Goal: Task Accomplishment & Management: Manage account settings

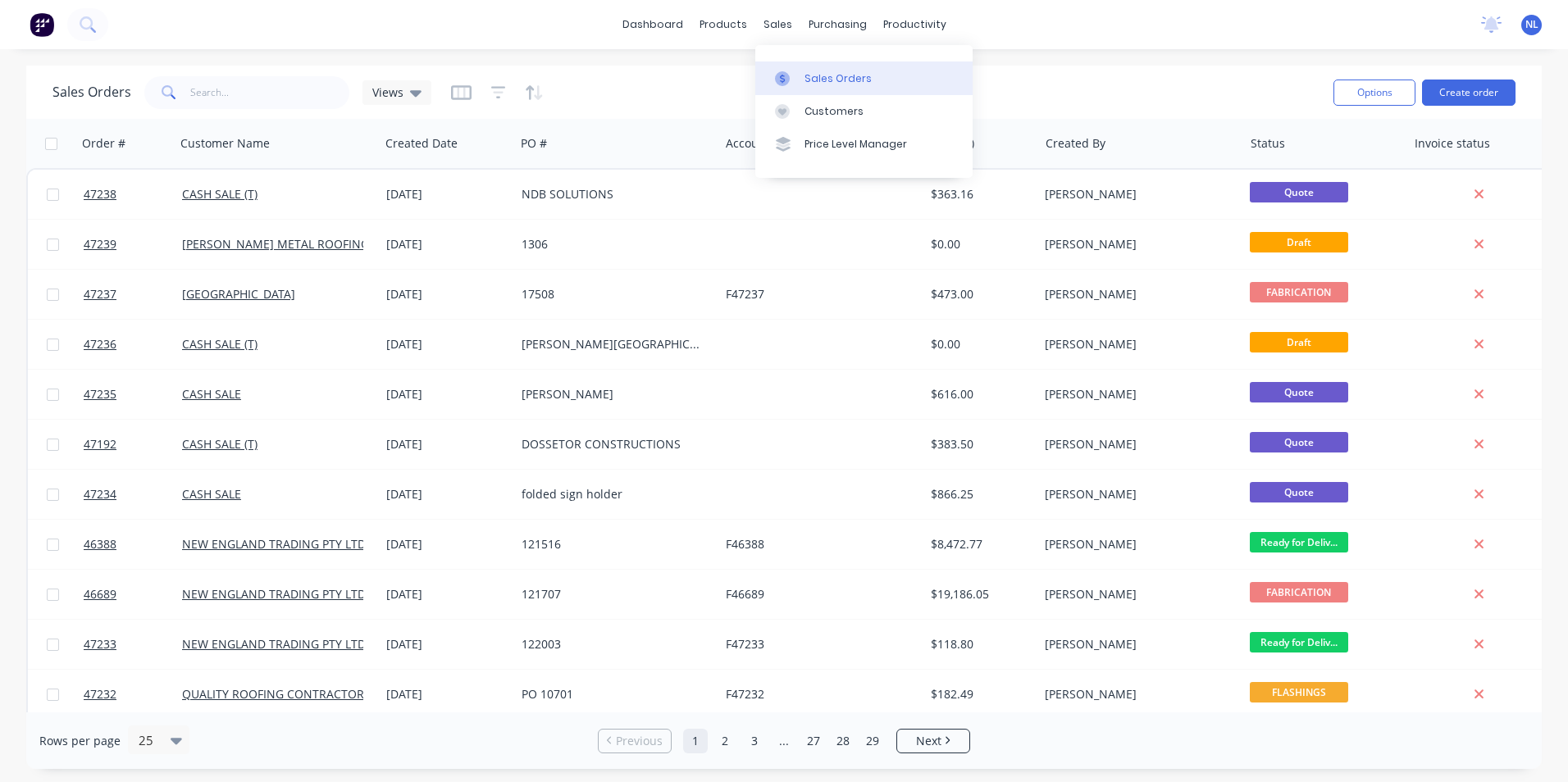
click at [828, 73] on div "Sales Orders" at bounding box center [838, 79] width 67 height 15
click at [295, 102] on input "text" at bounding box center [270, 92] width 160 height 33
type input "46729"
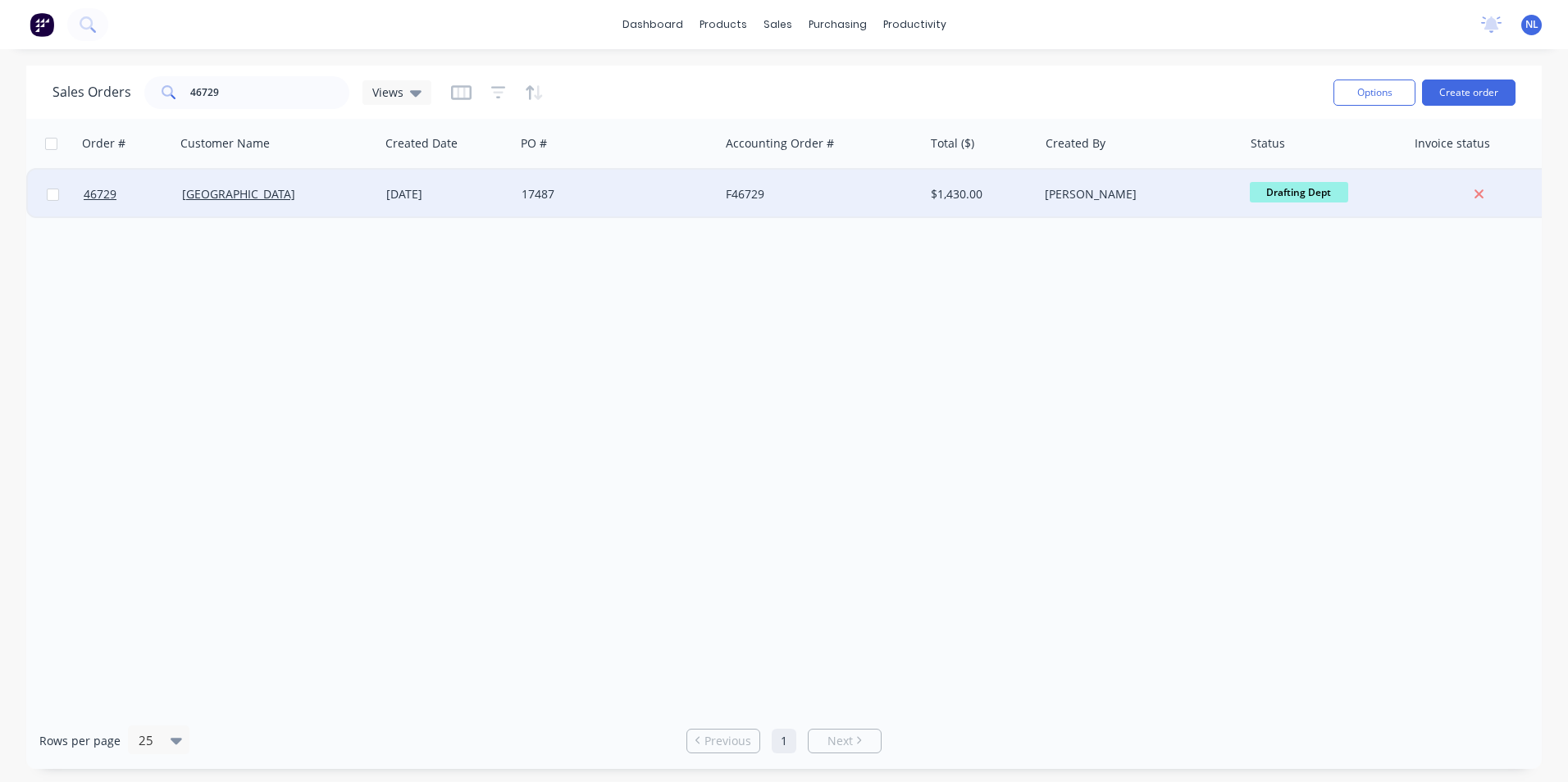
click at [728, 211] on div "F46729" at bounding box center [821, 195] width 204 height 50
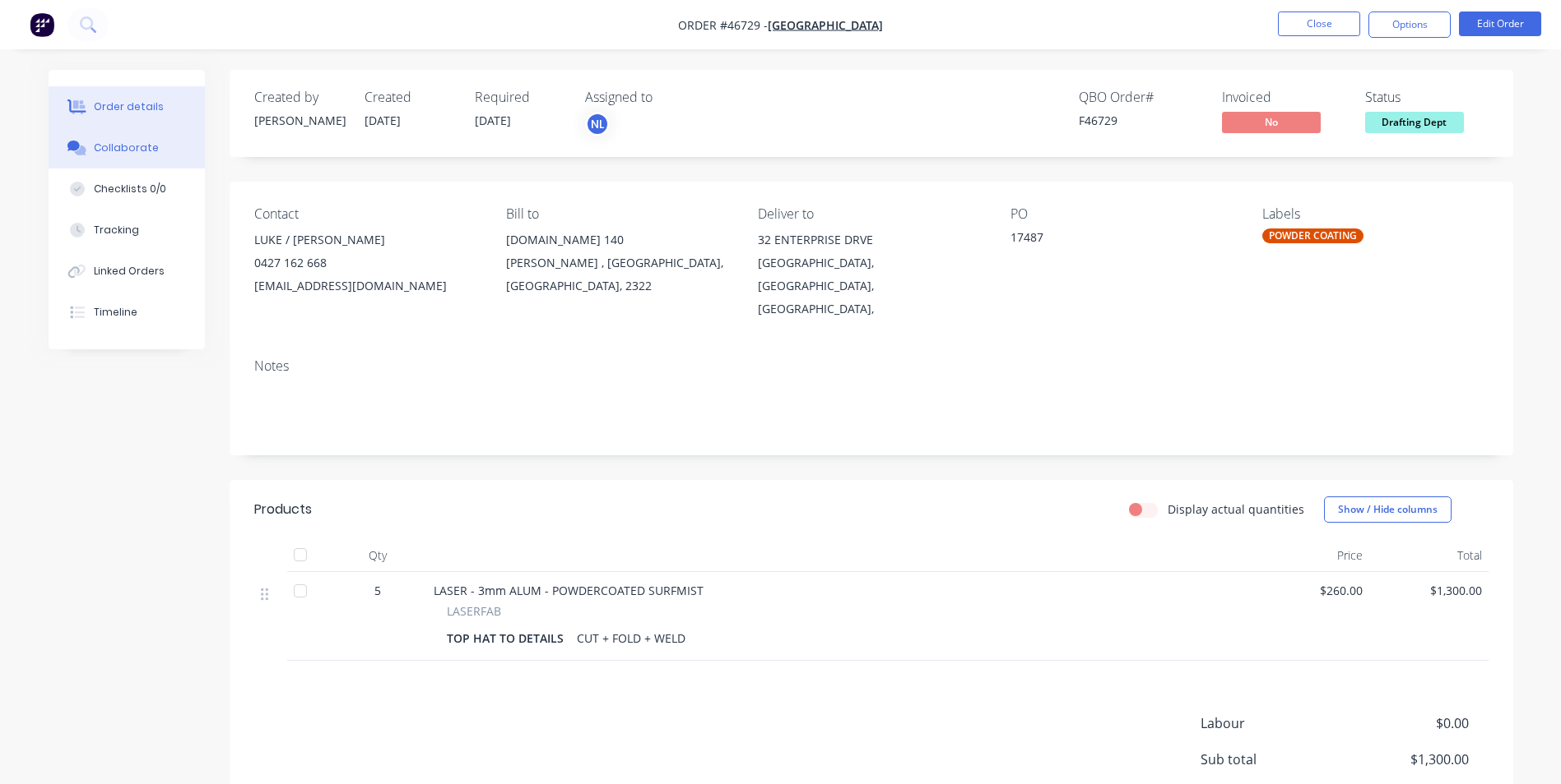
click at [140, 154] on div "Collaborate" at bounding box center [126, 148] width 65 height 15
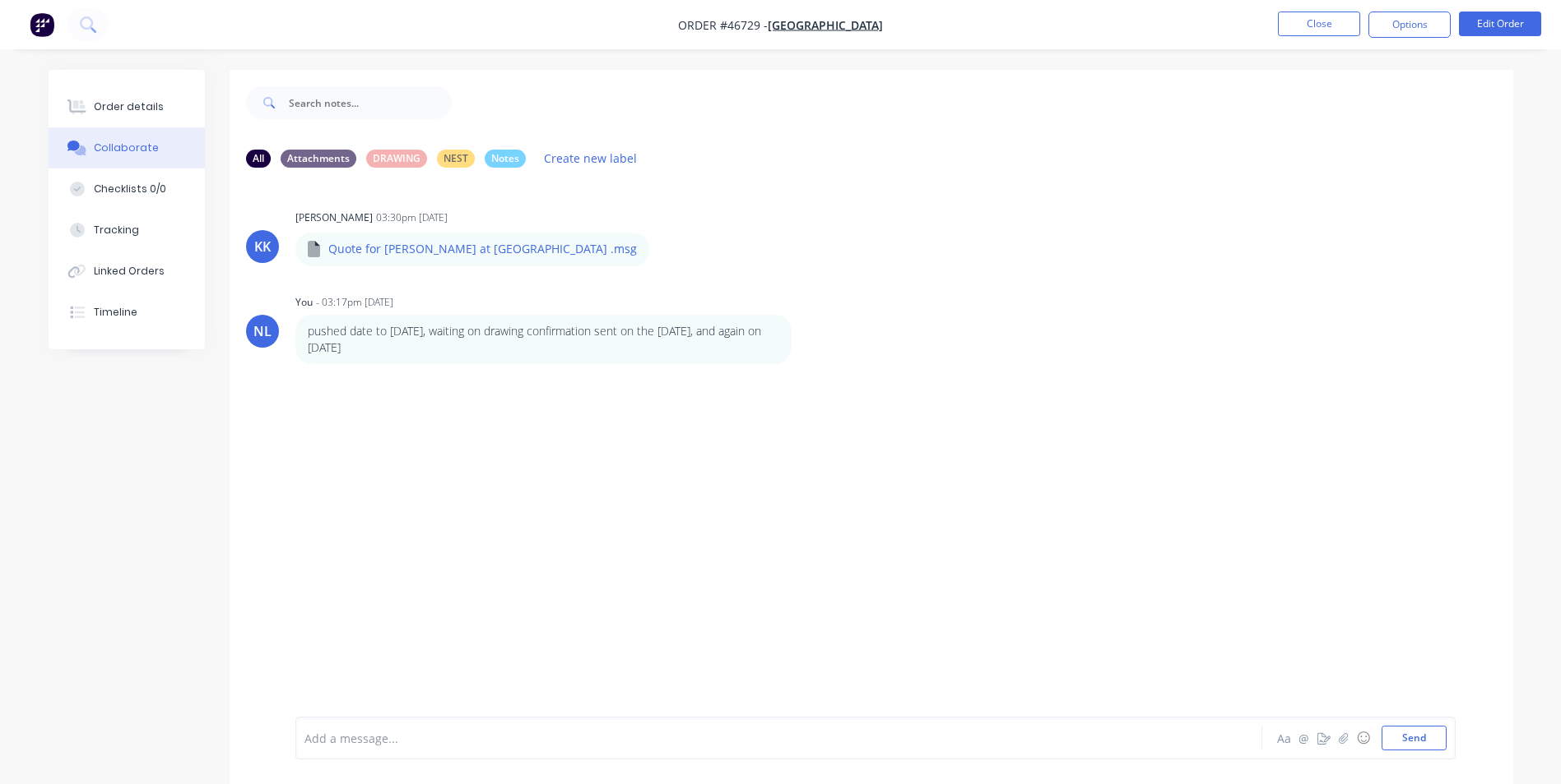
click at [434, 722] on div "Add a message... Aa @ ☺ Send" at bounding box center [875, 738] width 1160 height 43
click at [433, 743] on div at bounding box center [733, 738] width 855 height 17
click at [423, 750] on div "changing date to Aa @ ☺ Send" at bounding box center [875, 738] width 1160 height 43
click at [424, 750] on div "changing date to Aa @ ☺ Send" at bounding box center [875, 738] width 1160 height 43
click at [424, 709] on div "changing date to Aa @ ☺ Send" at bounding box center [871, 739] width 1283 height 92
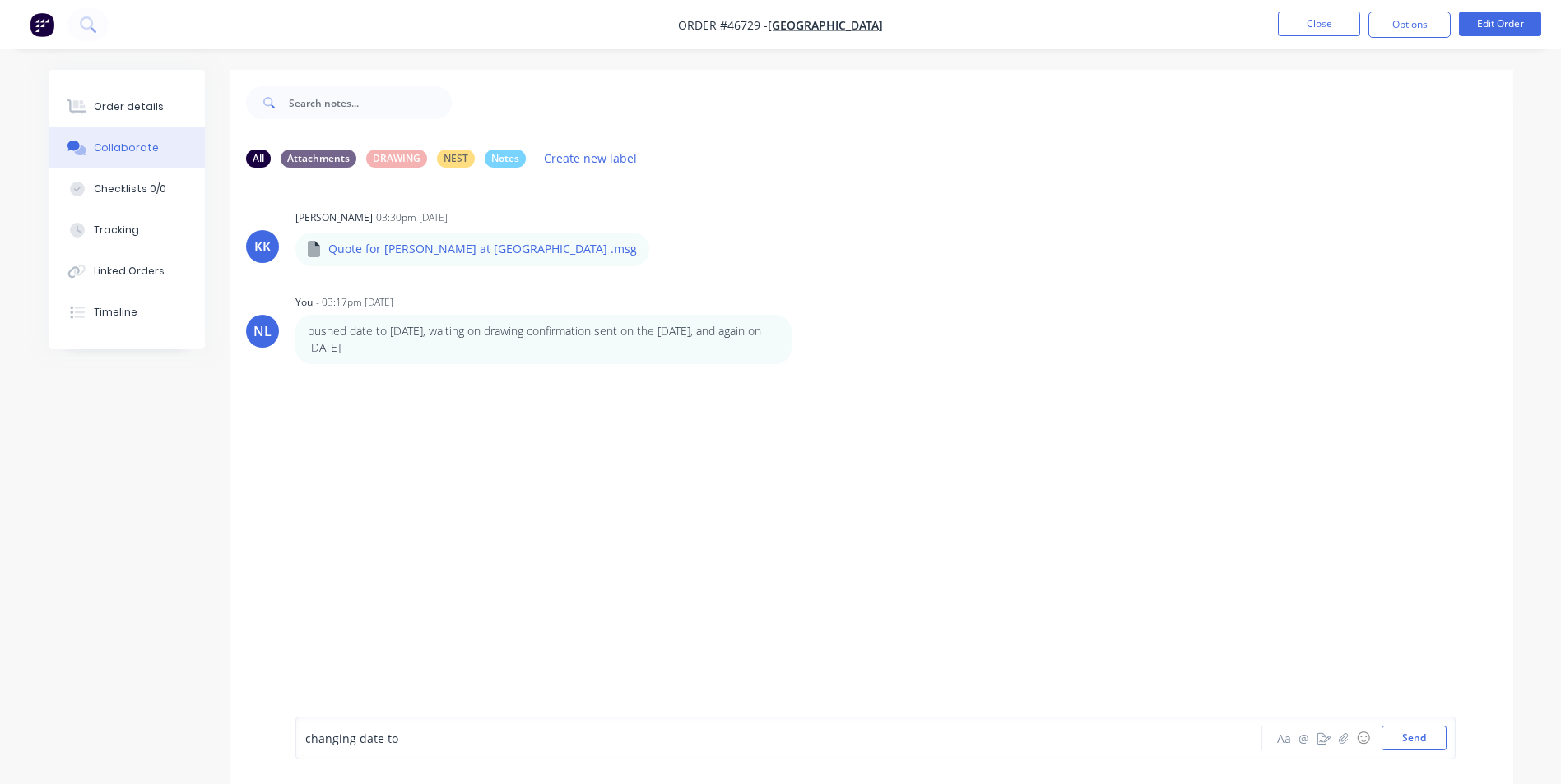
click at [378, 740] on span "changing date to" at bounding box center [351, 739] width 93 height 16
click at [390, 737] on span "changing date to" at bounding box center [351, 739] width 93 height 16
click at [413, 736] on div "changing date to" at bounding box center [733, 738] width 855 height 17
click at [545, 741] on div "changing date to [DATE]" at bounding box center [733, 738] width 855 height 17
drag, startPoint x: 545, startPoint y: 741, endPoint x: 423, endPoint y: 760, distance: 123.5
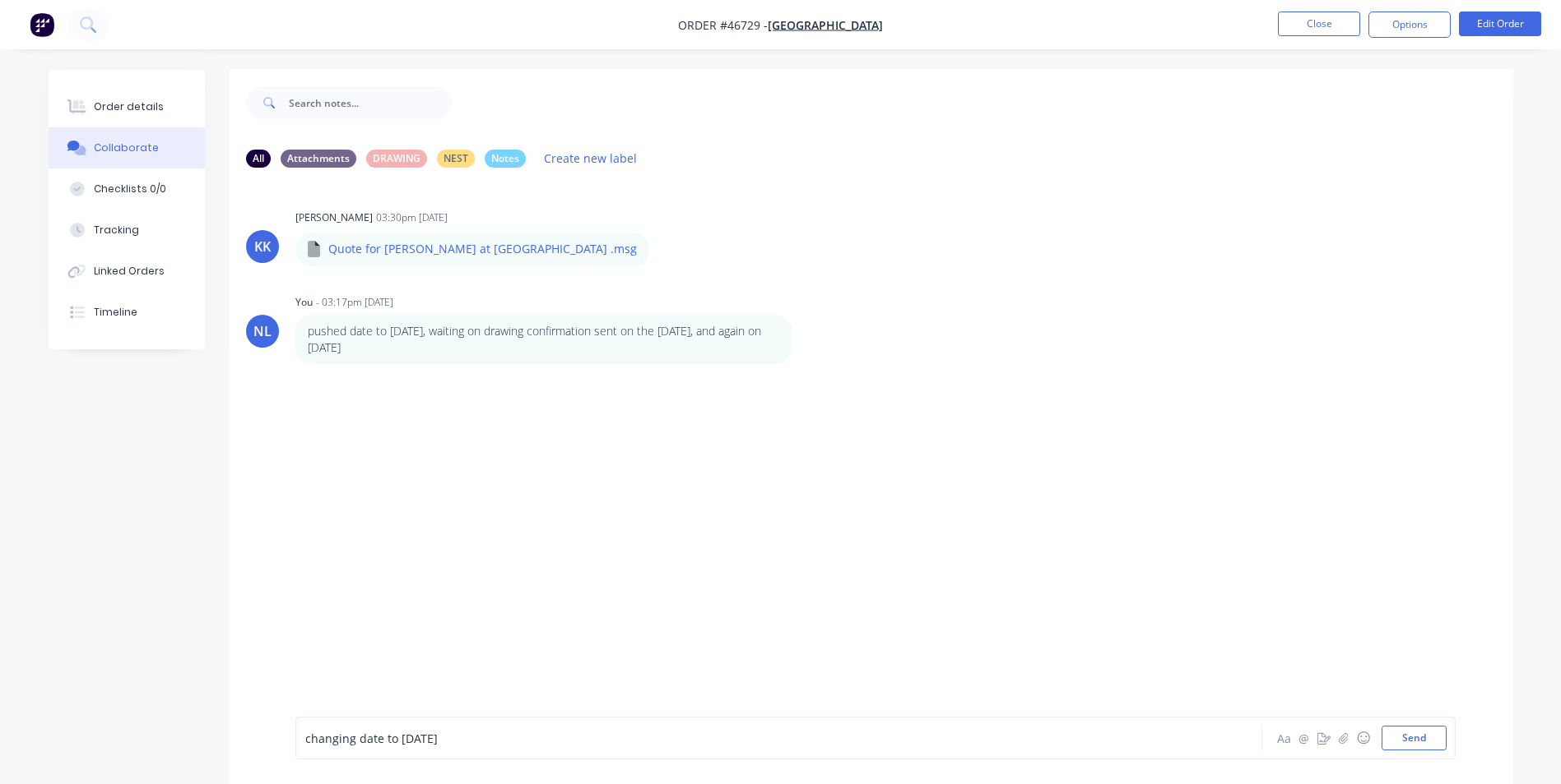
click at [423, 760] on div "changing date to [DATE] Aa @ ☺ Send" at bounding box center [871, 739] width 1283 height 92
drag, startPoint x: 351, startPoint y: 745, endPoint x: 335, endPoint y: 748, distance: 16.3
click at [335, 748] on div "changing date to [DATE]" at bounding box center [732, 739] width 856 height 25
click at [1428, 746] on button "Send" at bounding box center [1414, 739] width 65 height 25
click at [134, 117] on button "Order details" at bounding box center [127, 106] width 156 height 41
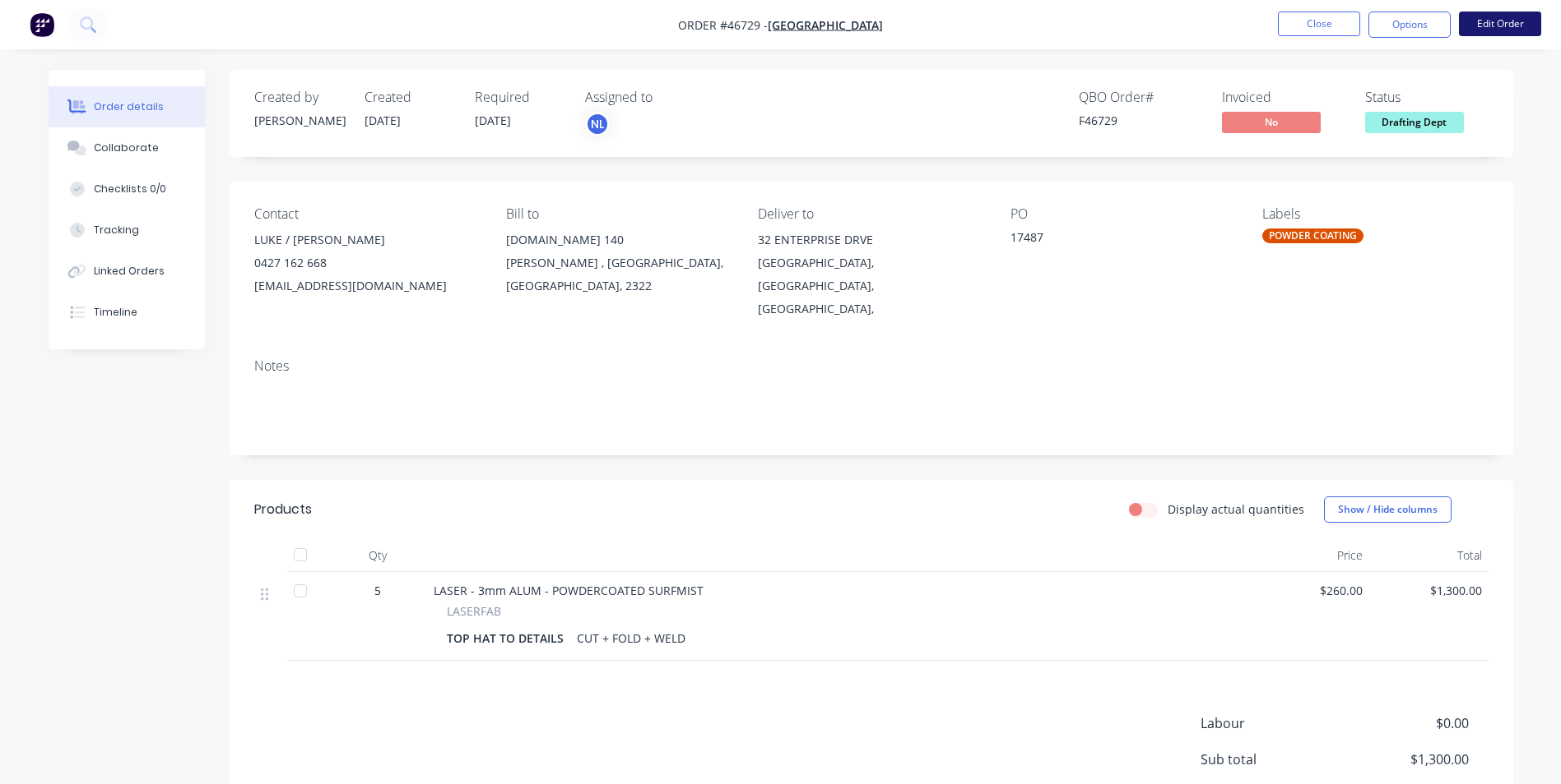
click at [1494, 26] on button "Edit Order" at bounding box center [1500, 24] width 83 height 25
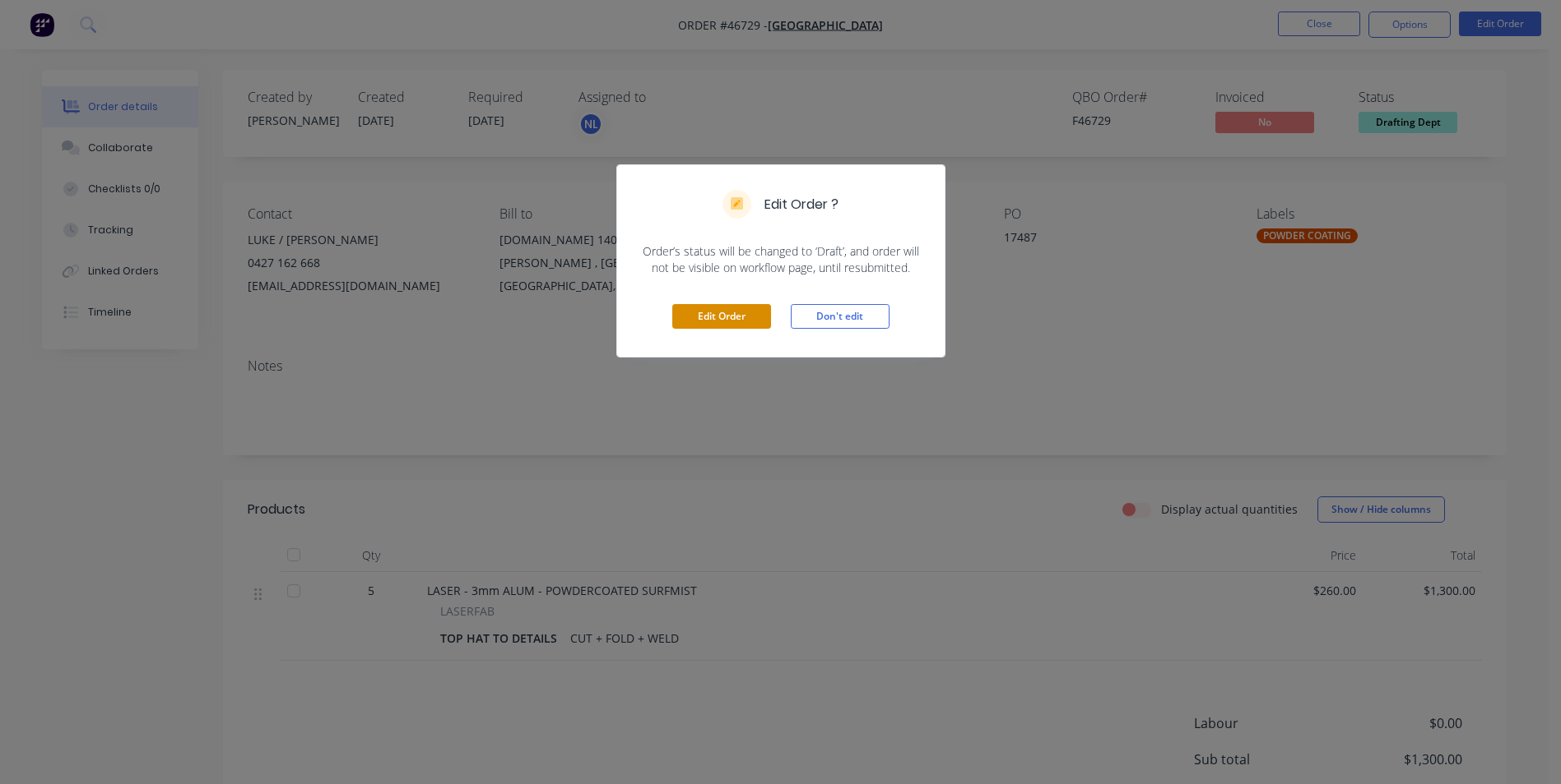
click at [698, 310] on button "Edit Order" at bounding box center [721, 317] width 99 height 25
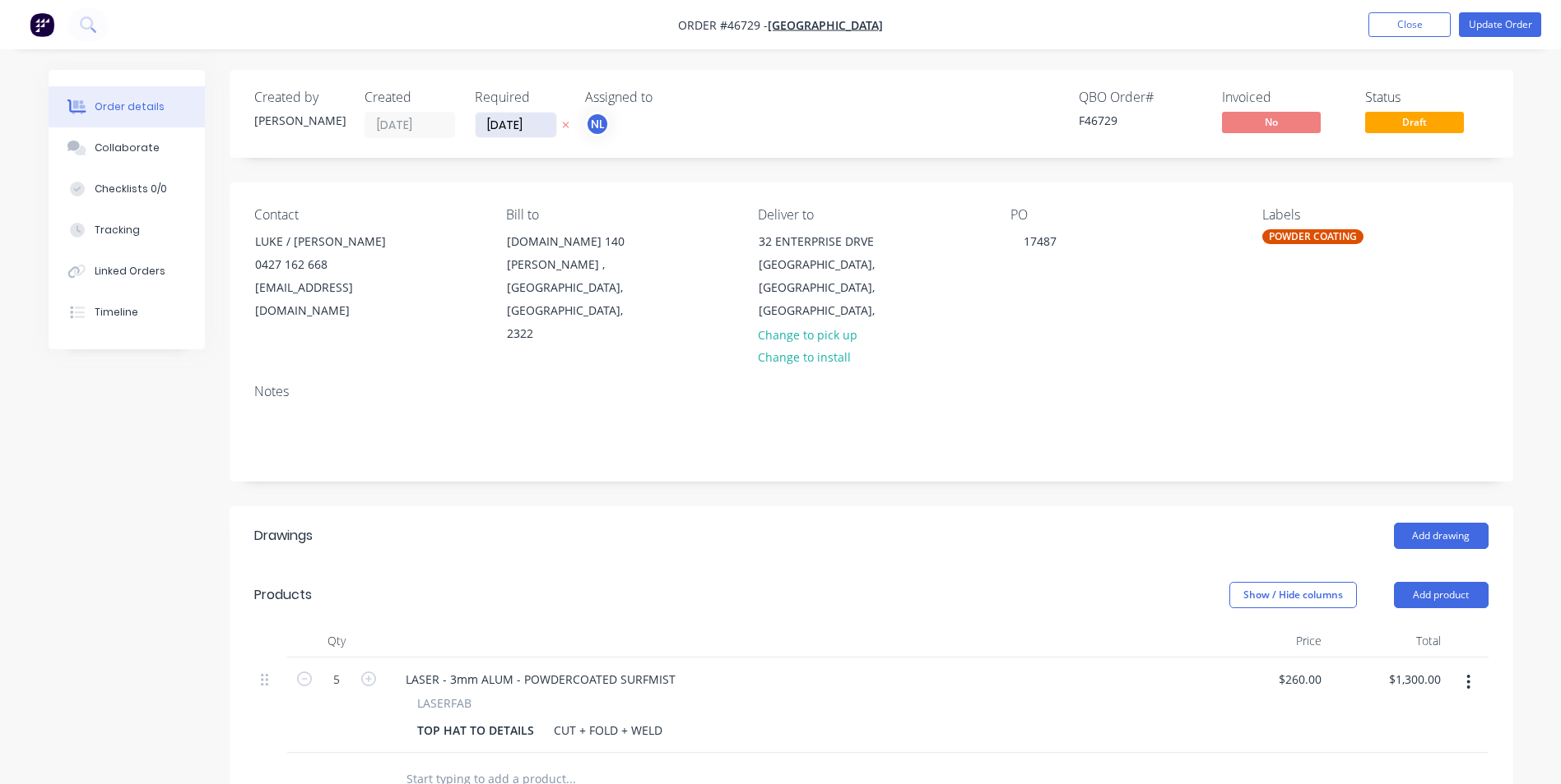
click at [524, 128] on input "[DATE]" at bounding box center [516, 125] width 81 height 25
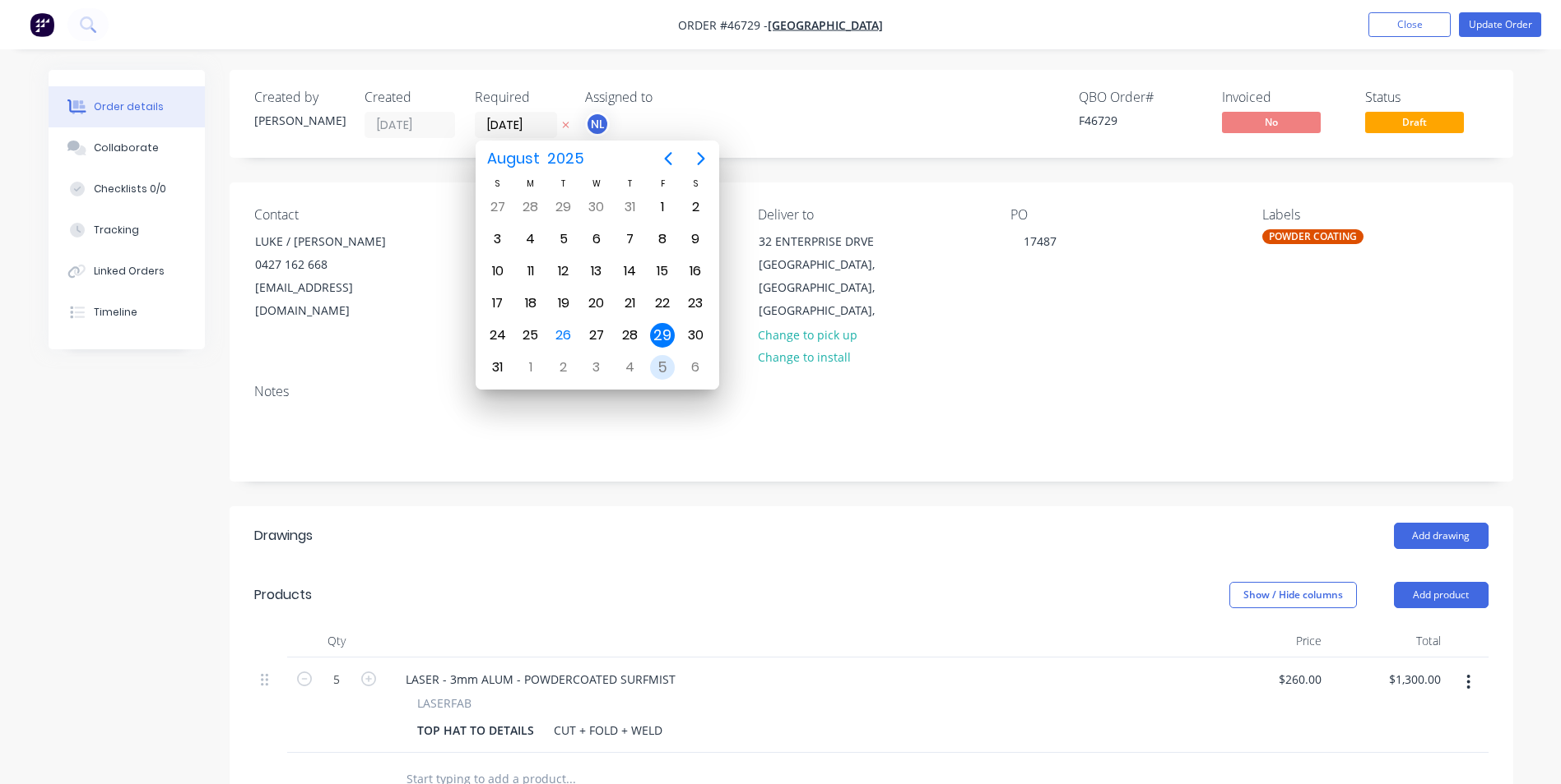
click at [666, 366] on div "5" at bounding box center [662, 368] width 25 height 25
type input "[DATE]"
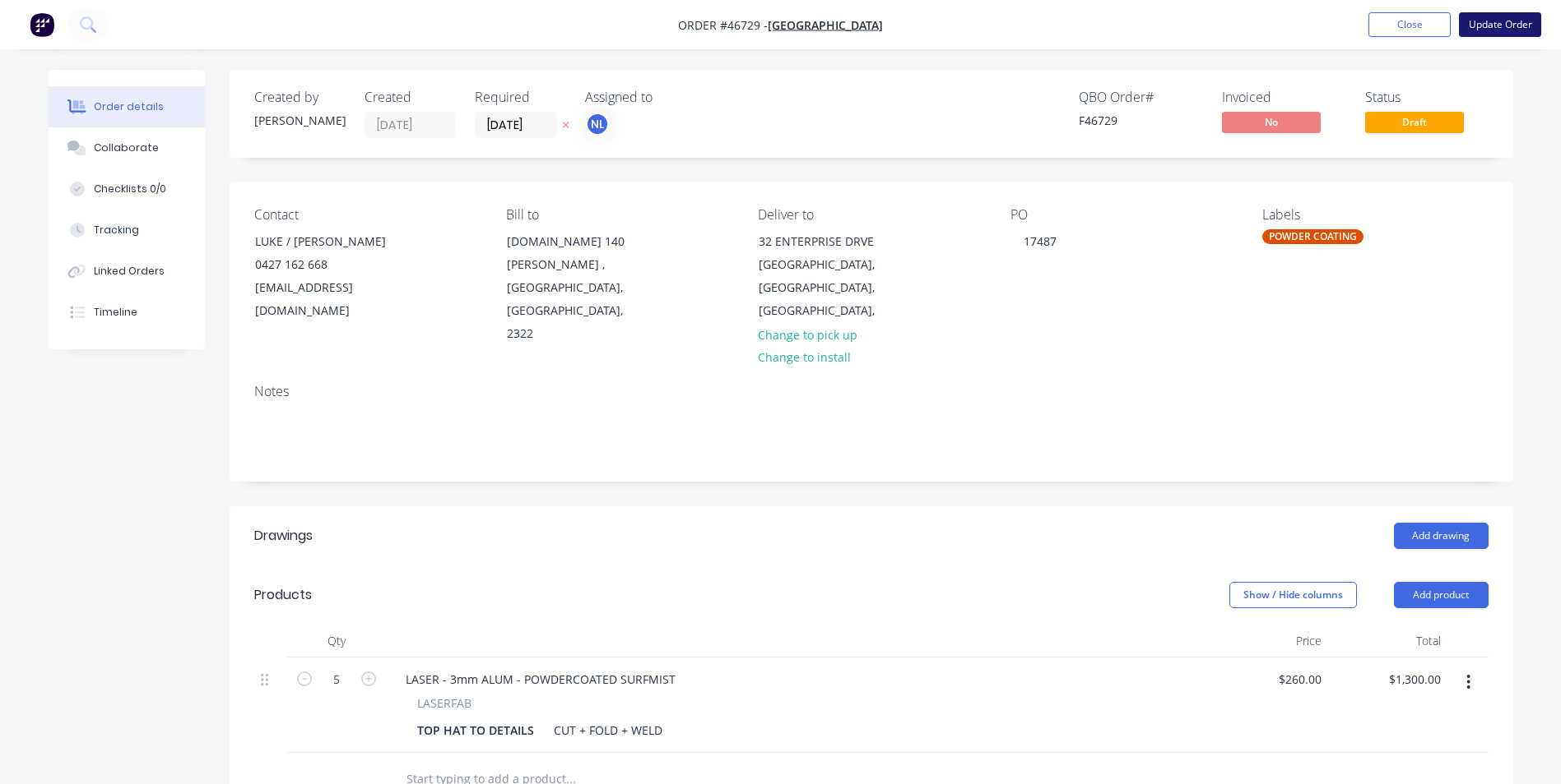
click at [1513, 34] on button "Update Order" at bounding box center [1500, 25] width 83 height 25
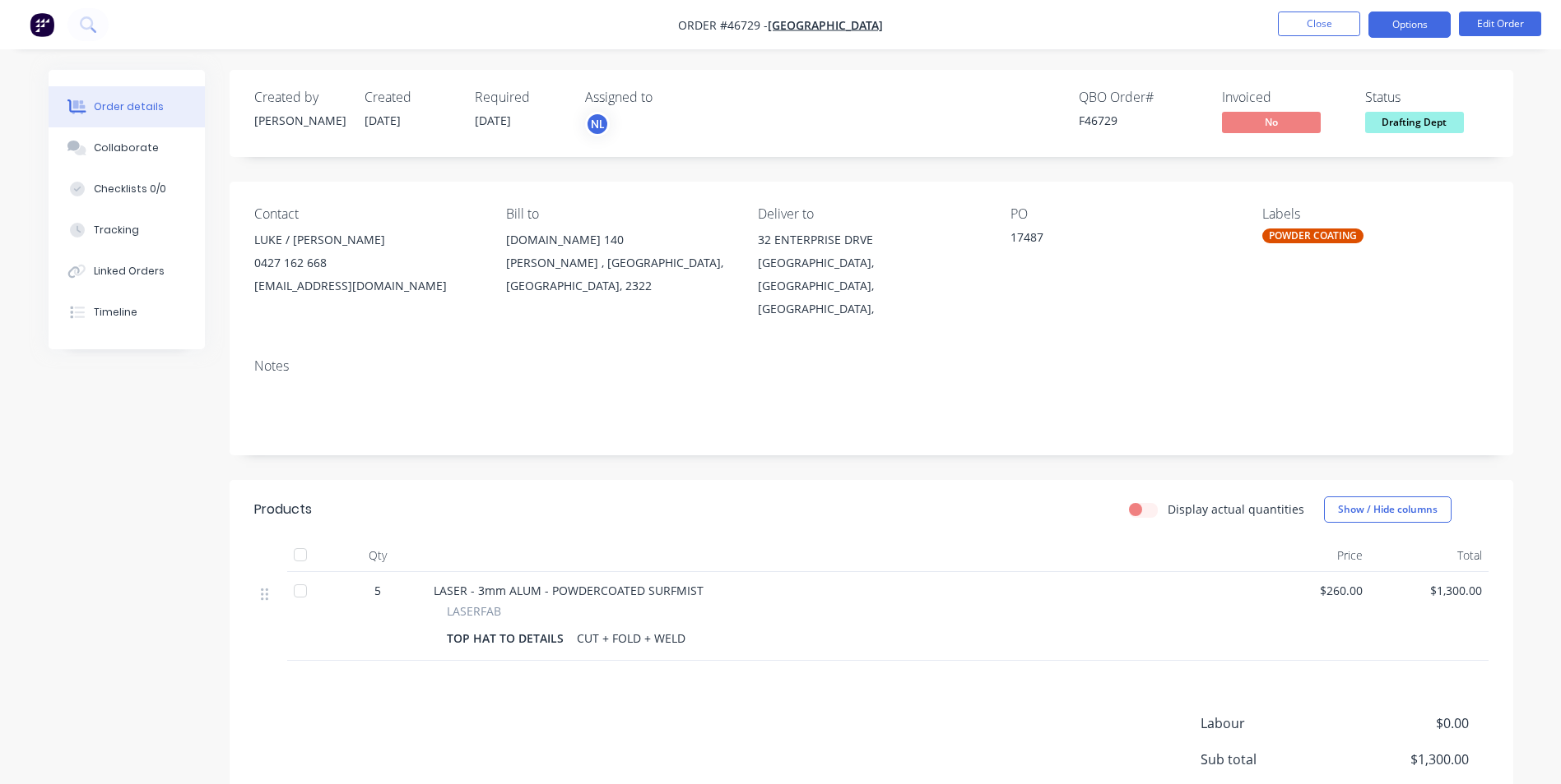
click at [1418, 28] on button "Options" at bounding box center [1409, 25] width 83 height 27
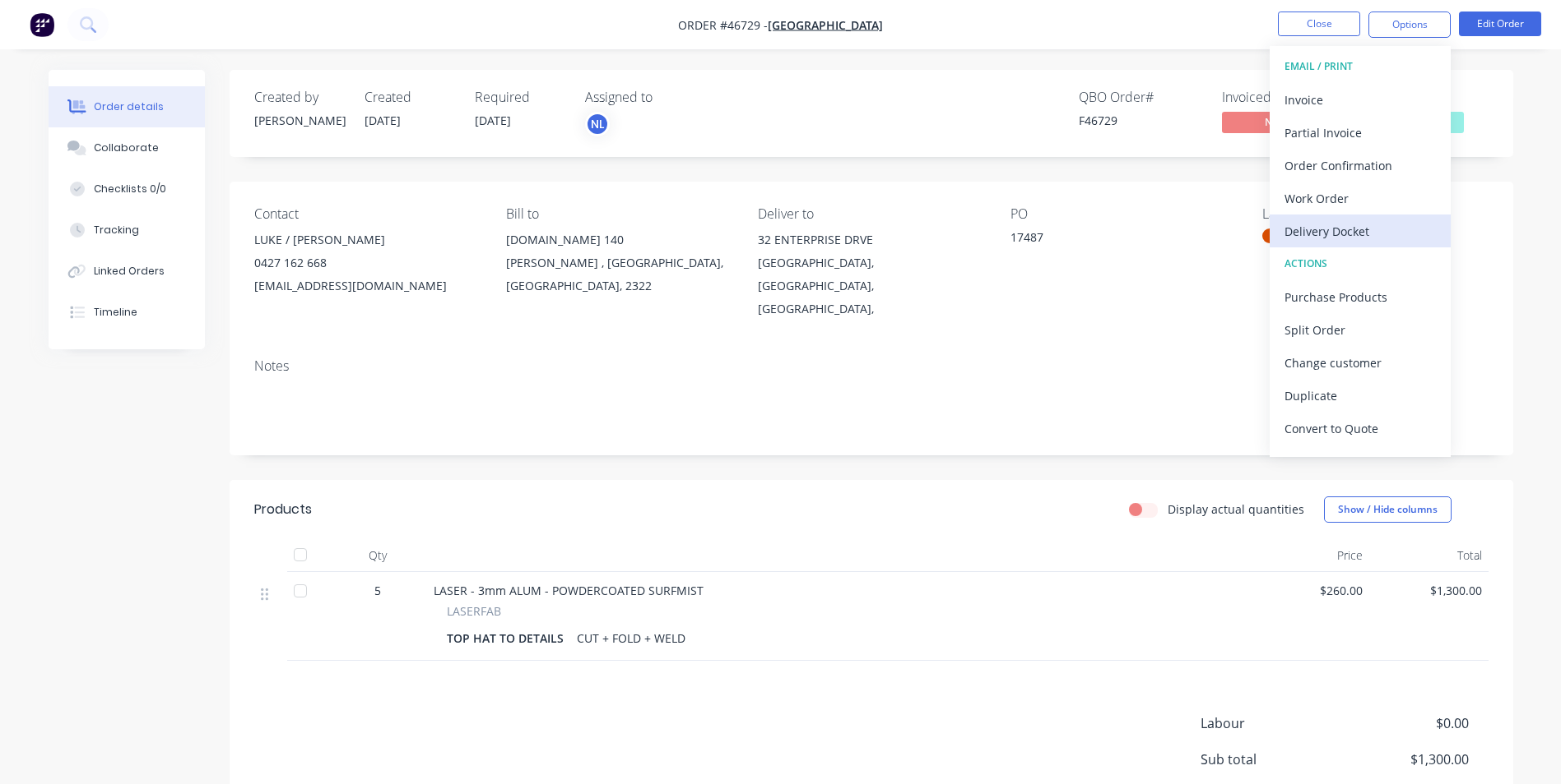
click at [1366, 231] on div "Delivery Docket" at bounding box center [1360, 231] width 152 height 24
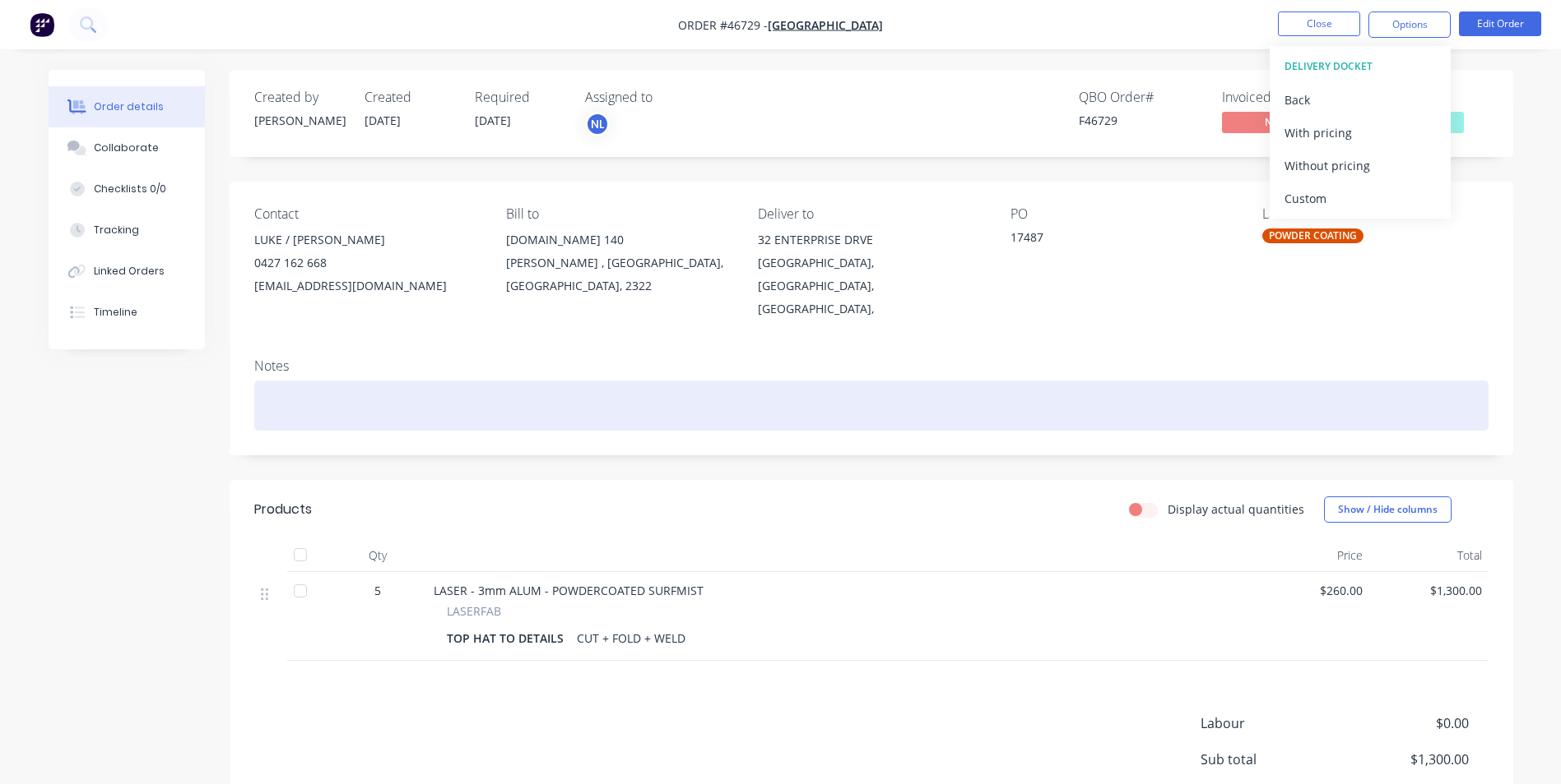
click at [1108, 380] on div at bounding box center [871, 405] width 1234 height 51
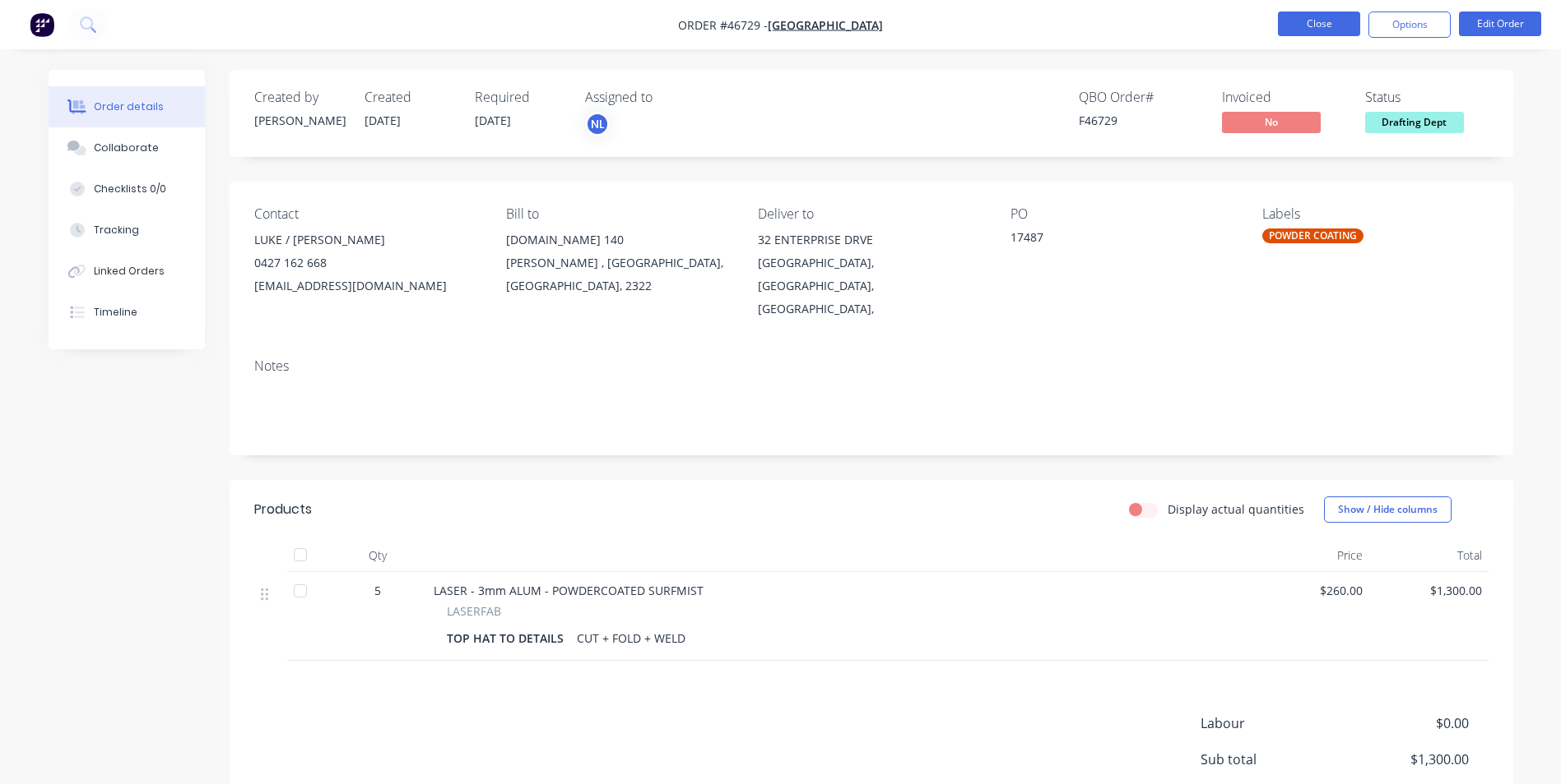
click at [1305, 18] on button "Close" at bounding box center [1319, 24] width 83 height 25
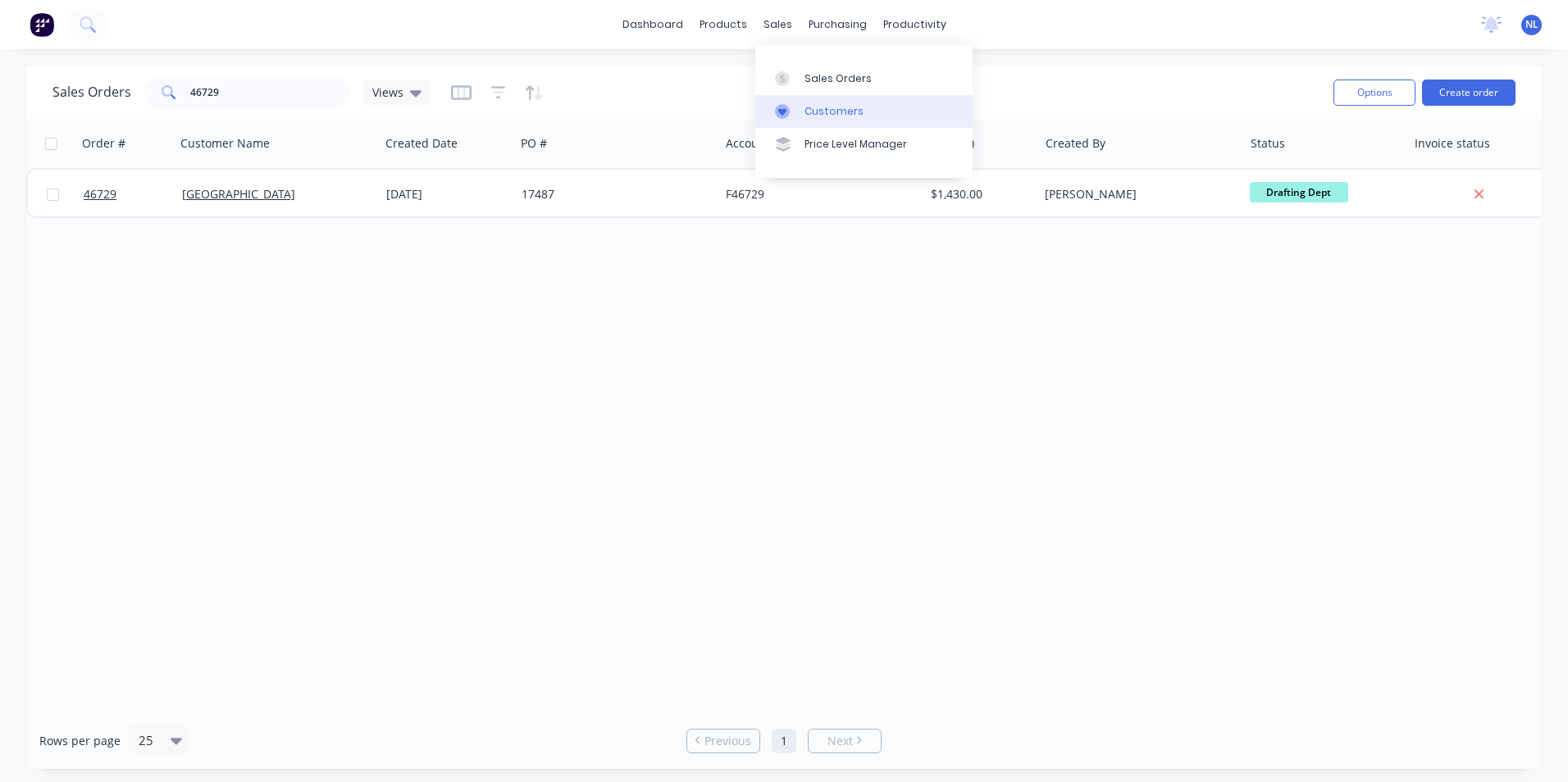
click at [841, 104] on div "Customers" at bounding box center [833, 111] width 59 height 15
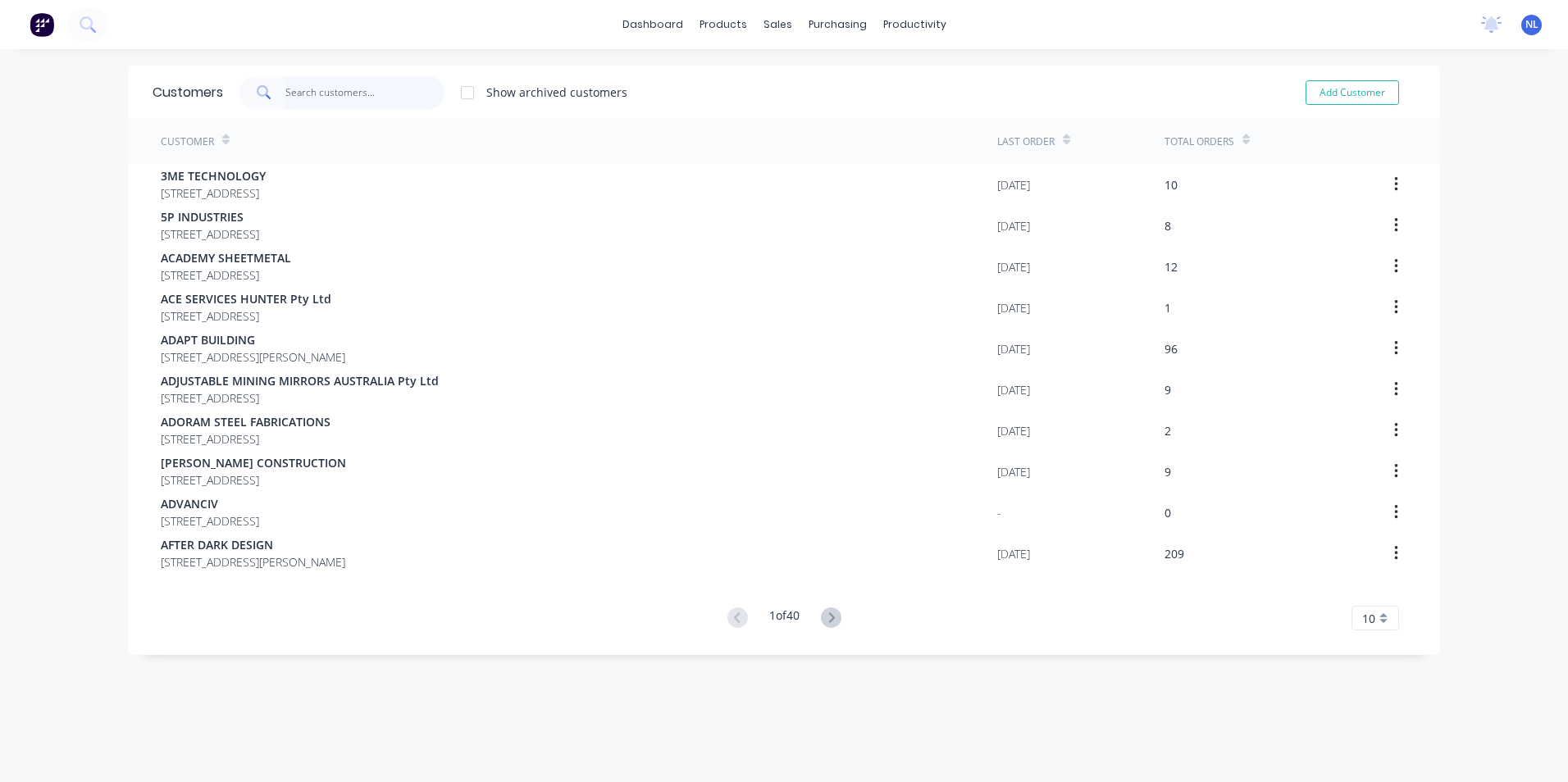
click at [399, 103] on input "text" at bounding box center [365, 92] width 160 height 33
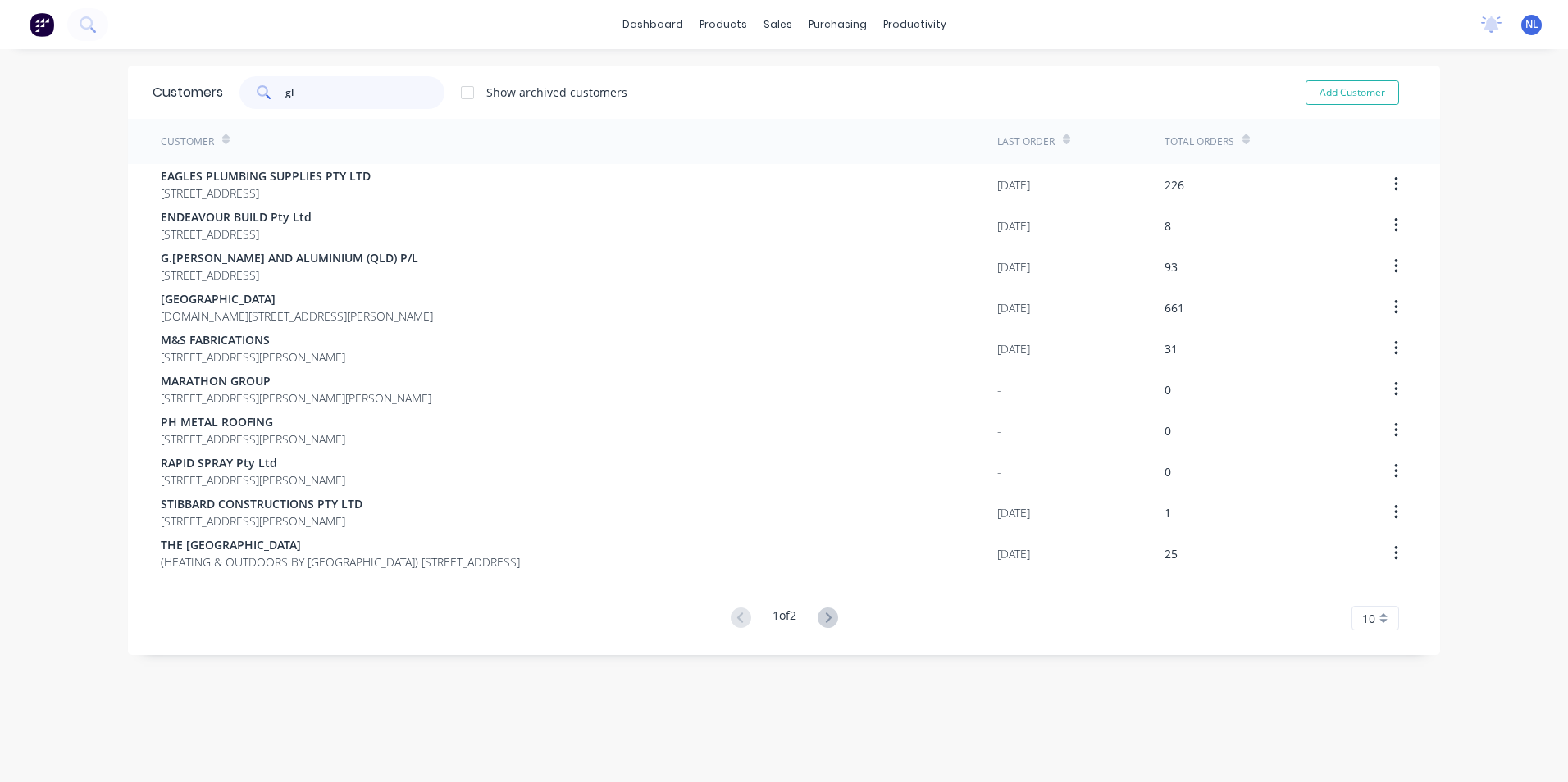
type input "g"
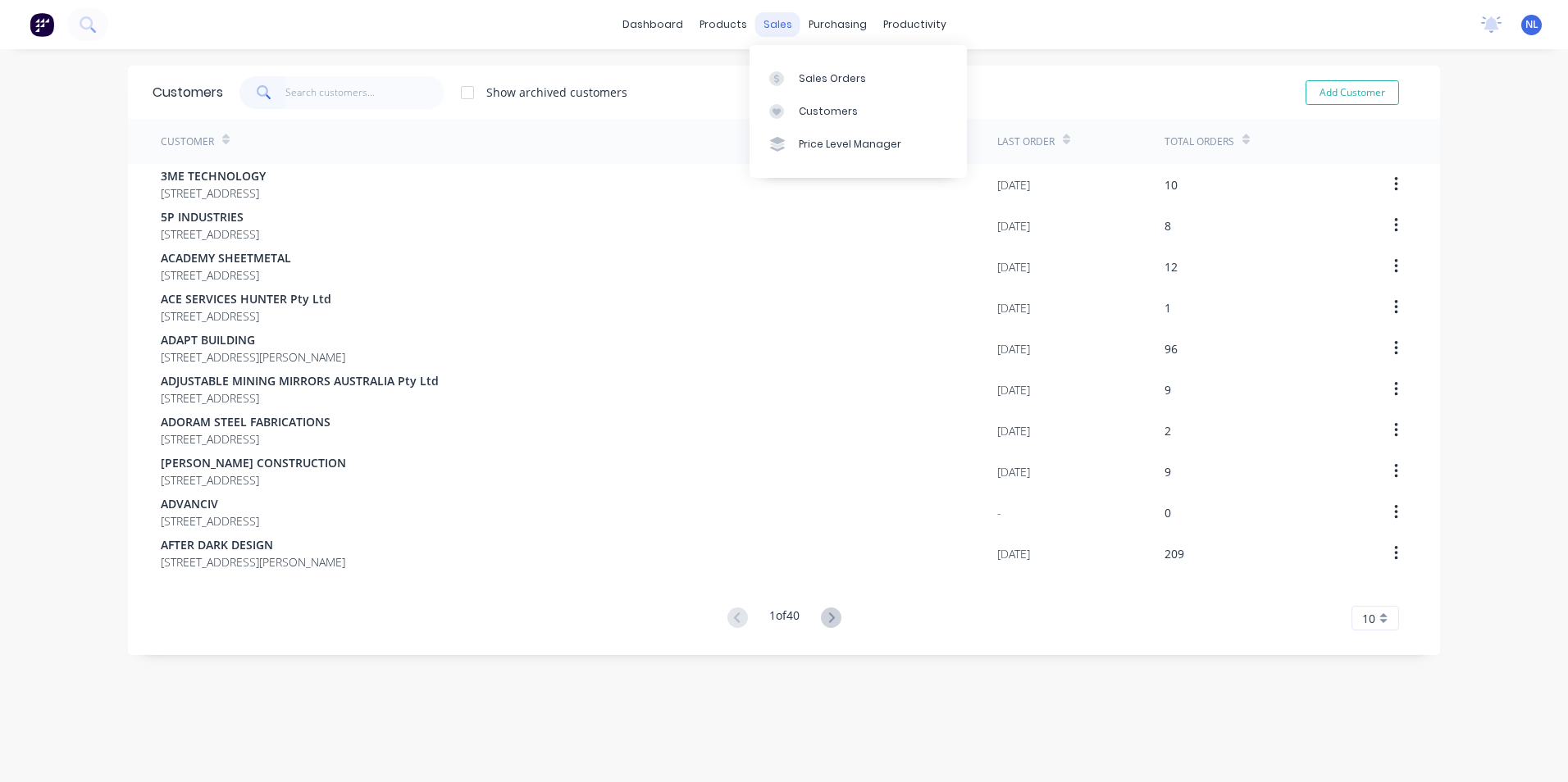
click at [772, 31] on div "sales" at bounding box center [777, 25] width 45 height 25
click at [809, 84] on div "Sales Orders" at bounding box center [832, 79] width 67 height 15
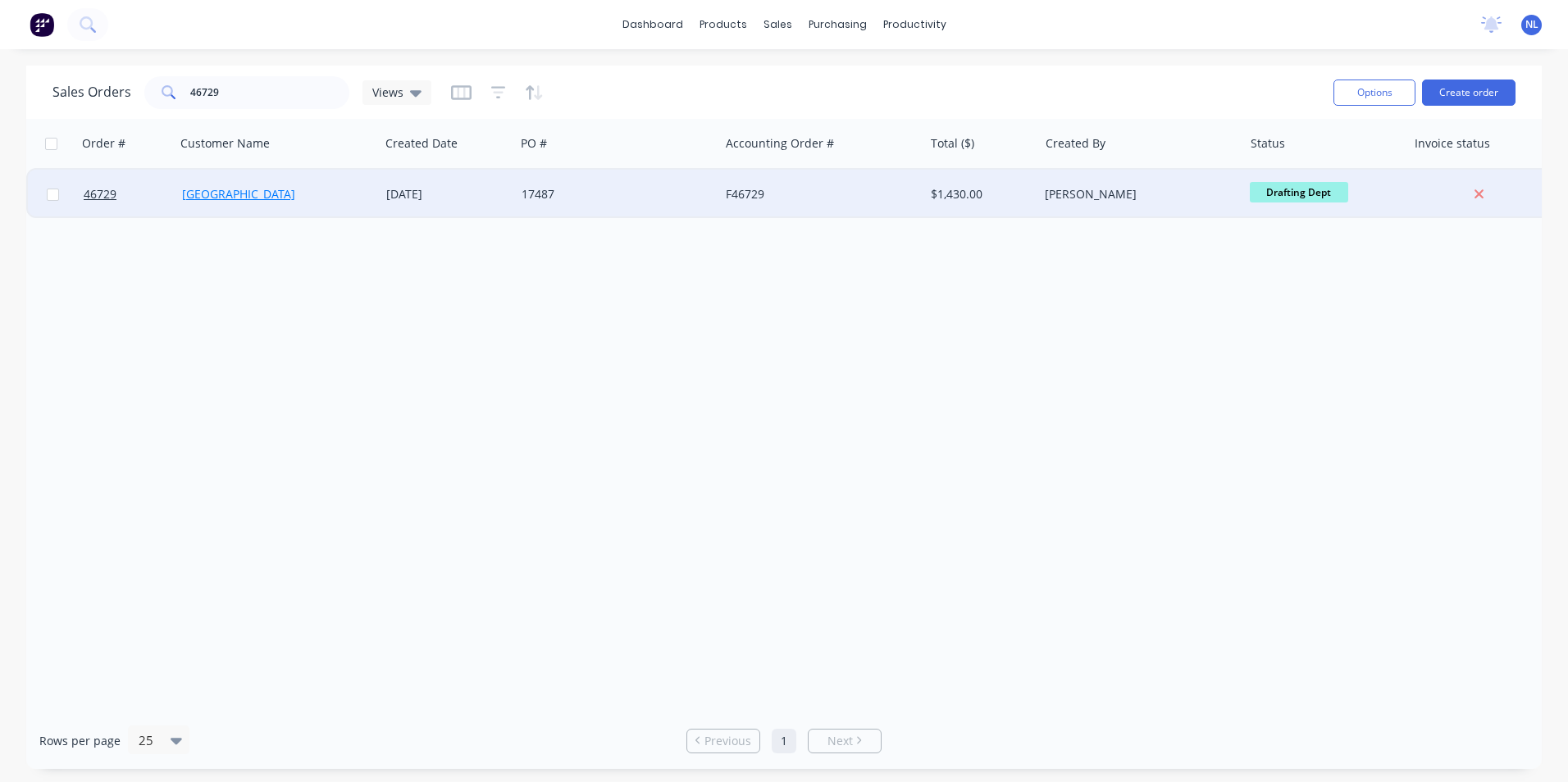
click at [251, 197] on link "[GEOGRAPHIC_DATA]" at bounding box center [239, 194] width 113 height 16
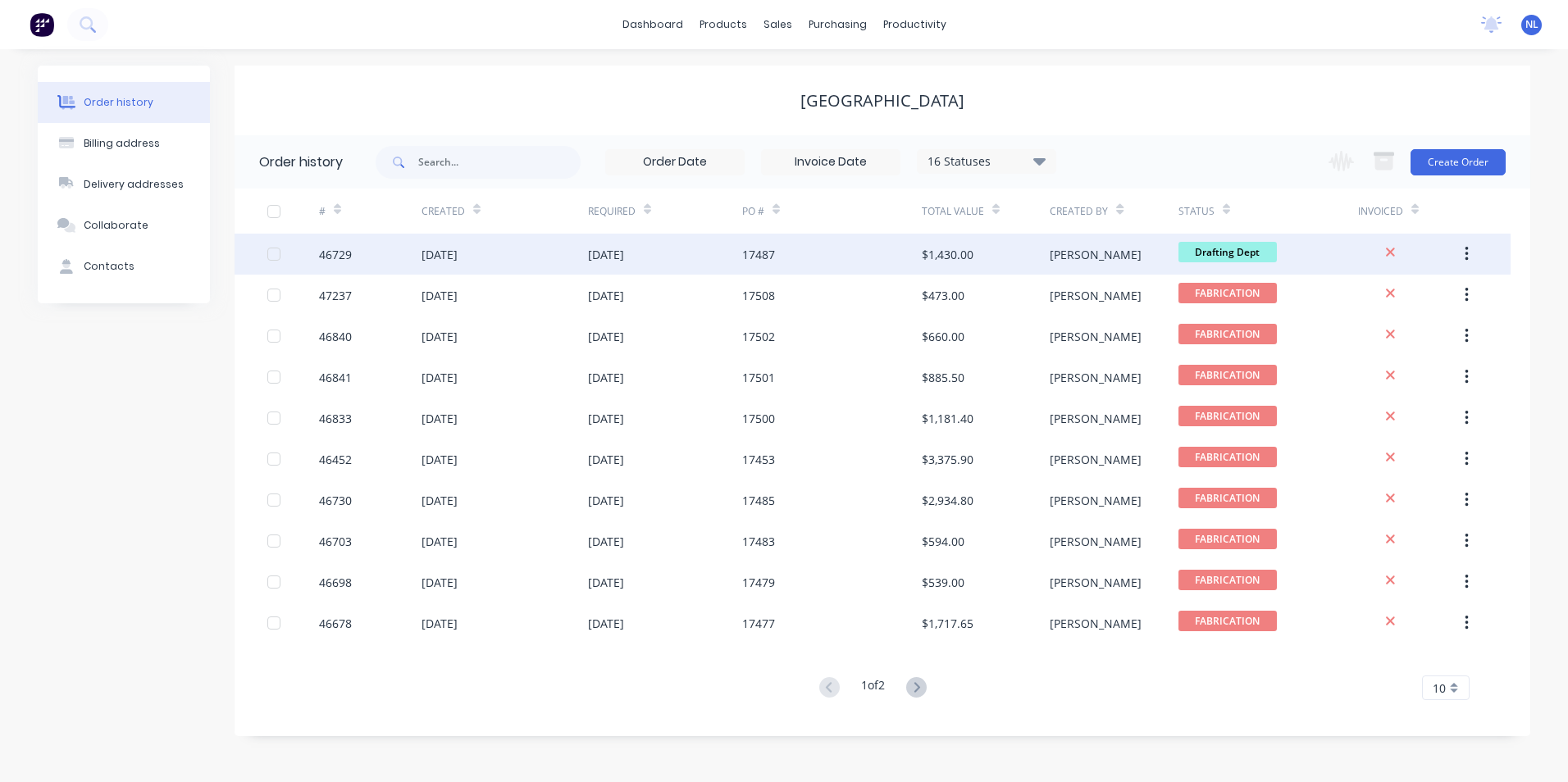
click at [941, 257] on div "$1,430.00" at bounding box center [947, 254] width 51 height 17
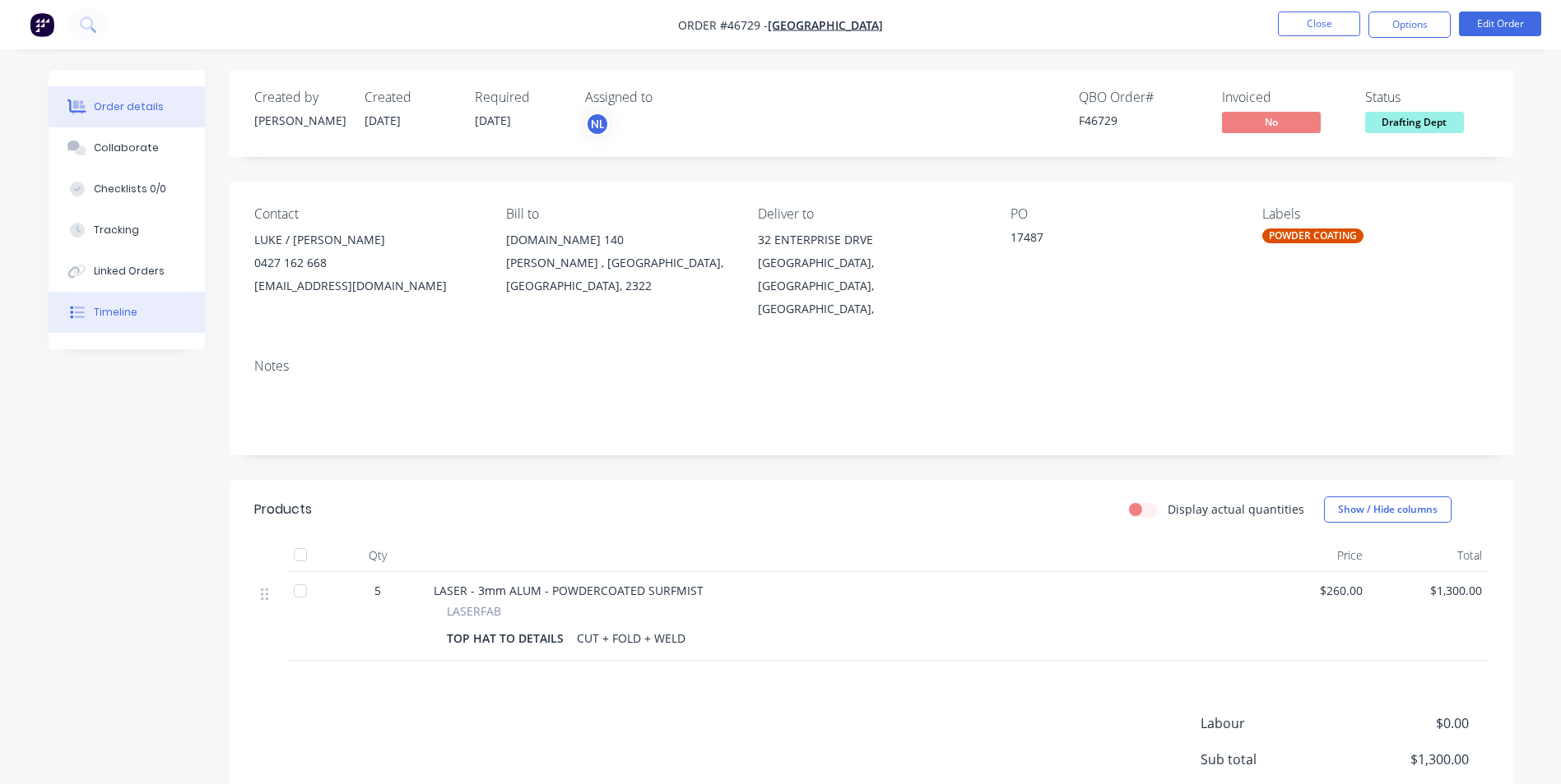
click at [114, 302] on button "Timeline" at bounding box center [127, 312] width 156 height 41
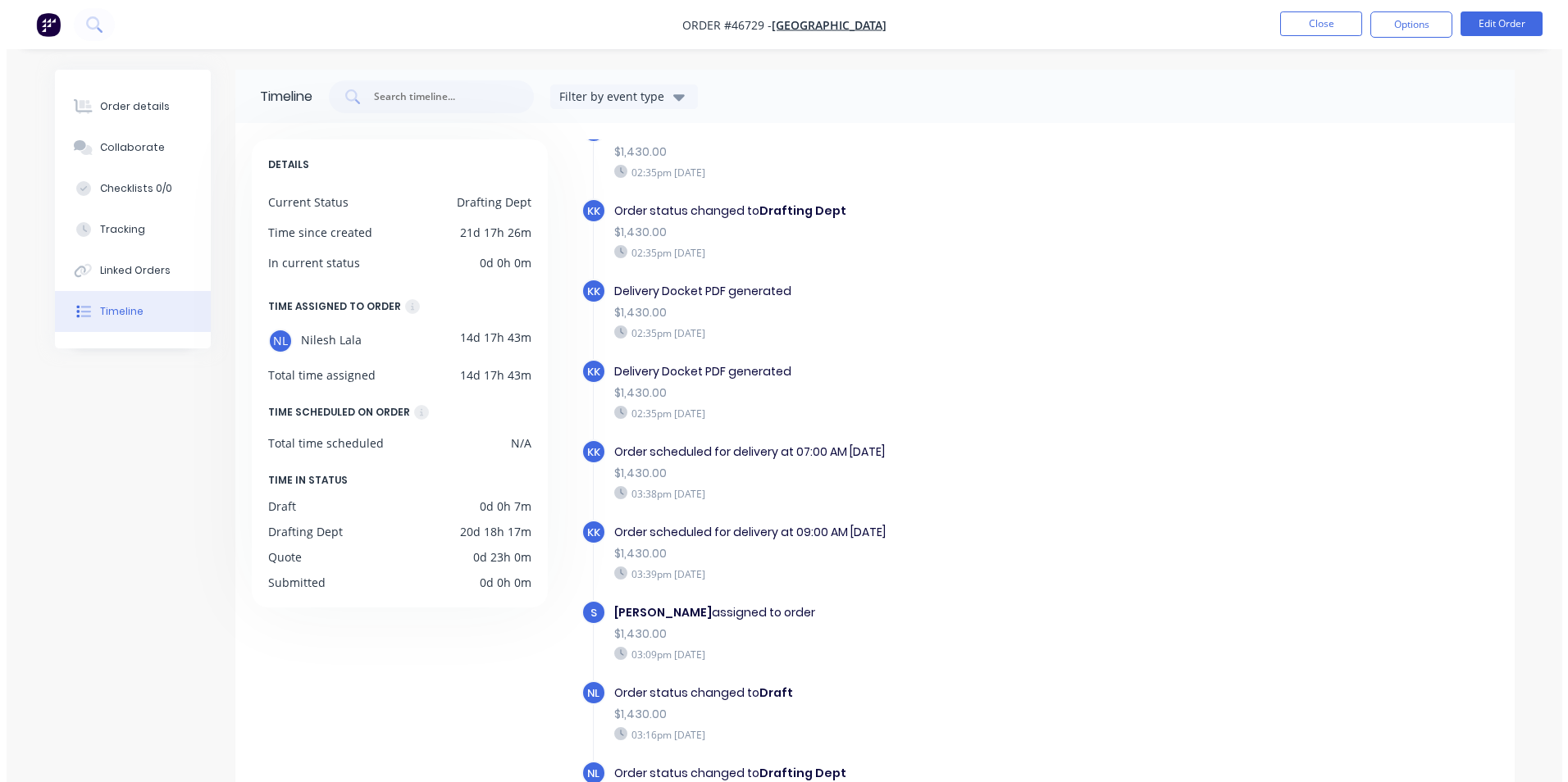
scroll to position [656, 0]
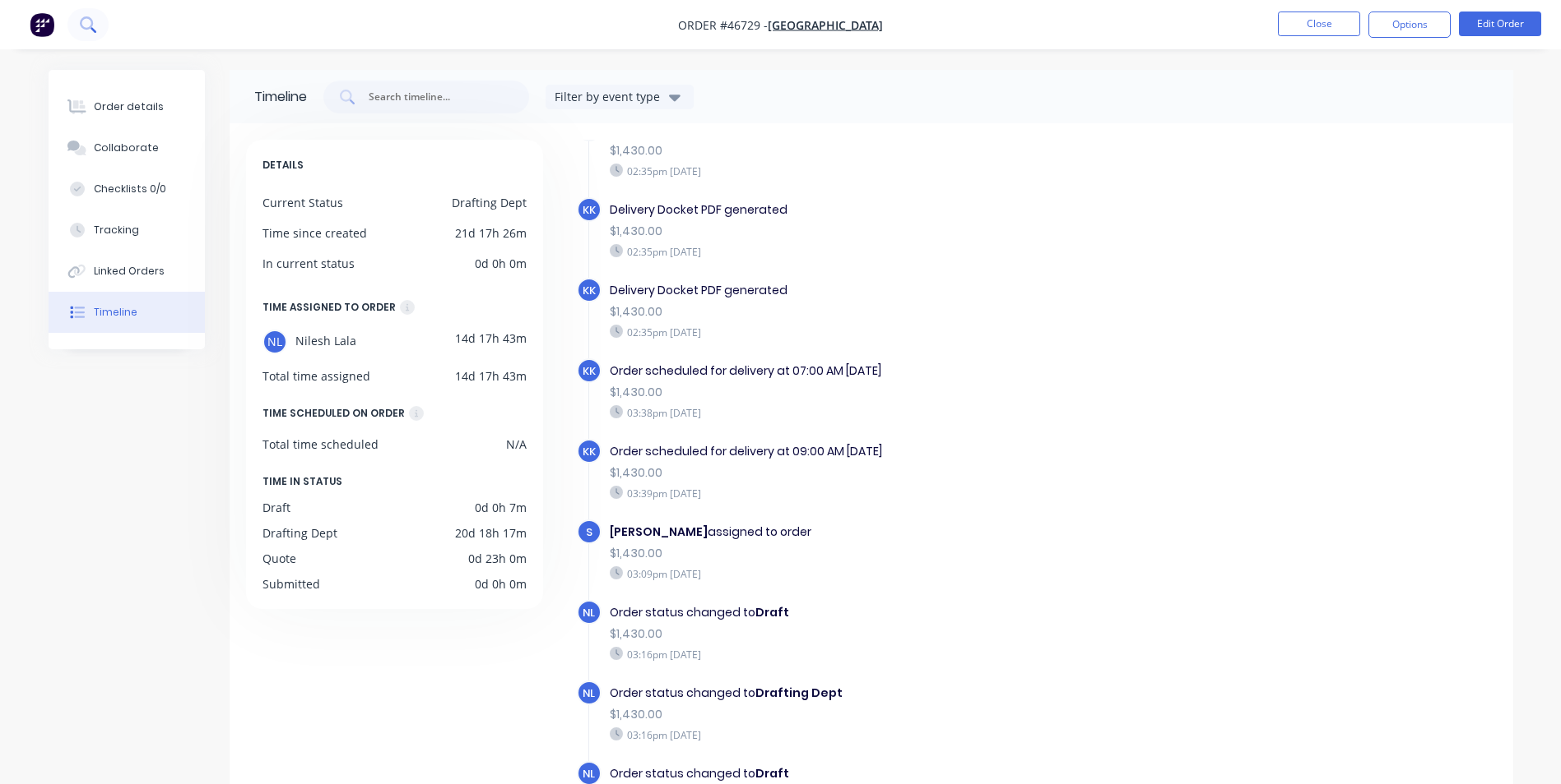
click at [99, 26] on button at bounding box center [88, 24] width 41 height 33
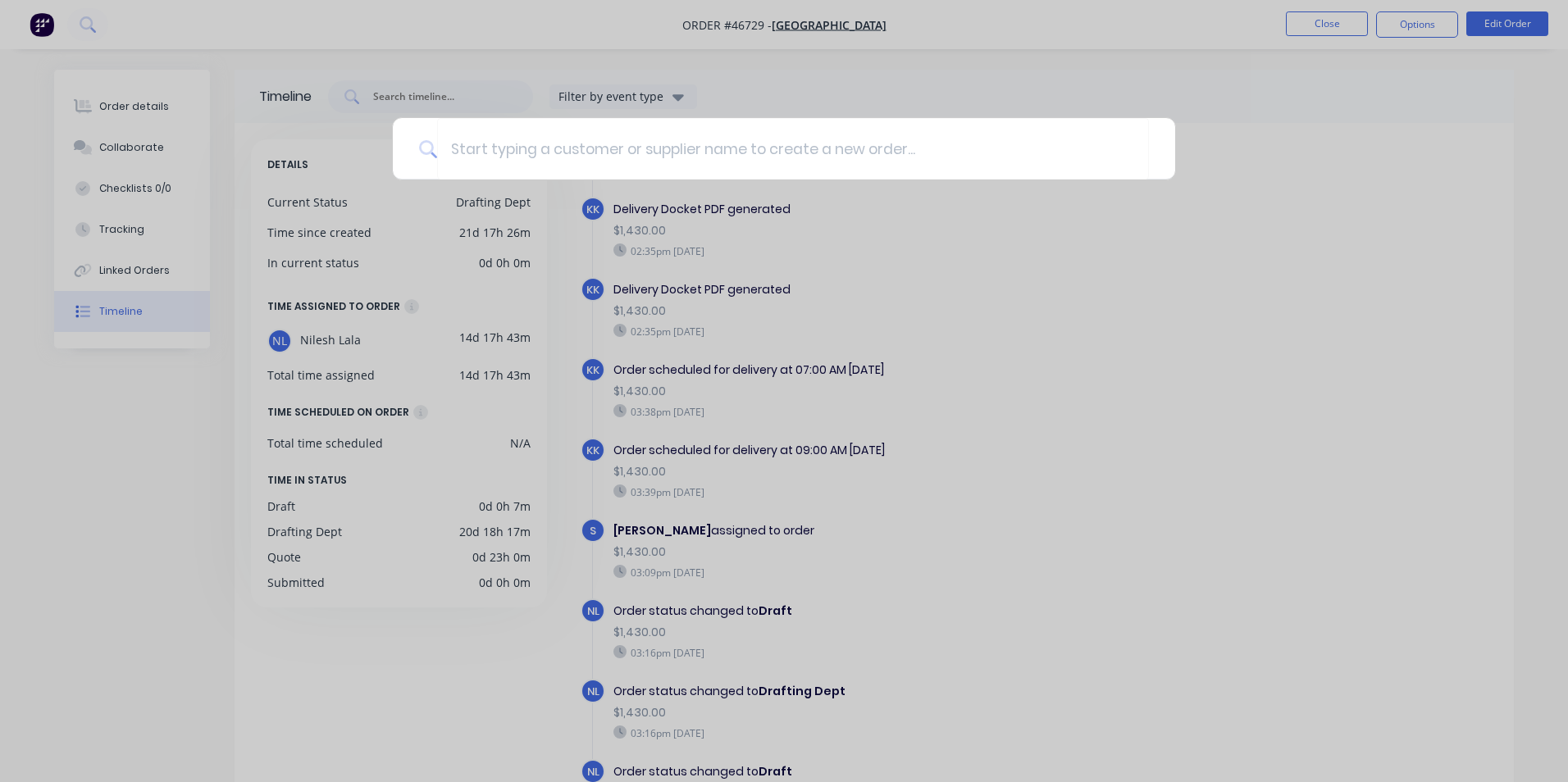
click at [56, 33] on div at bounding box center [784, 391] width 1568 height 782
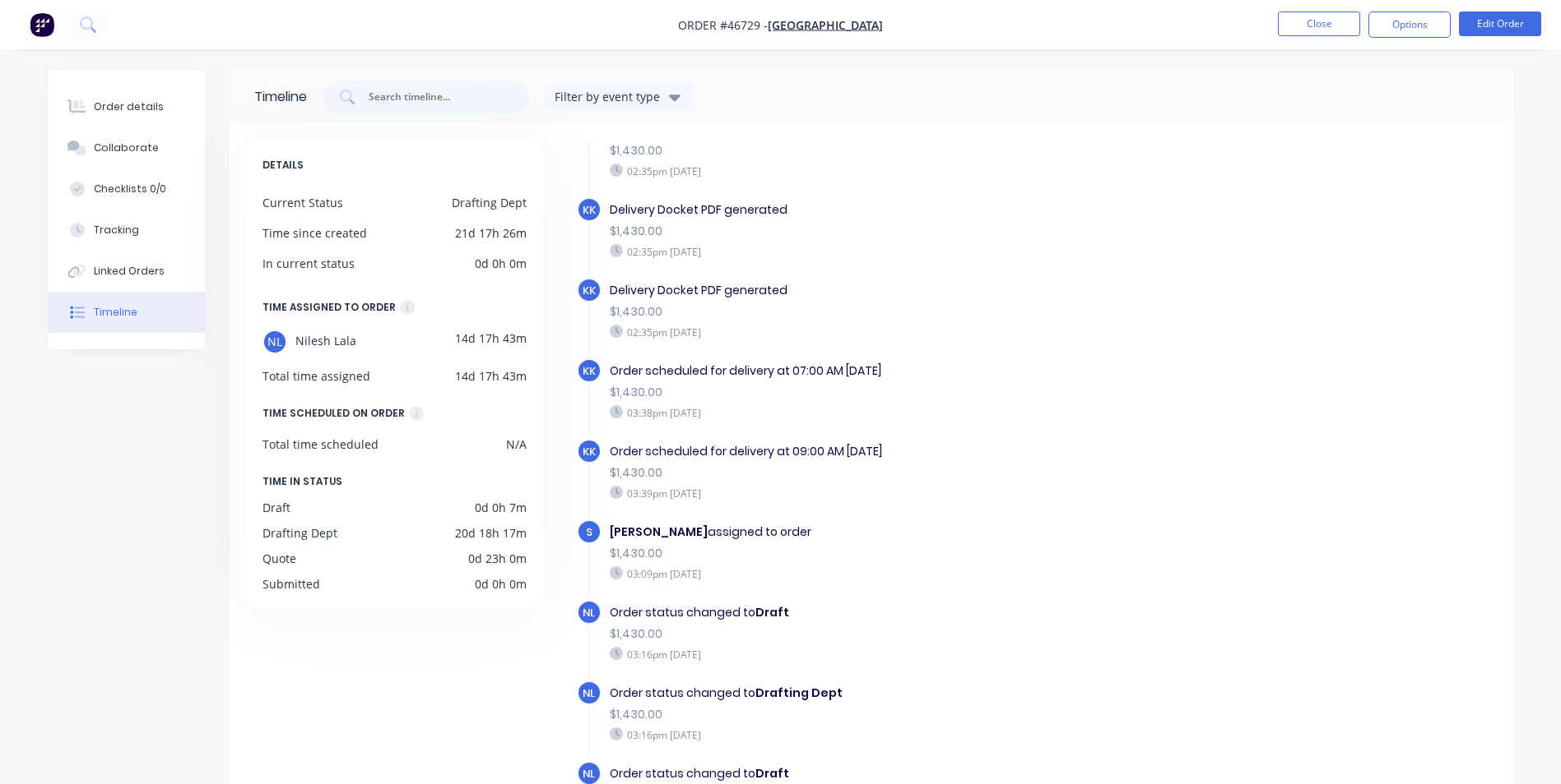
click at [43, 28] on img "button" at bounding box center [42, 25] width 25 height 25
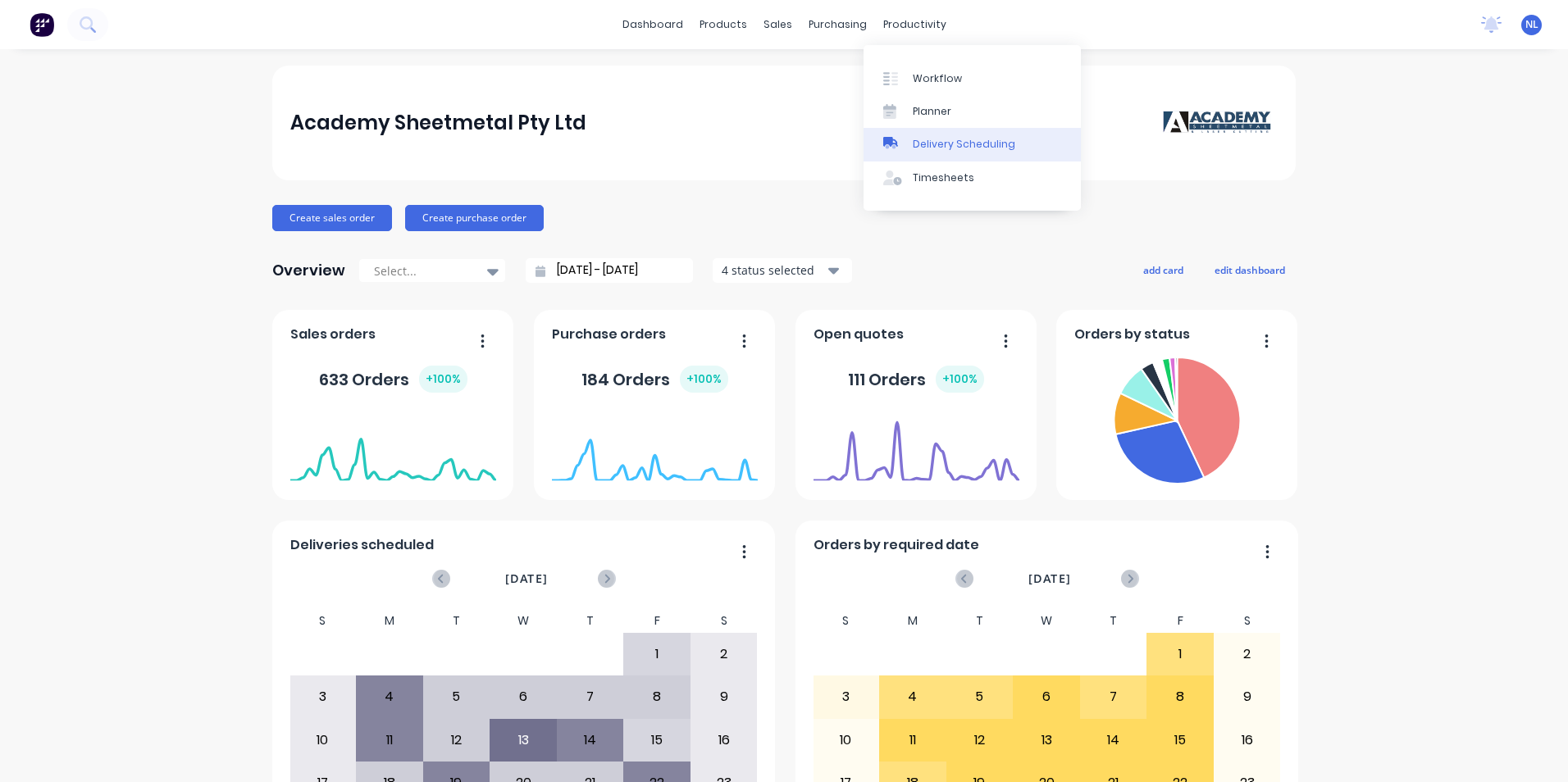
click at [967, 142] on div "Delivery Scheduling" at bounding box center [964, 144] width 103 height 15
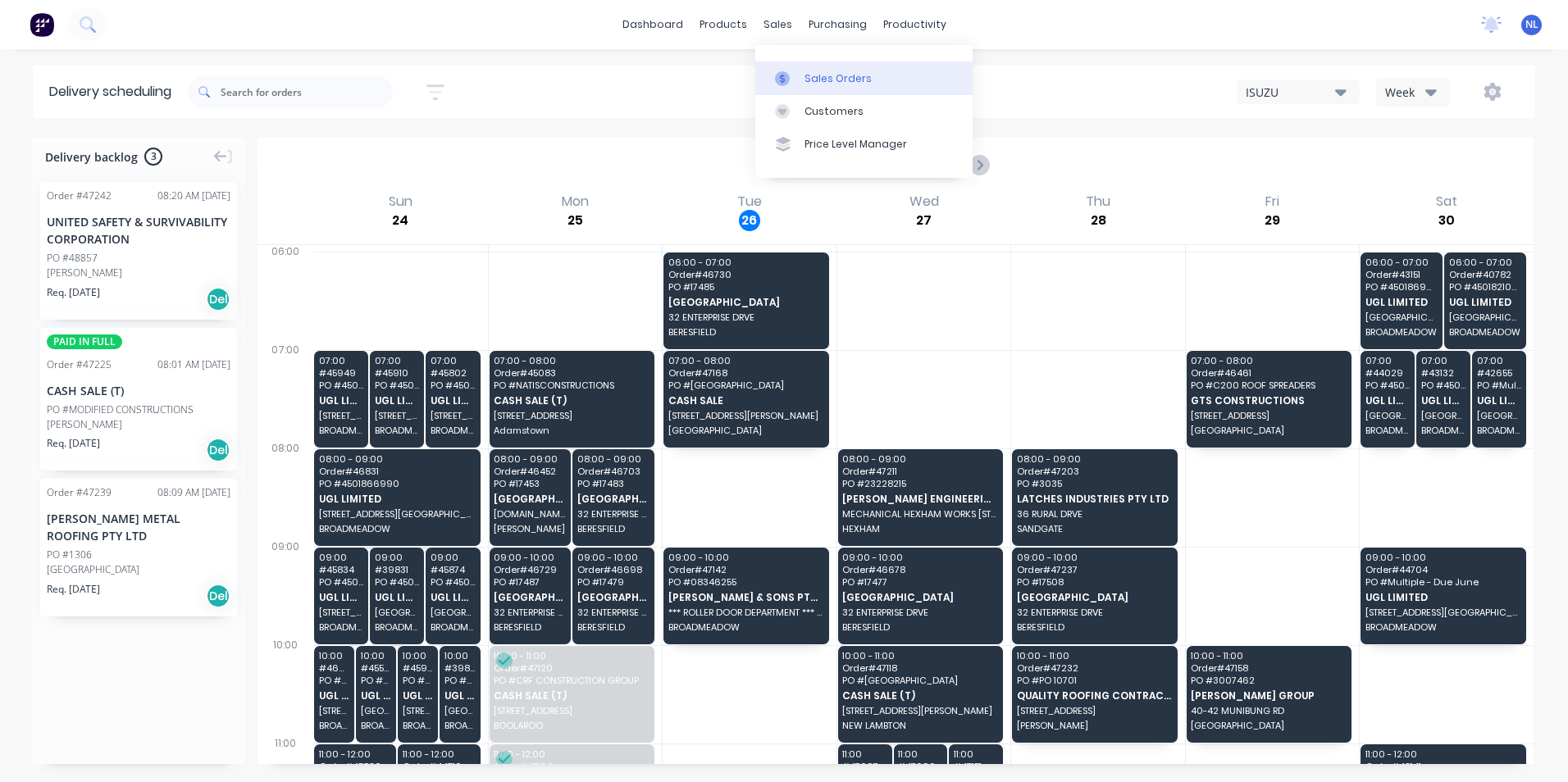
click at [822, 83] on div "Sales Orders" at bounding box center [838, 79] width 67 height 15
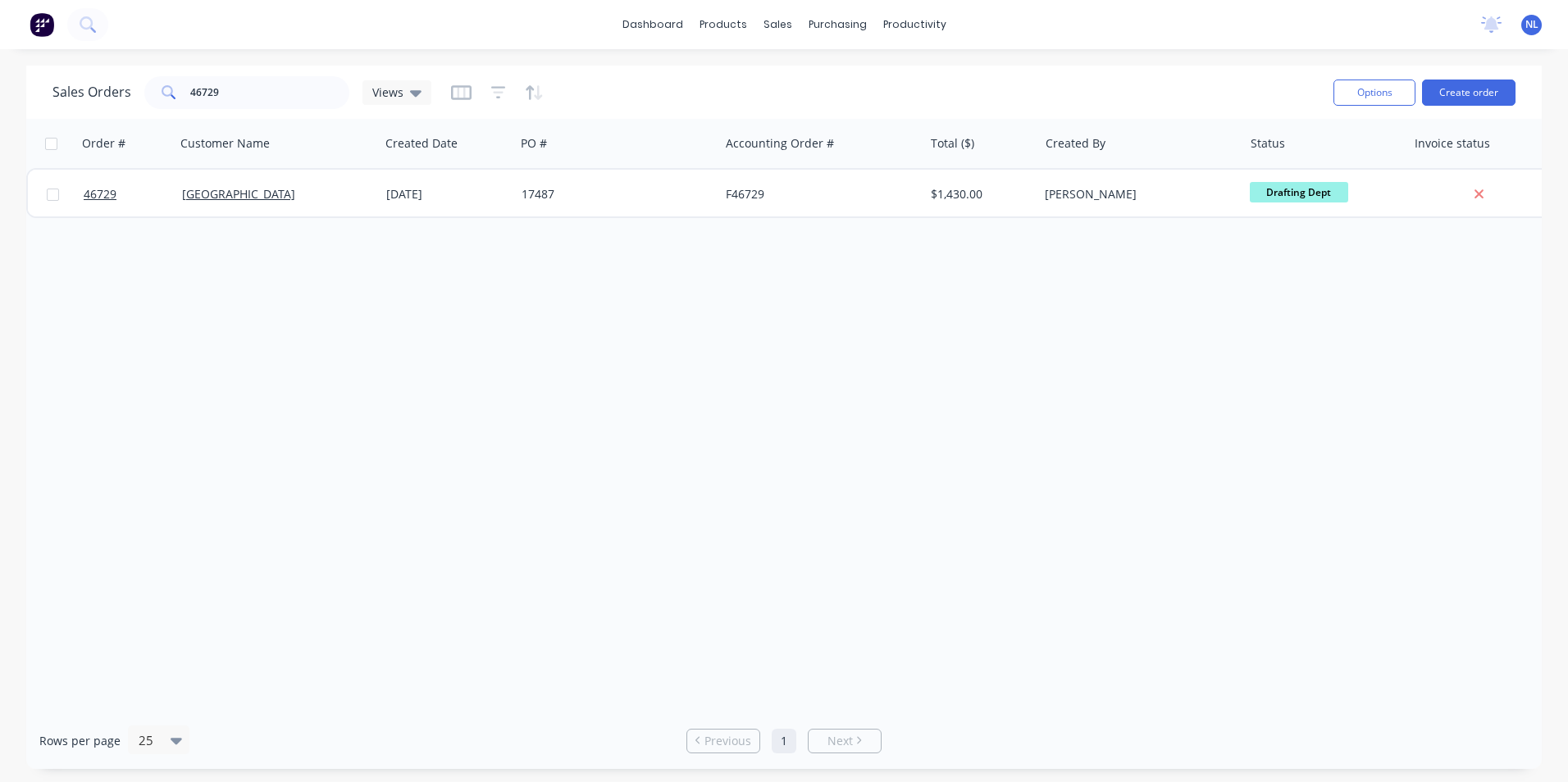
click at [589, 219] on div "Order # Customer Name Created Date PO # Accounting Order # Total ($) Created By…" at bounding box center [784, 415] width 1515 height 594
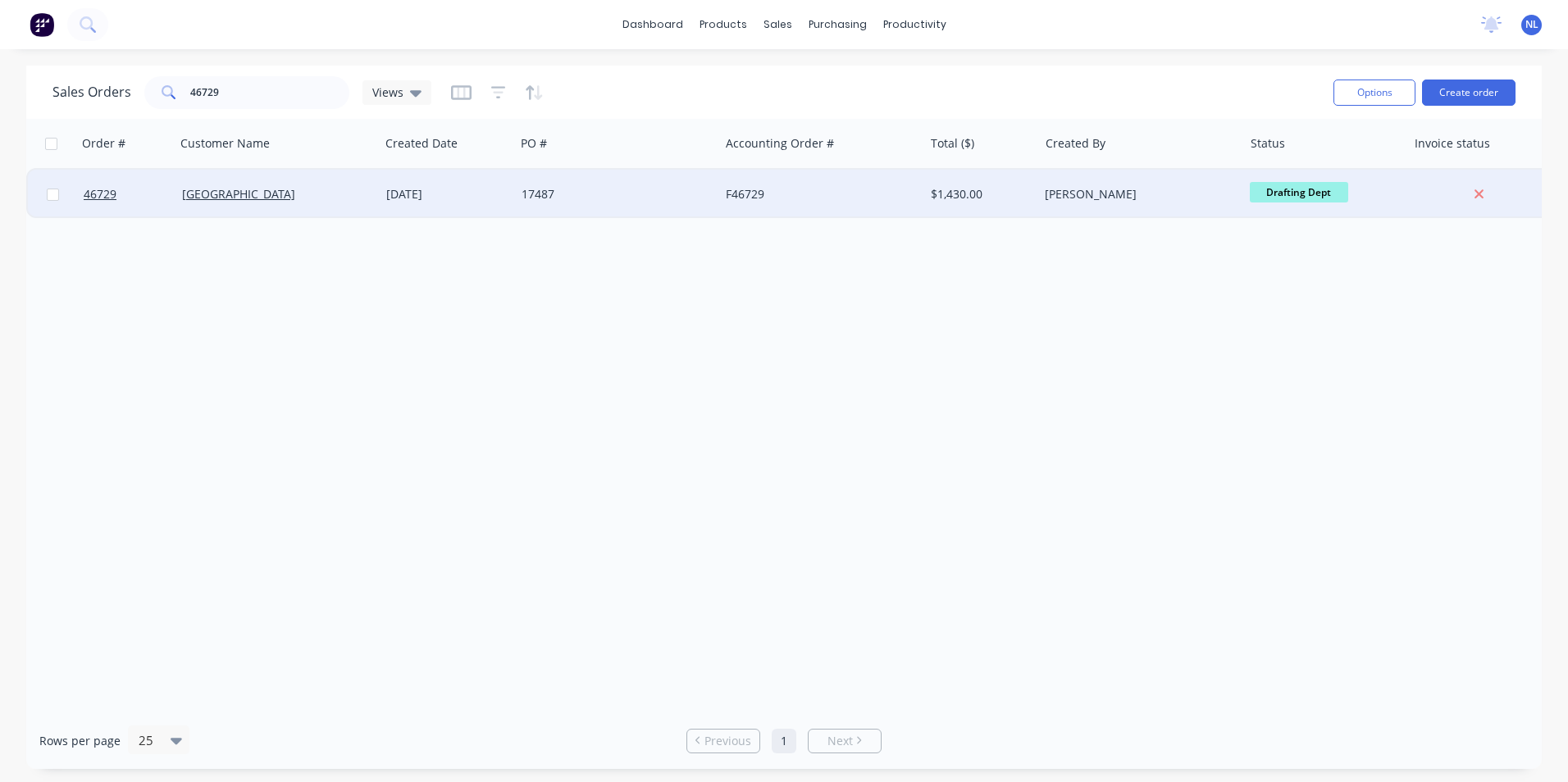
click at [631, 204] on div "17487" at bounding box center [616, 195] width 204 height 50
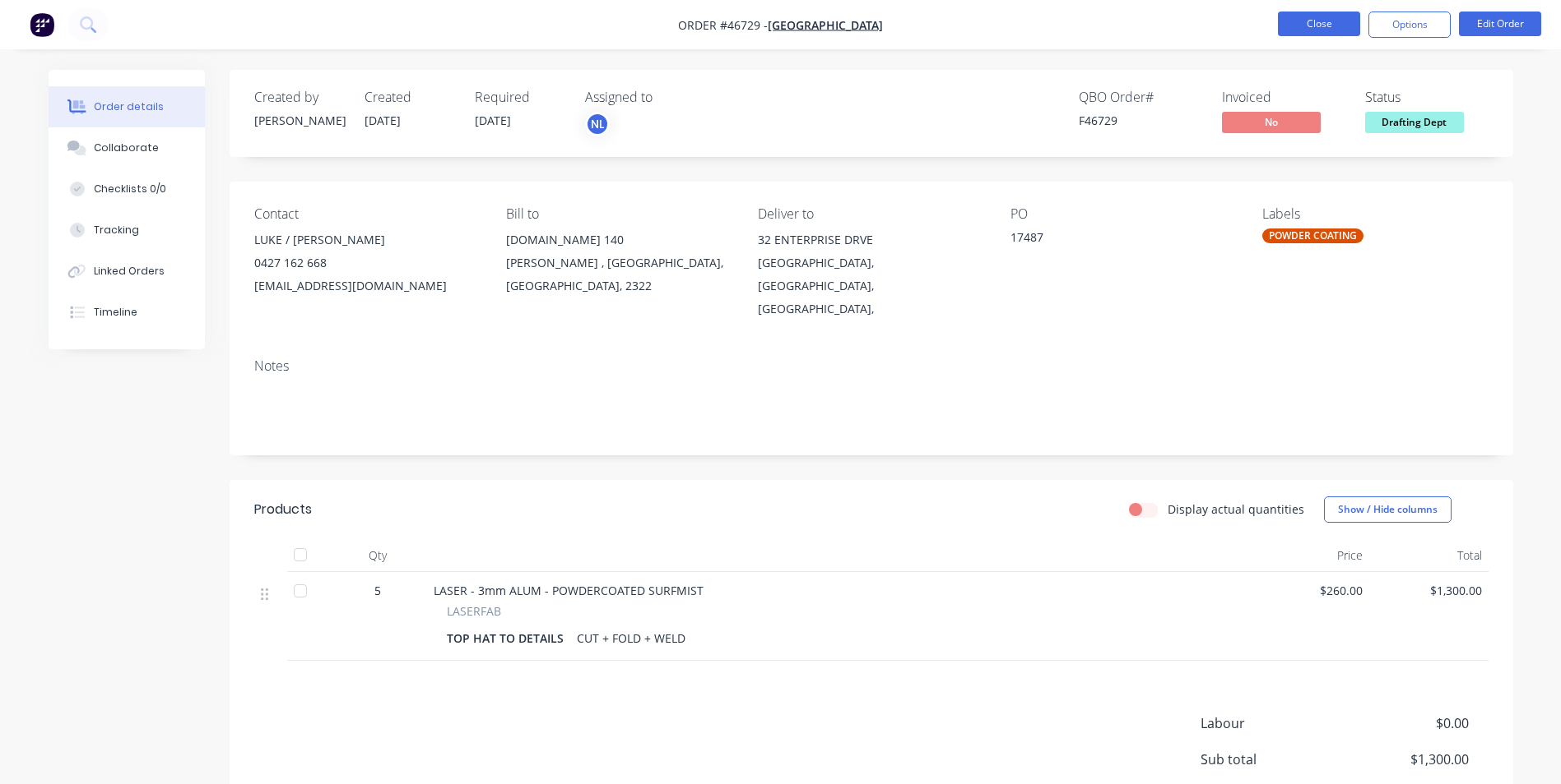
click at [1297, 21] on button "Close" at bounding box center [1319, 24] width 83 height 25
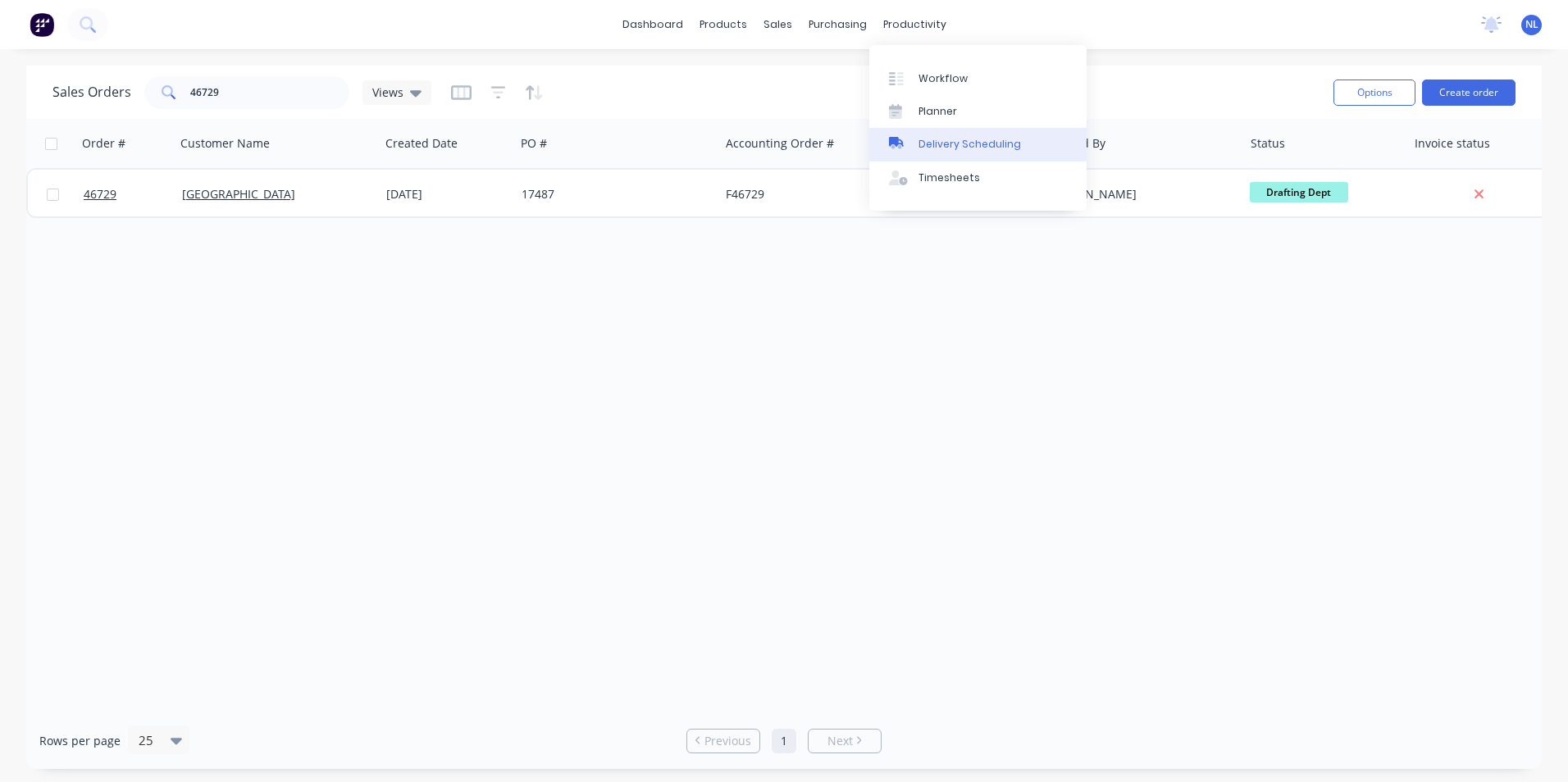
click at [946, 148] on div "Delivery Scheduling" at bounding box center [969, 144] width 103 height 15
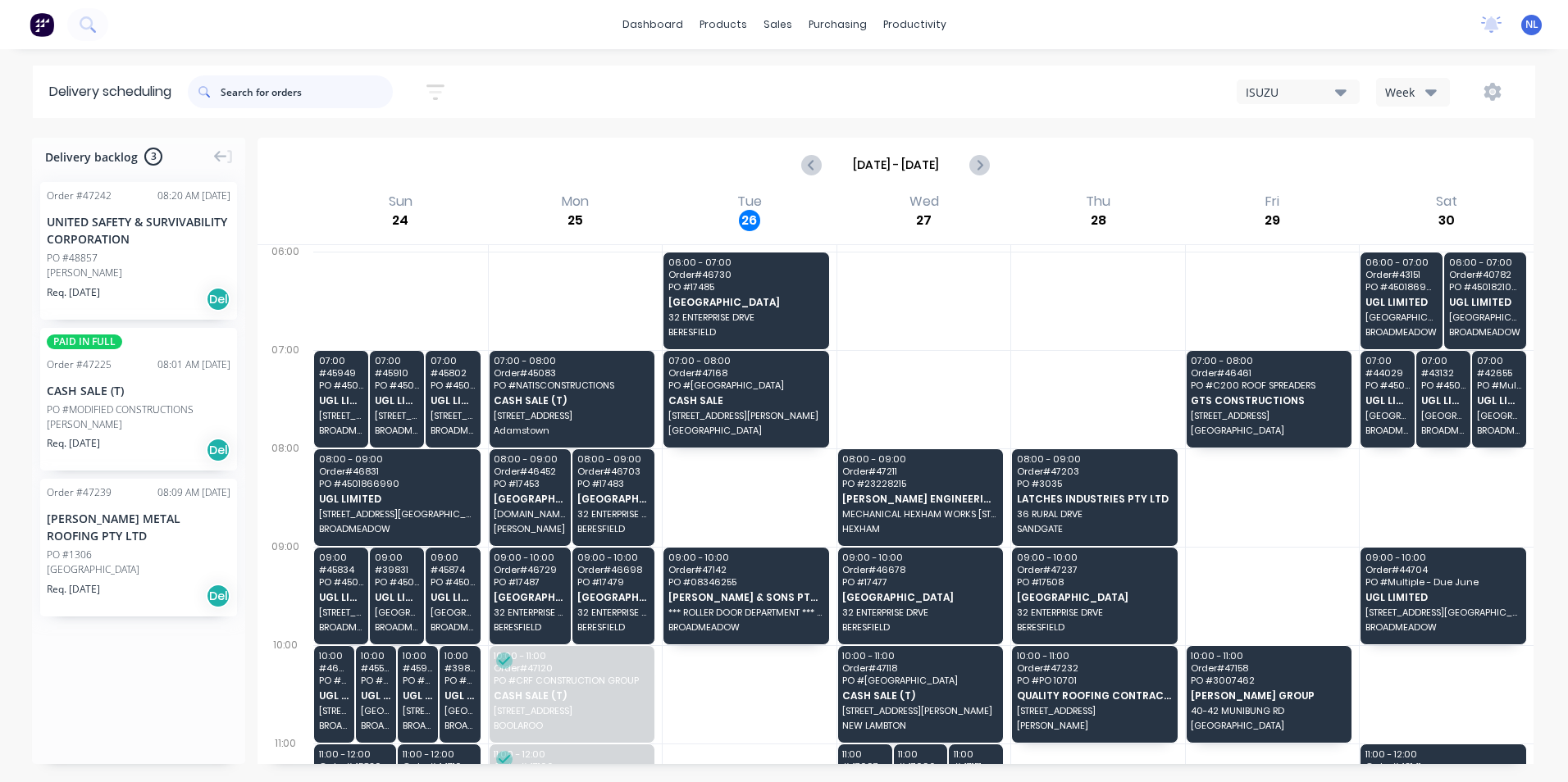
click at [310, 104] on input "text" at bounding box center [306, 91] width 172 height 33
type input "46729"
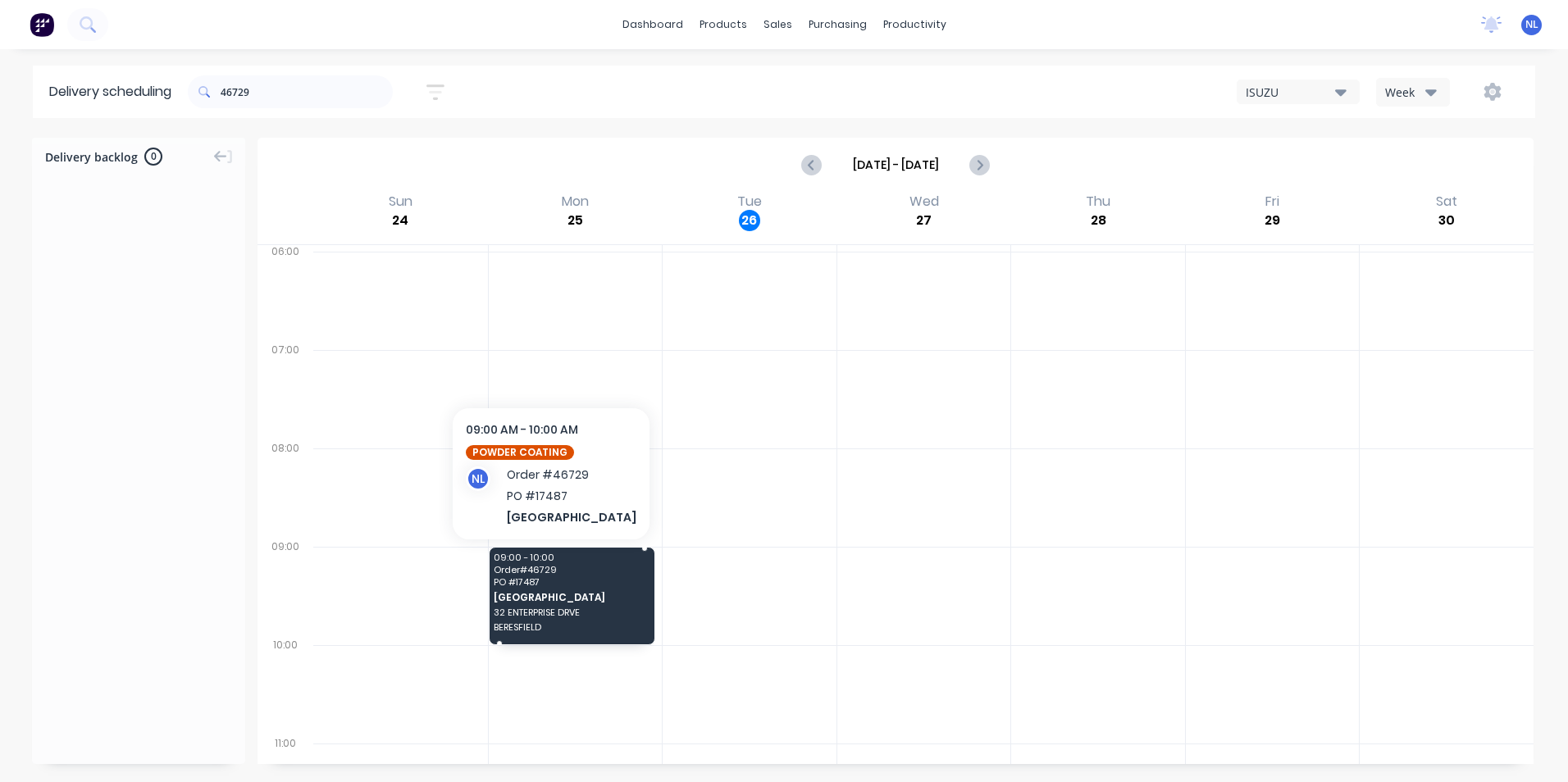
click at [549, 612] on span "32 ENTERPRISE DRVE" at bounding box center [570, 612] width 154 height 10
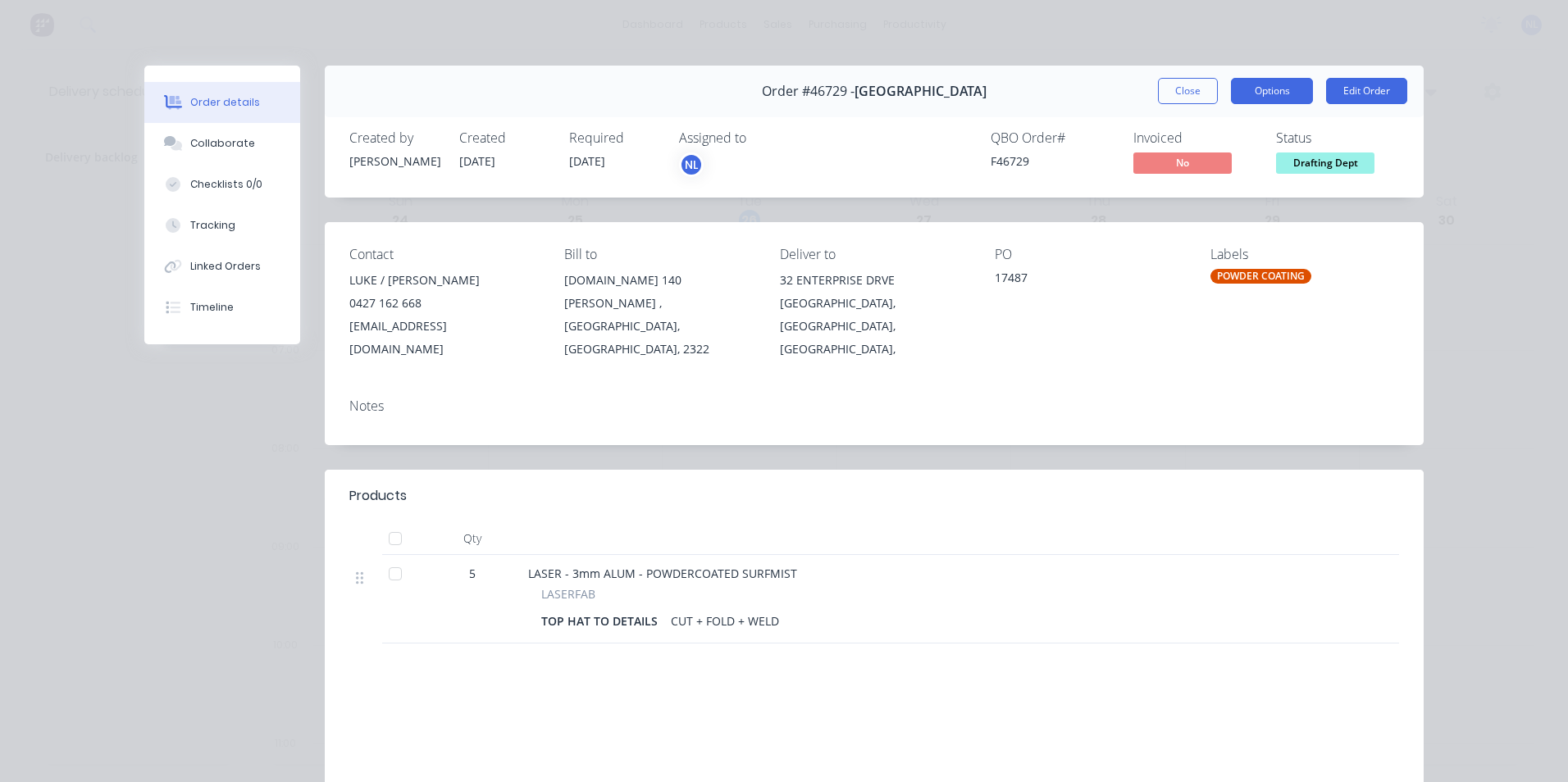
click at [1289, 93] on button "Options" at bounding box center [1272, 91] width 82 height 27
click at [1375, 86] on button "Edit Order" at bounding box center [1366, 91] width 81 height 27
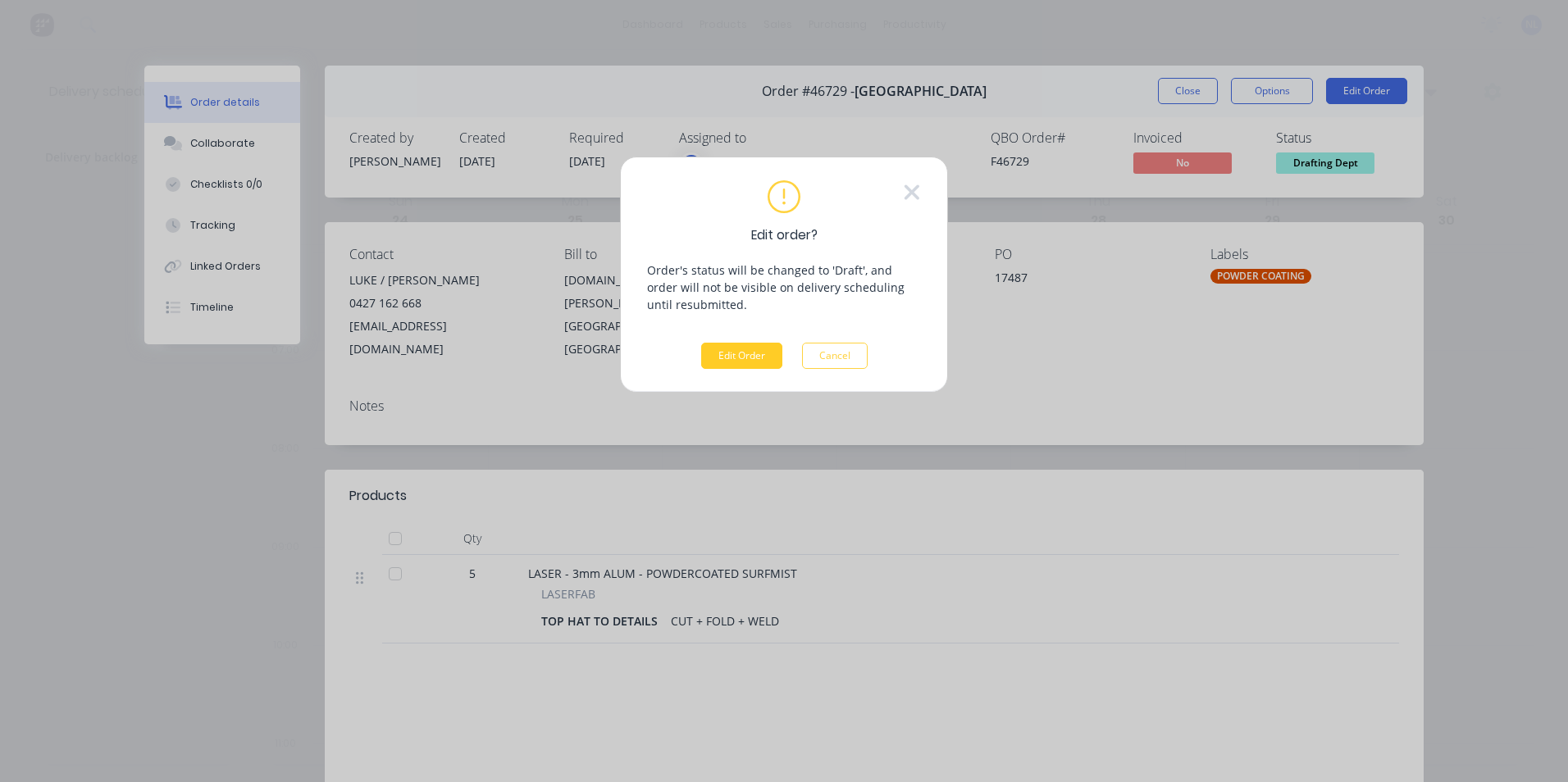
click at [769, 358] on button "Edit Order" at bounding box center [742, 356] width 81 height 27
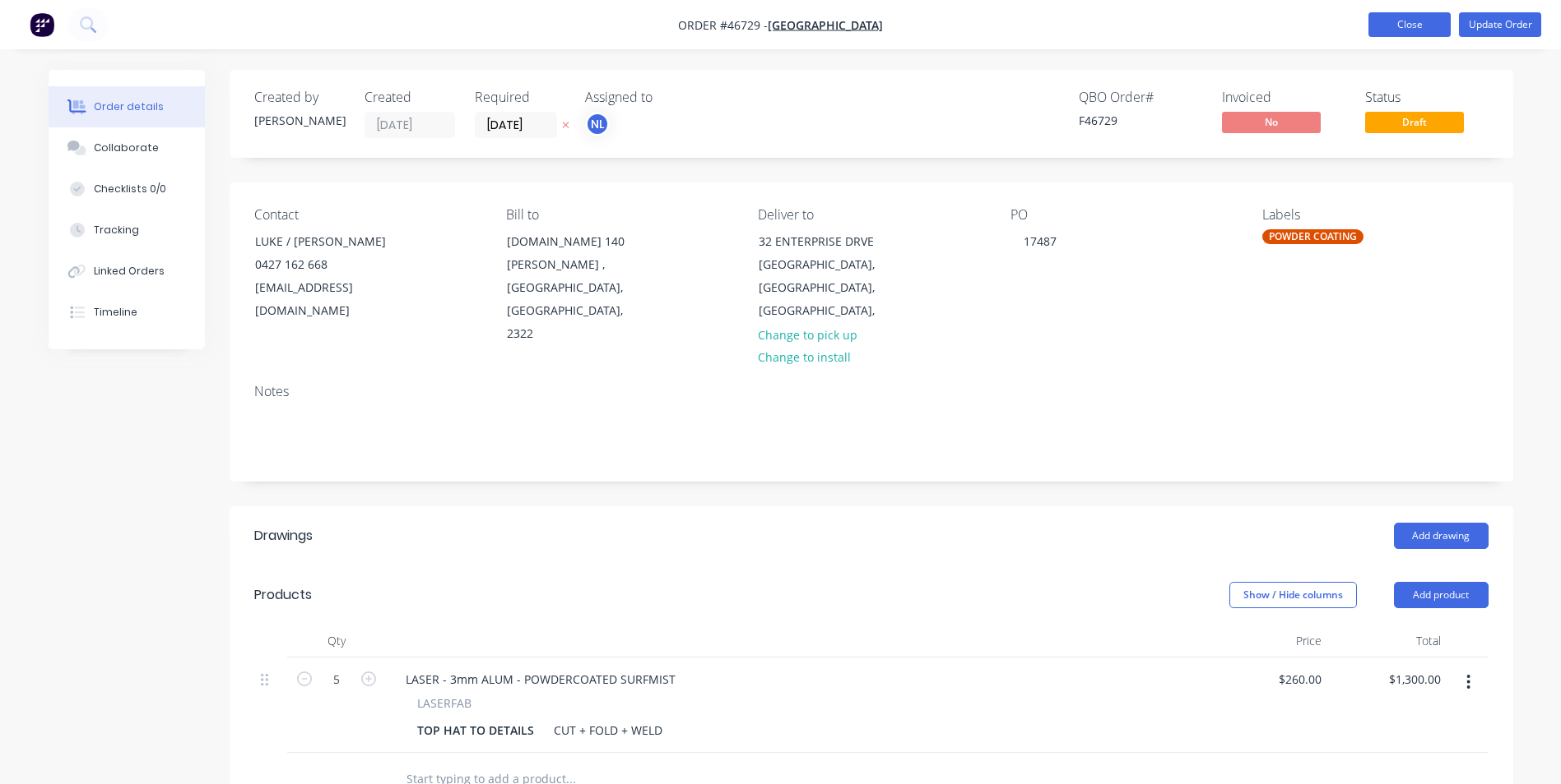
click at [1384, 35] on button "Close" at bounding box center [1409, 25] width 83 height 25
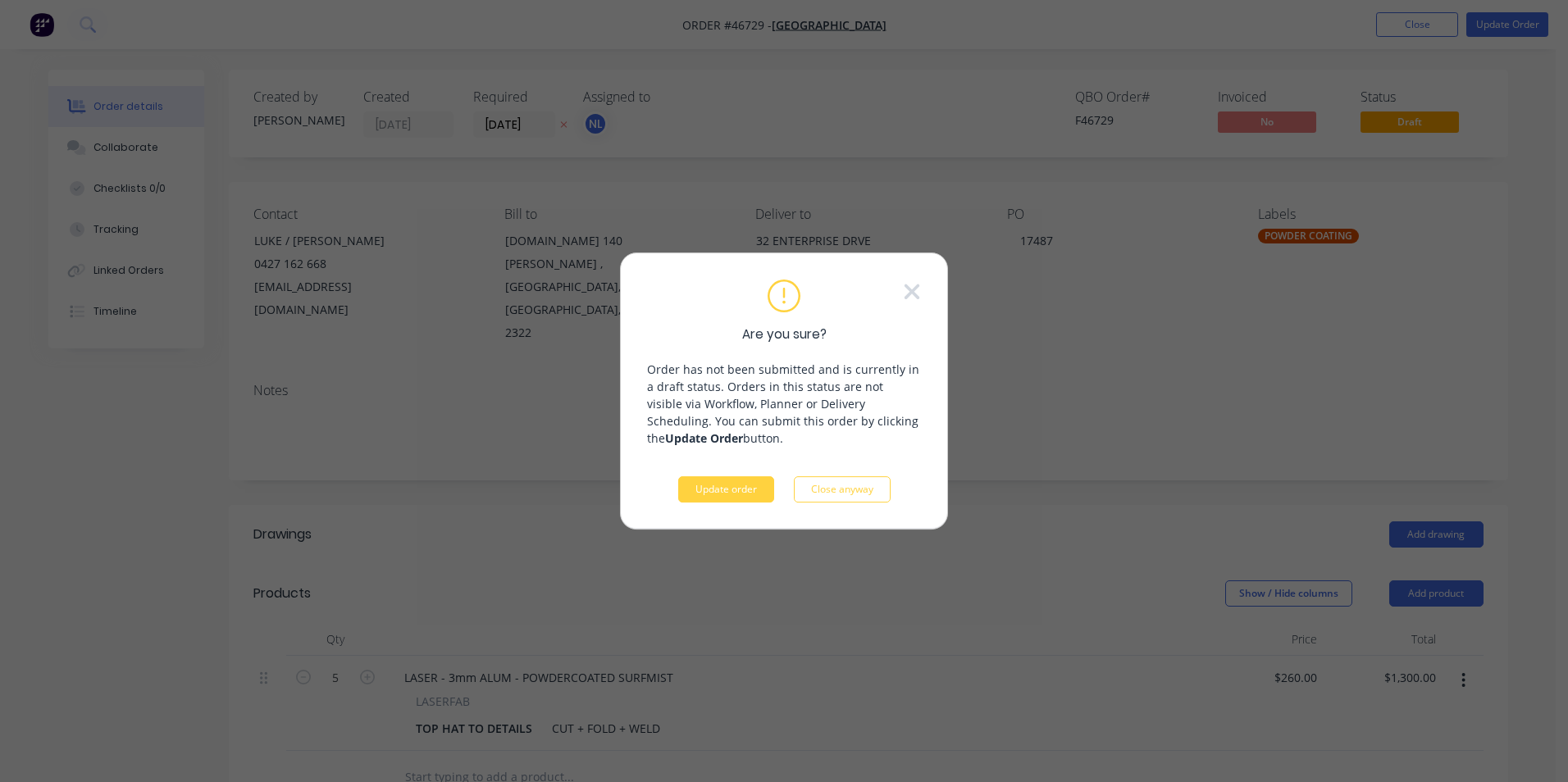
drag, startPoint x: 813, startPoint y: 491, endPoint x: 859, endPoint y: 439, distance: 69.4
click at [859, 439] on div "Are you sure? Order has not been submitted and is currently in a draft status. …" at bounding box center [784, 391] width 274 height 223
click at [713, 494] on button "Update order" at bounding box center [726, 490] width 96 height 27
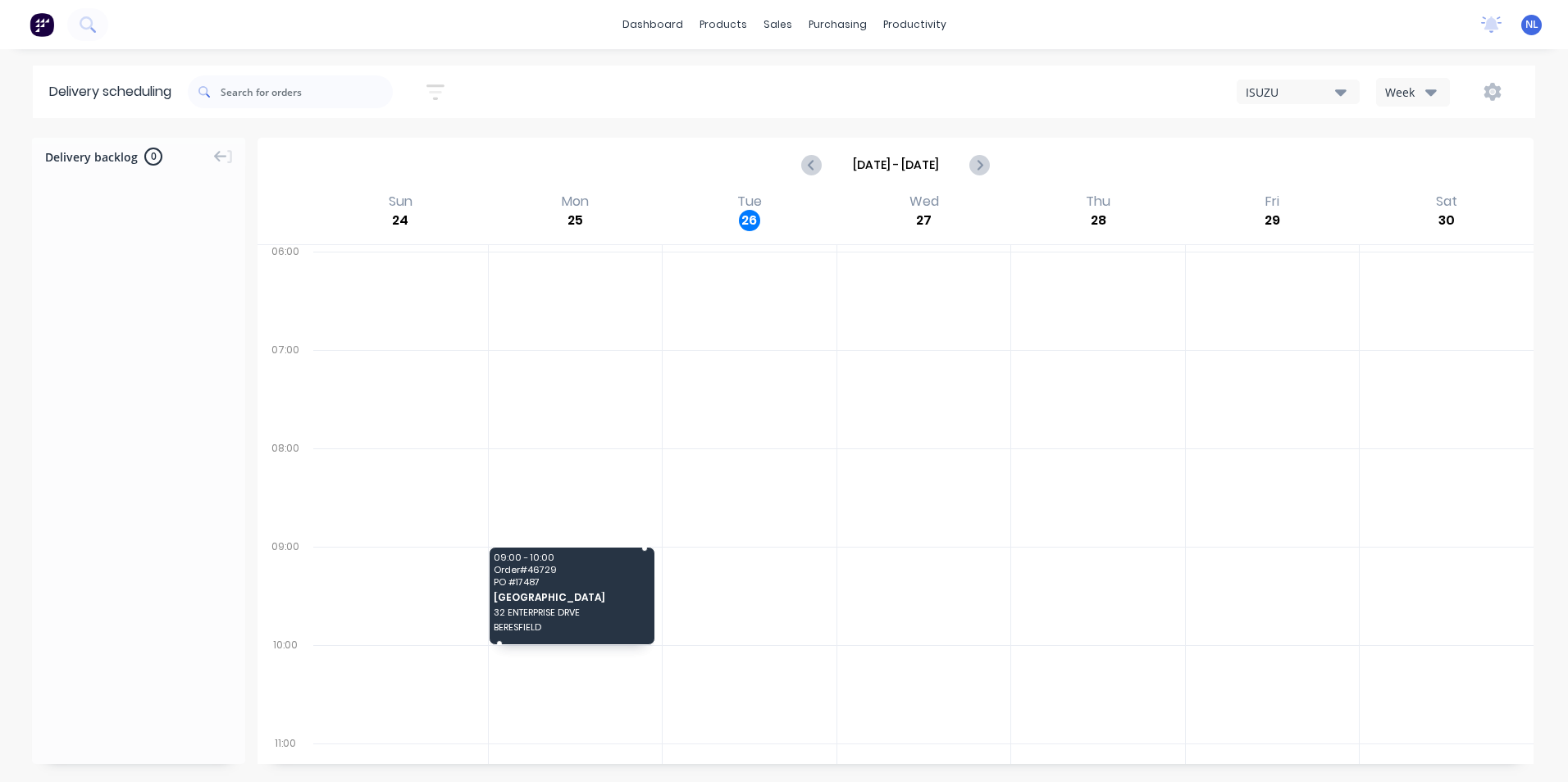
drag, startPoint x: 546, startPoint y: 614, endPoint x: 562, endPoint y: 600, distance: 21.3
drag, startPoint x: 581, startPoint y: 580, endPoint x: 573, endPoint y: 582, distance: 8.2
click at [573, 582] on span "PO # 17487" at bounding box center [570, 582] width 154 height 10
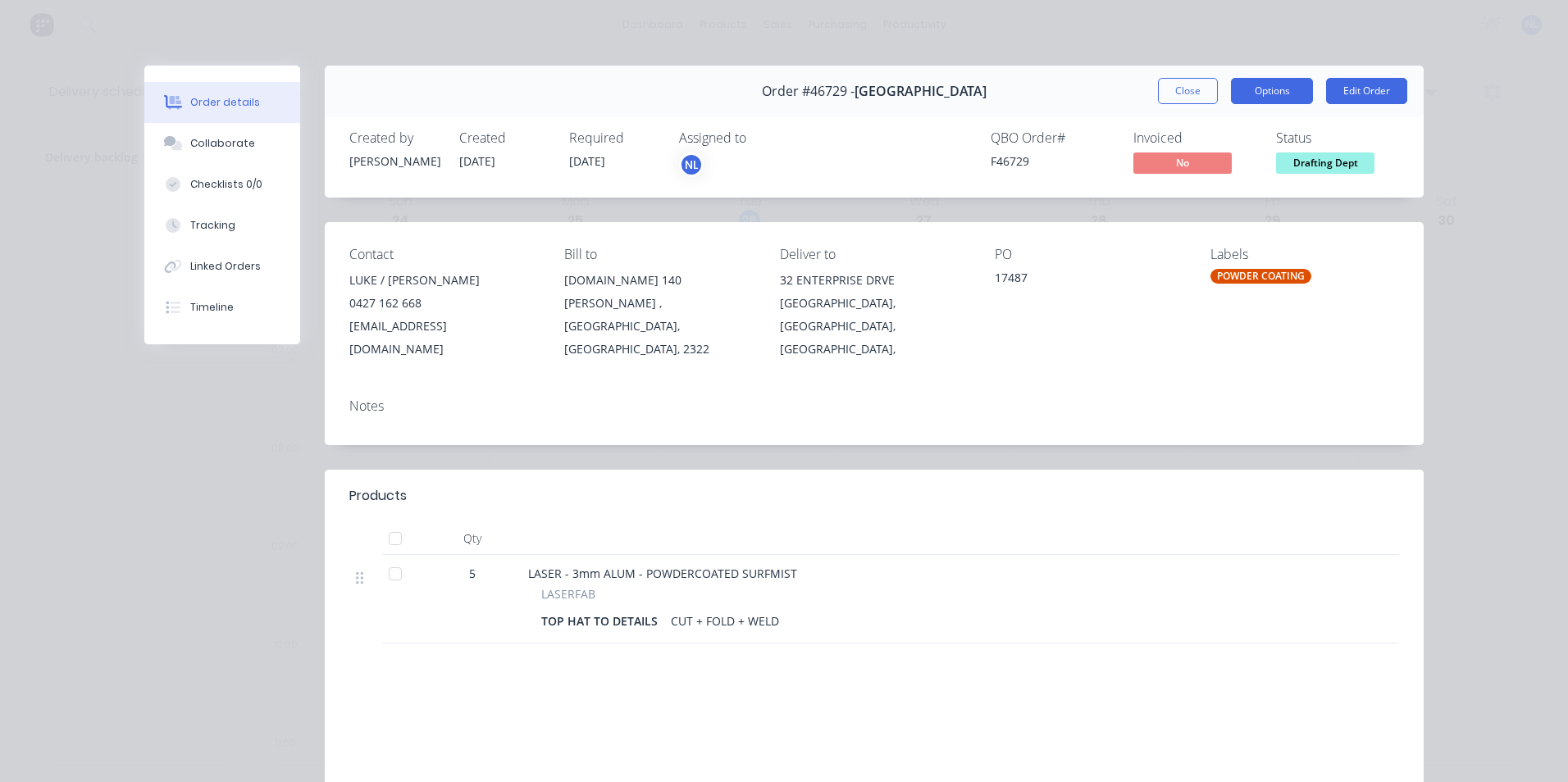
click at [1291, 84] on button "Options" at bounding box center [1272, 91] width 82 height 27
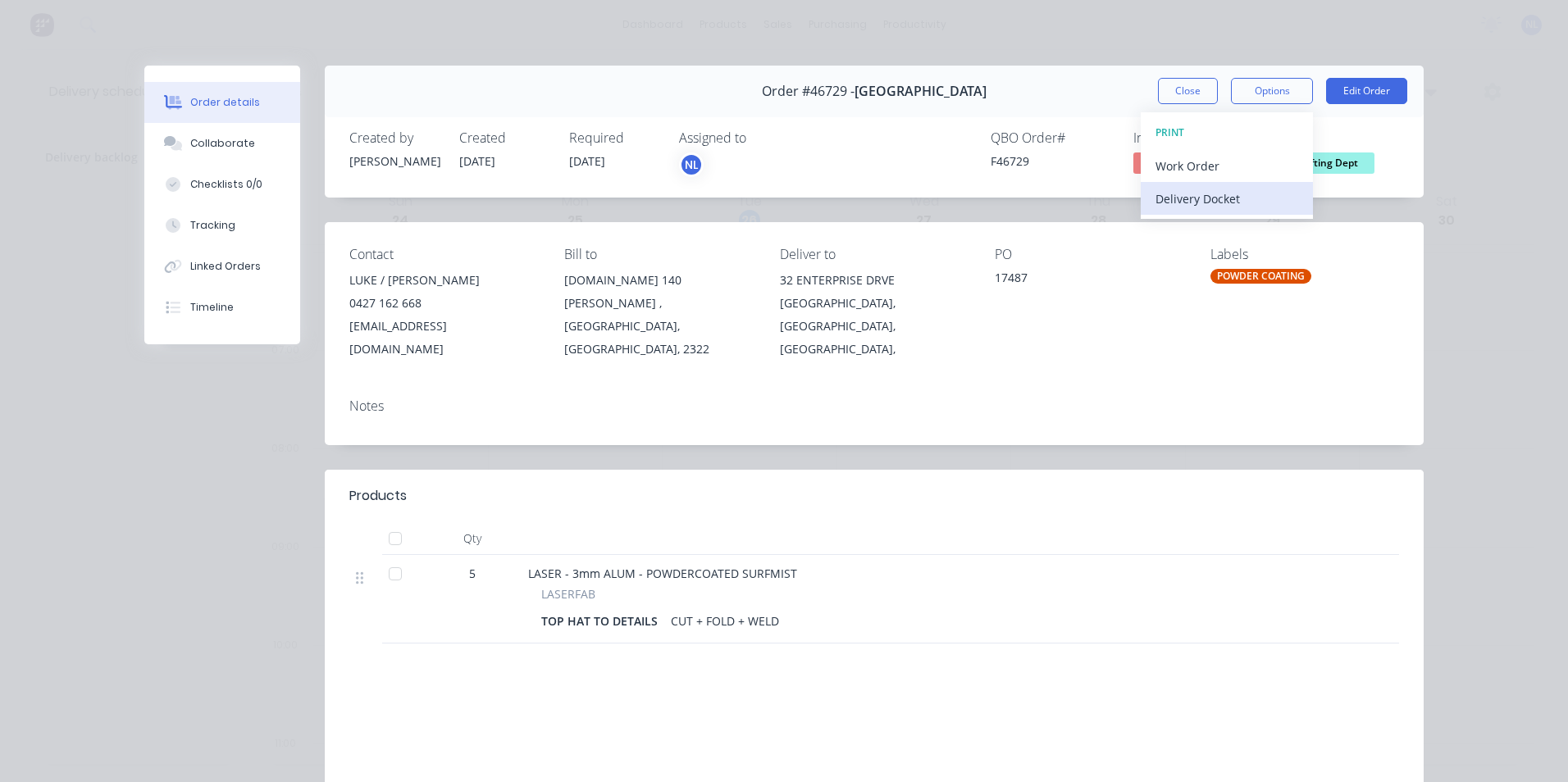
click at [1196, 203] on div "Delivery Docket" at bounding box center [1226, 198] width 142 height 24
click at [1196, 203] on div "Standard" at bounding box center [1226, 198] width 142 height 24
click at [1190, 50] on div "Order details Collaborate Checklists 0/0 Tracking Linked Orders Timeline Order …" at bounding box center [784, 391] width 1568 height 782
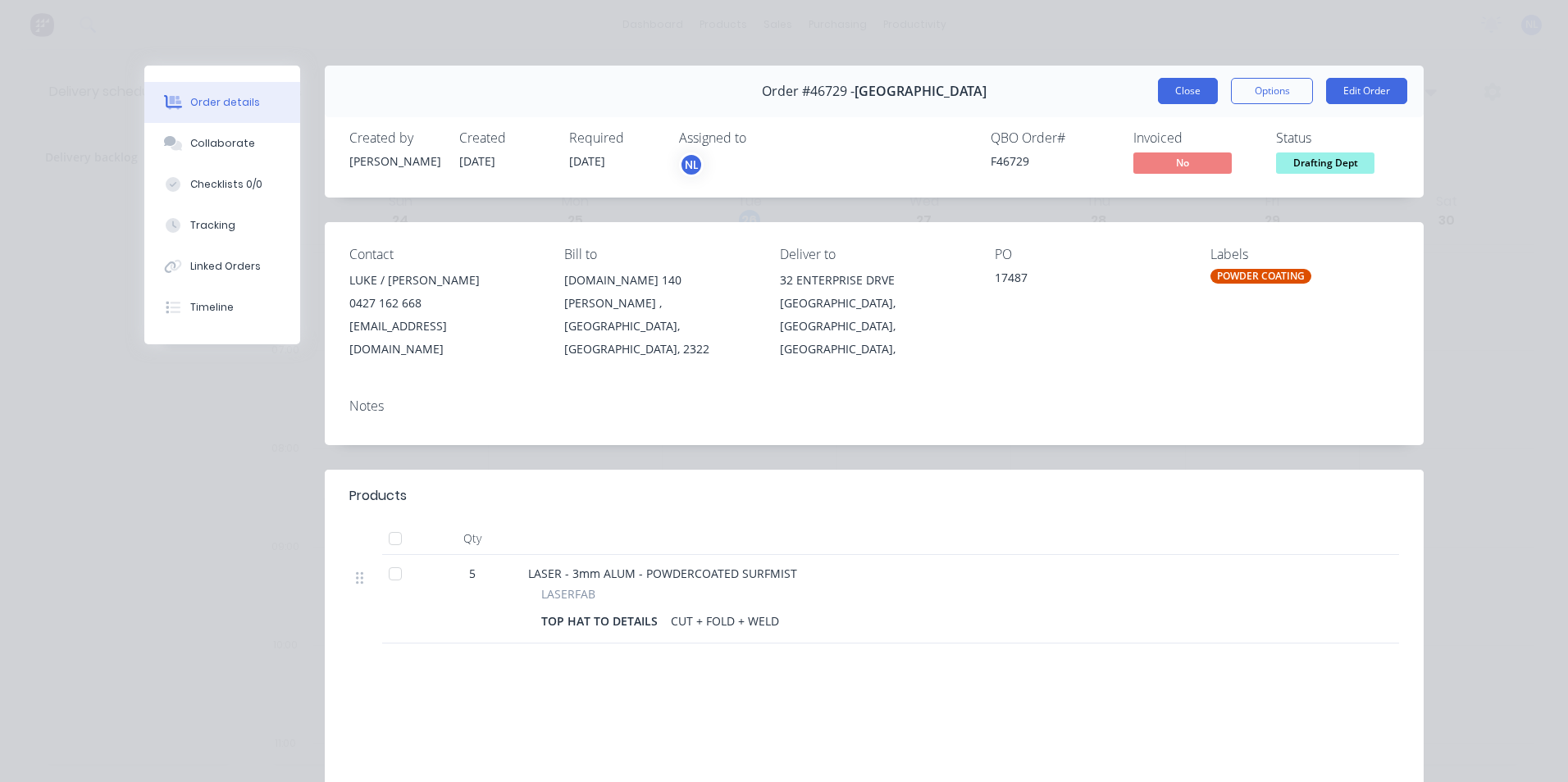
click at [1166, 84] on button "Close" at bounding box center [1188, 91] width 60 height 27
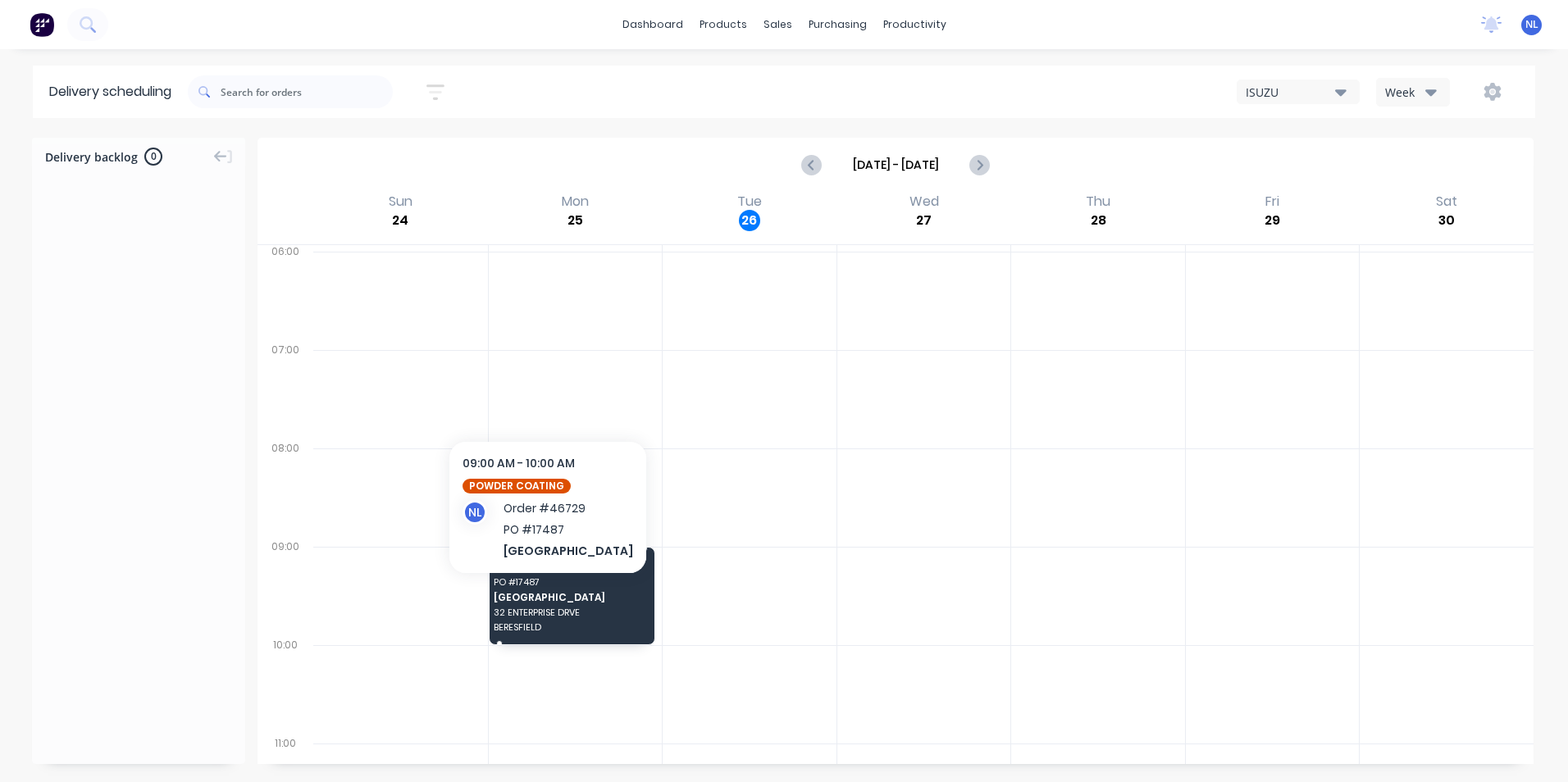
click at [566, 598] on span "[GEOGRAPHIC_DATA]" at bounding box center [570, 597] width 154 height 11
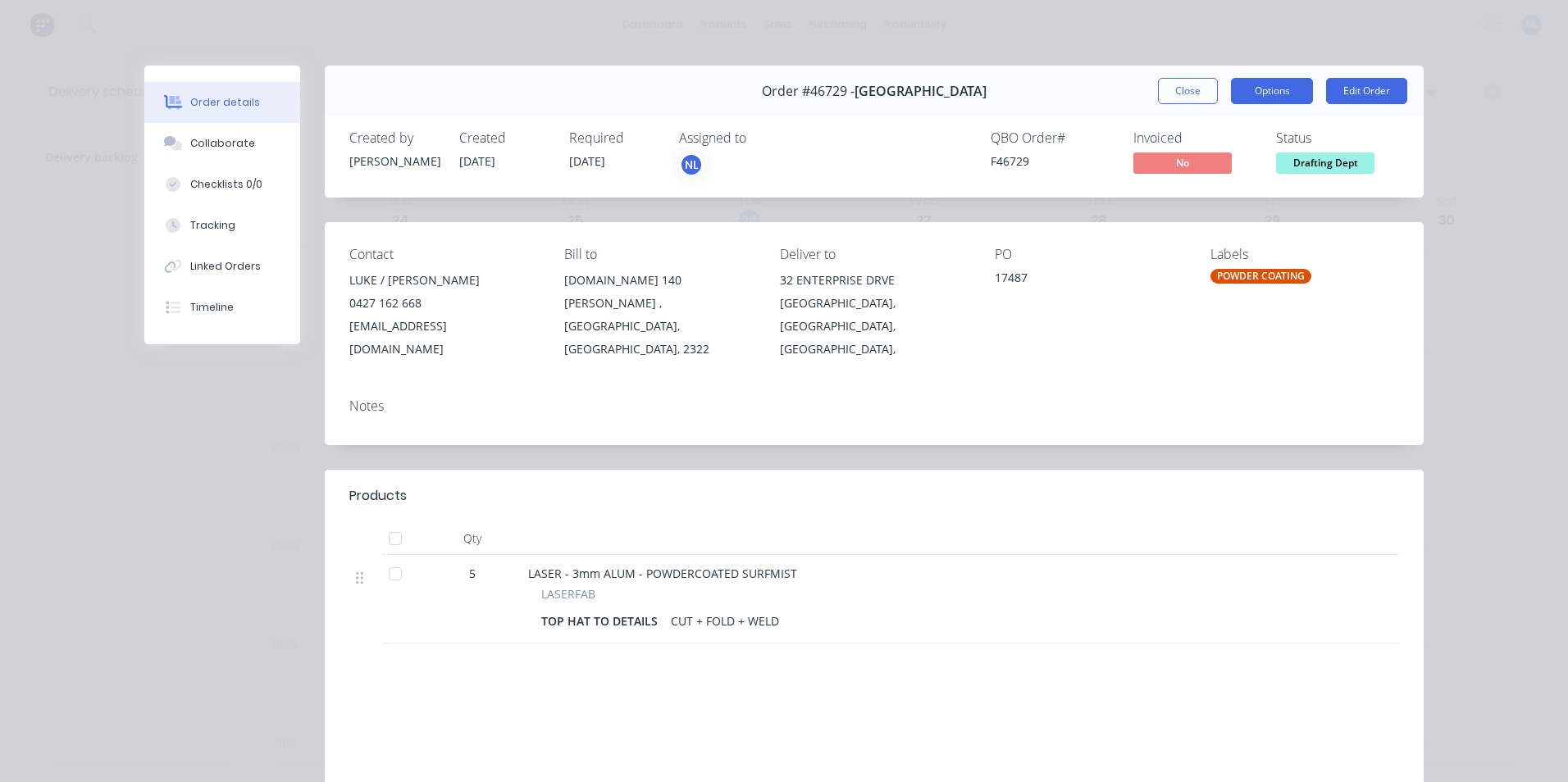
click at [1272, 96] on button "Options" at bounding box center [1272, 91] width 82 height 27
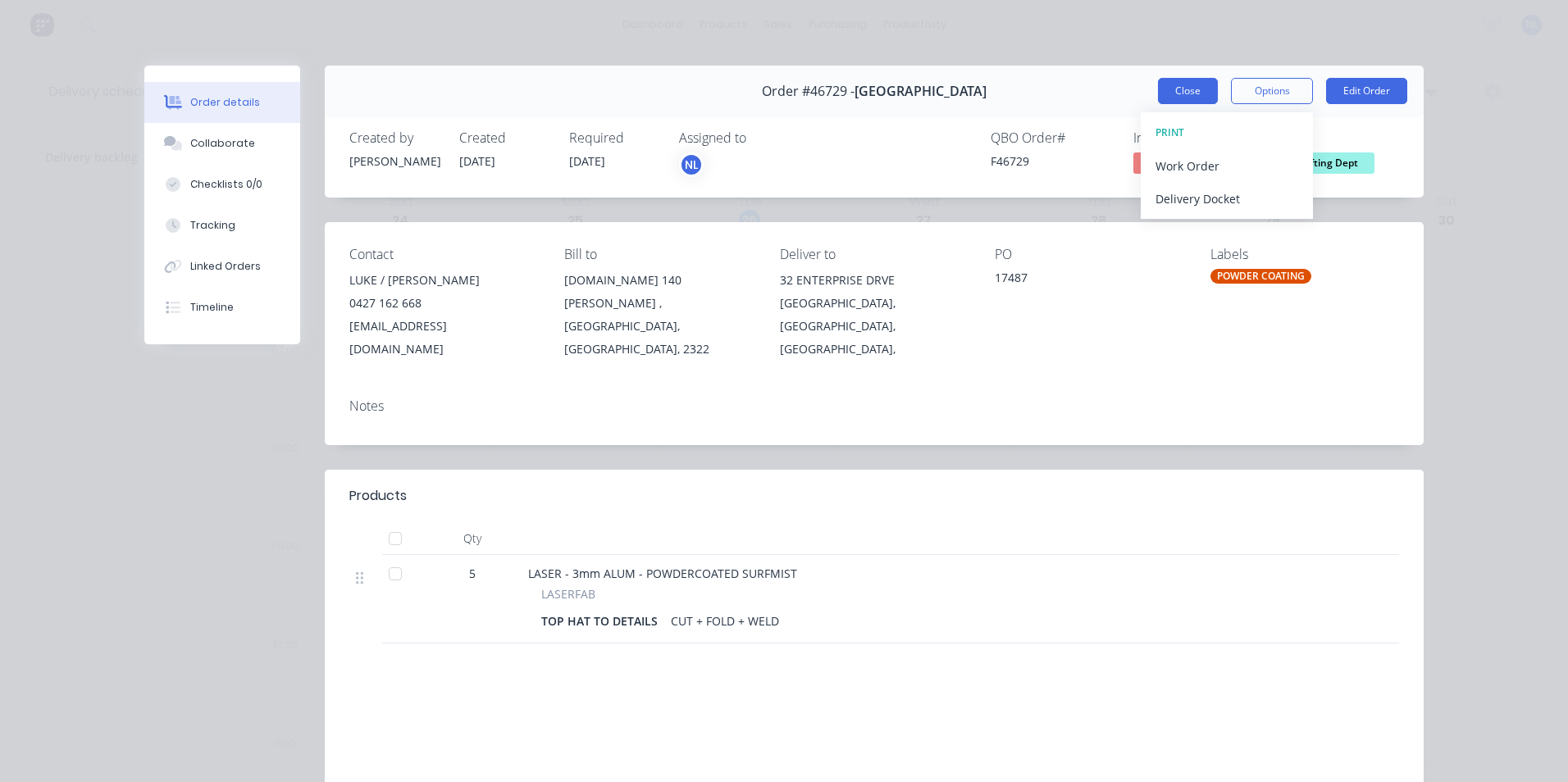
click at [1160, 89] on button "Close" at bounding box center [1188, 91] width 60 height 27
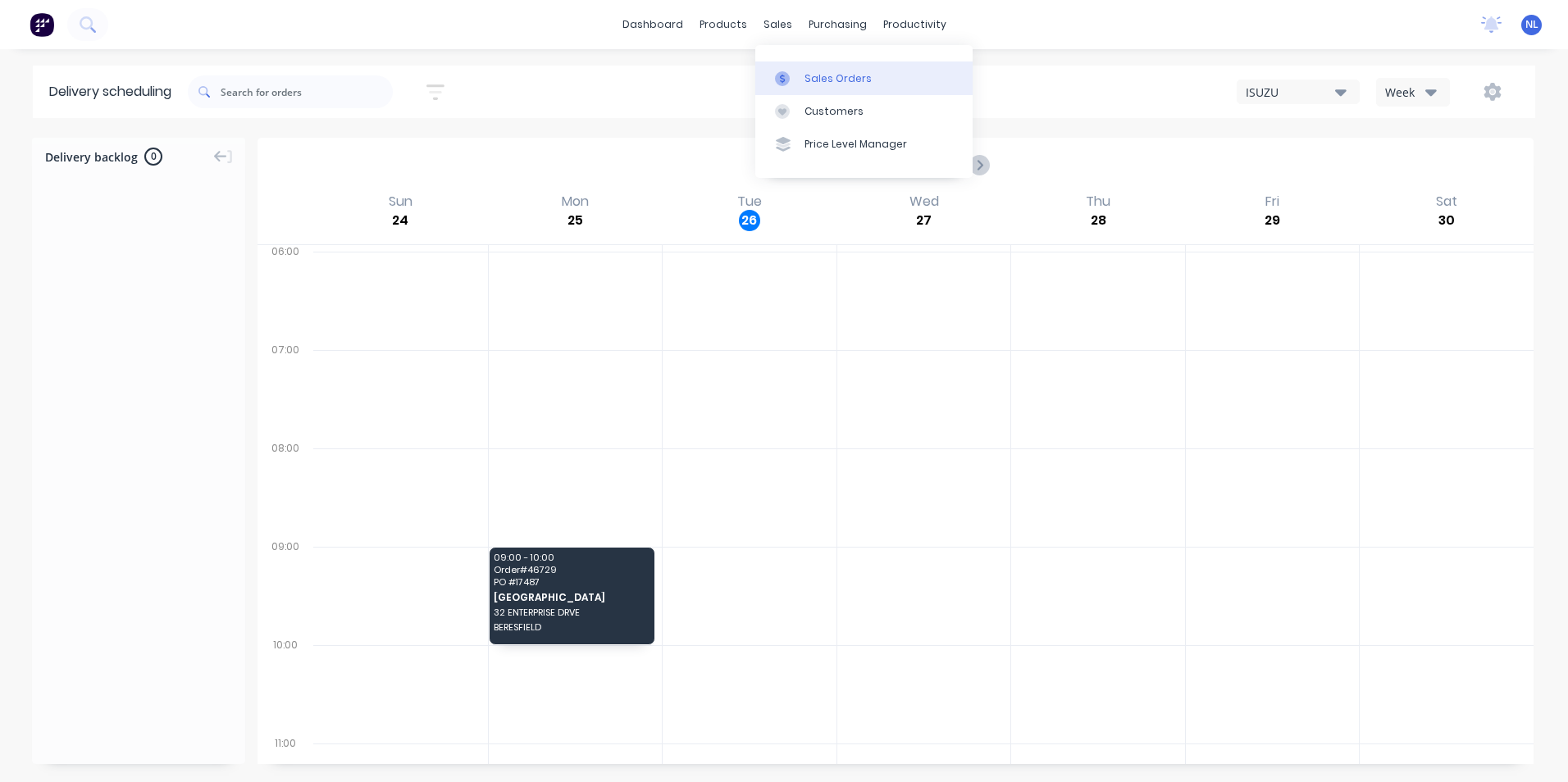
click at [829, 78] on div "Sales Orders" at bounding box center [838, 79] width 67 height 15
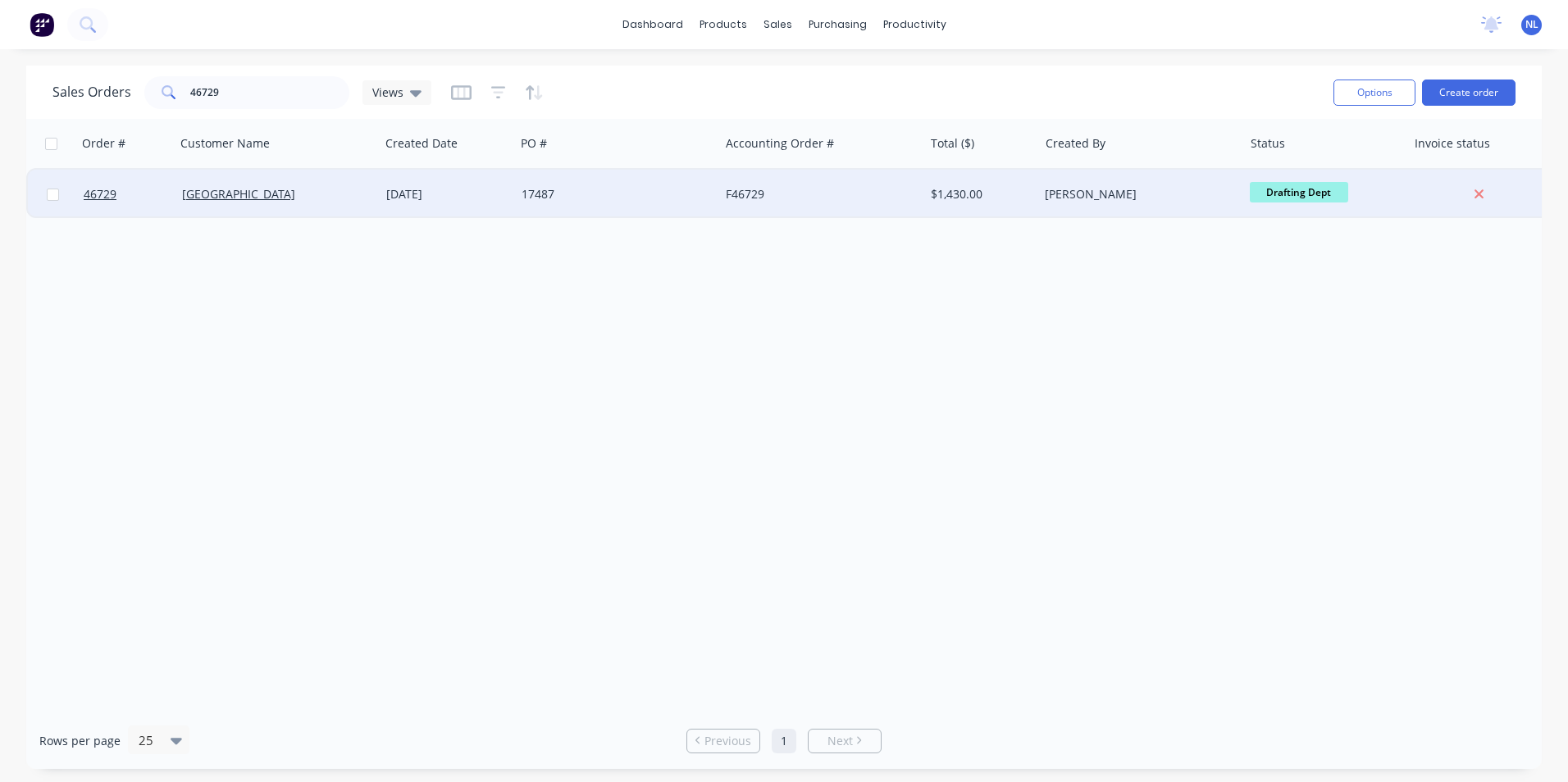
click at [570, 196] on div "17487" at bounding box center [613, 194] width 182 height 17
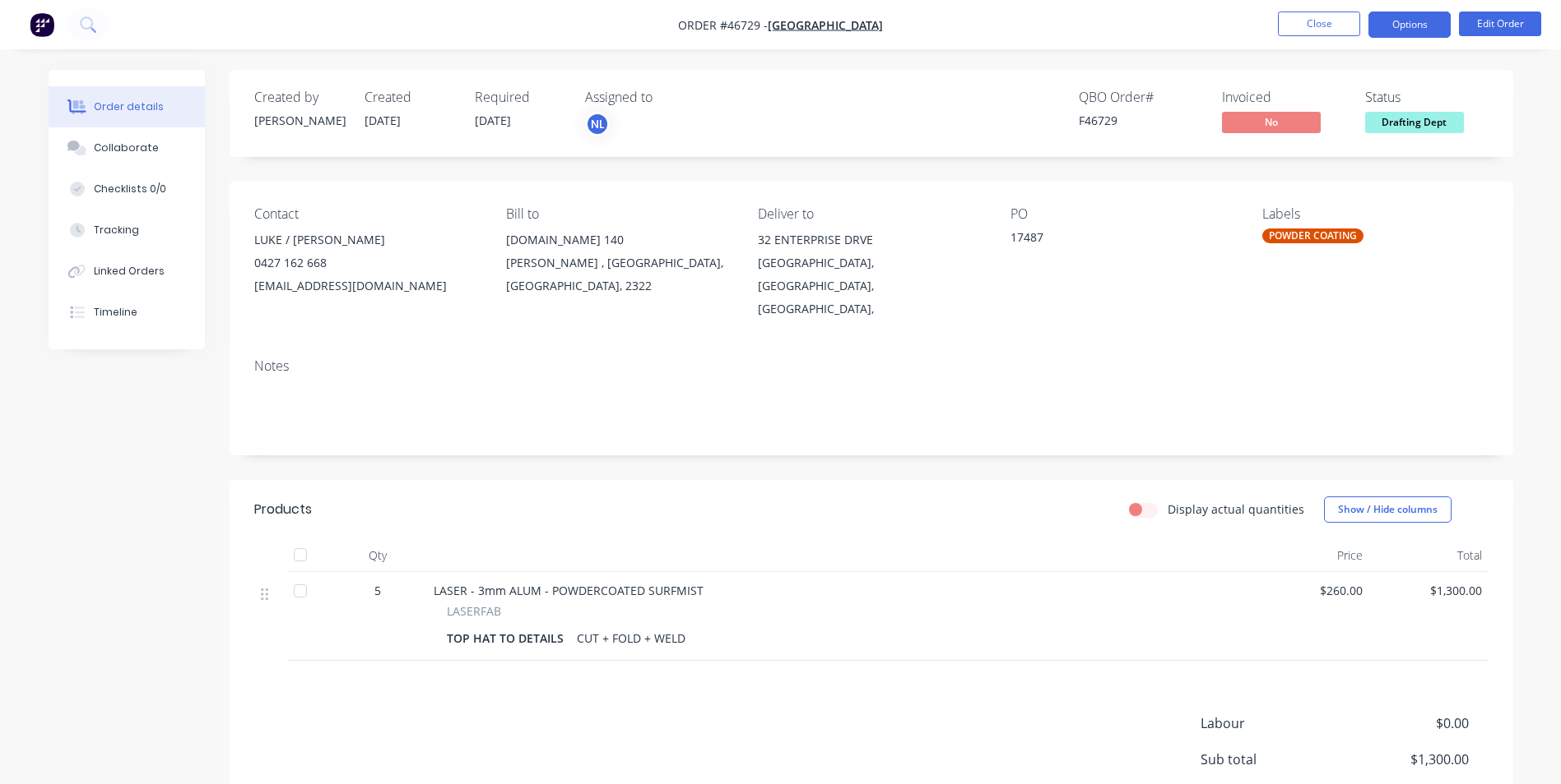
click at [1436, 24] on button "Options" at bounding box center [1409, 25] width 83 height 27
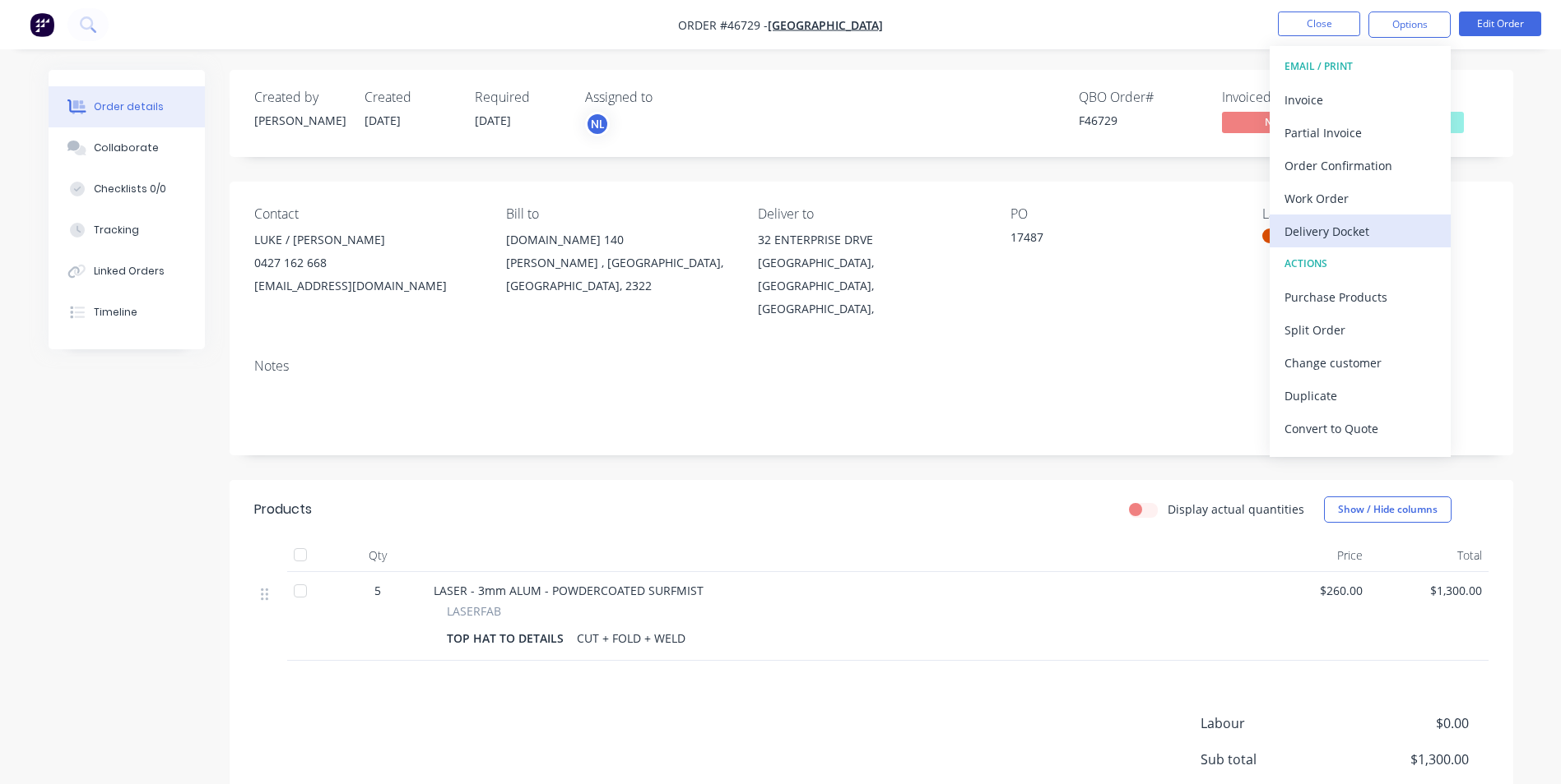
click at [1371, 225] on div "Delivery Docket" at bounding box center [1360, 231] width 152 height 24
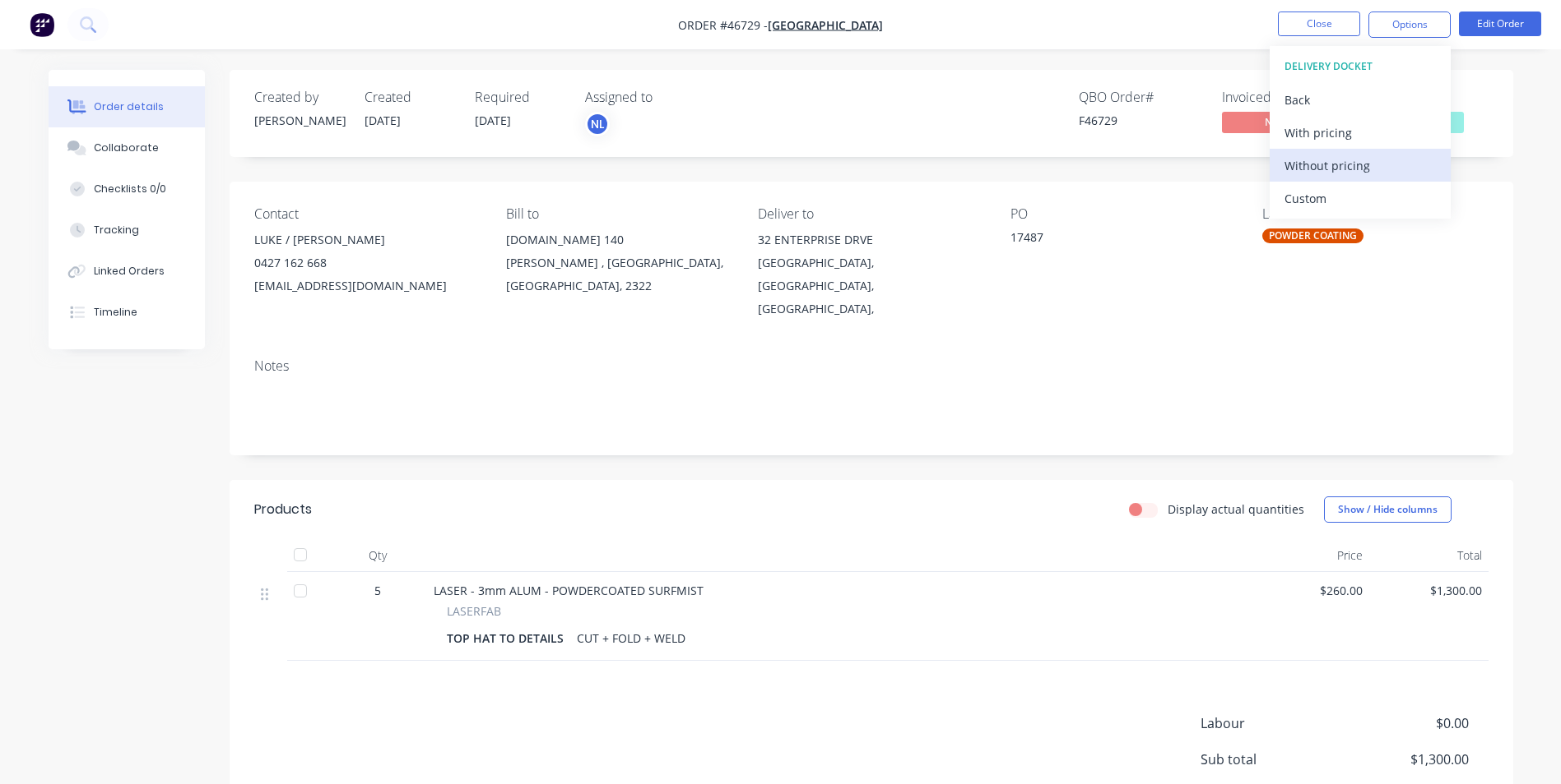
click at [1317, 163] on div "Without pricing" at bounding box center [1360, 165] width 152 height 24
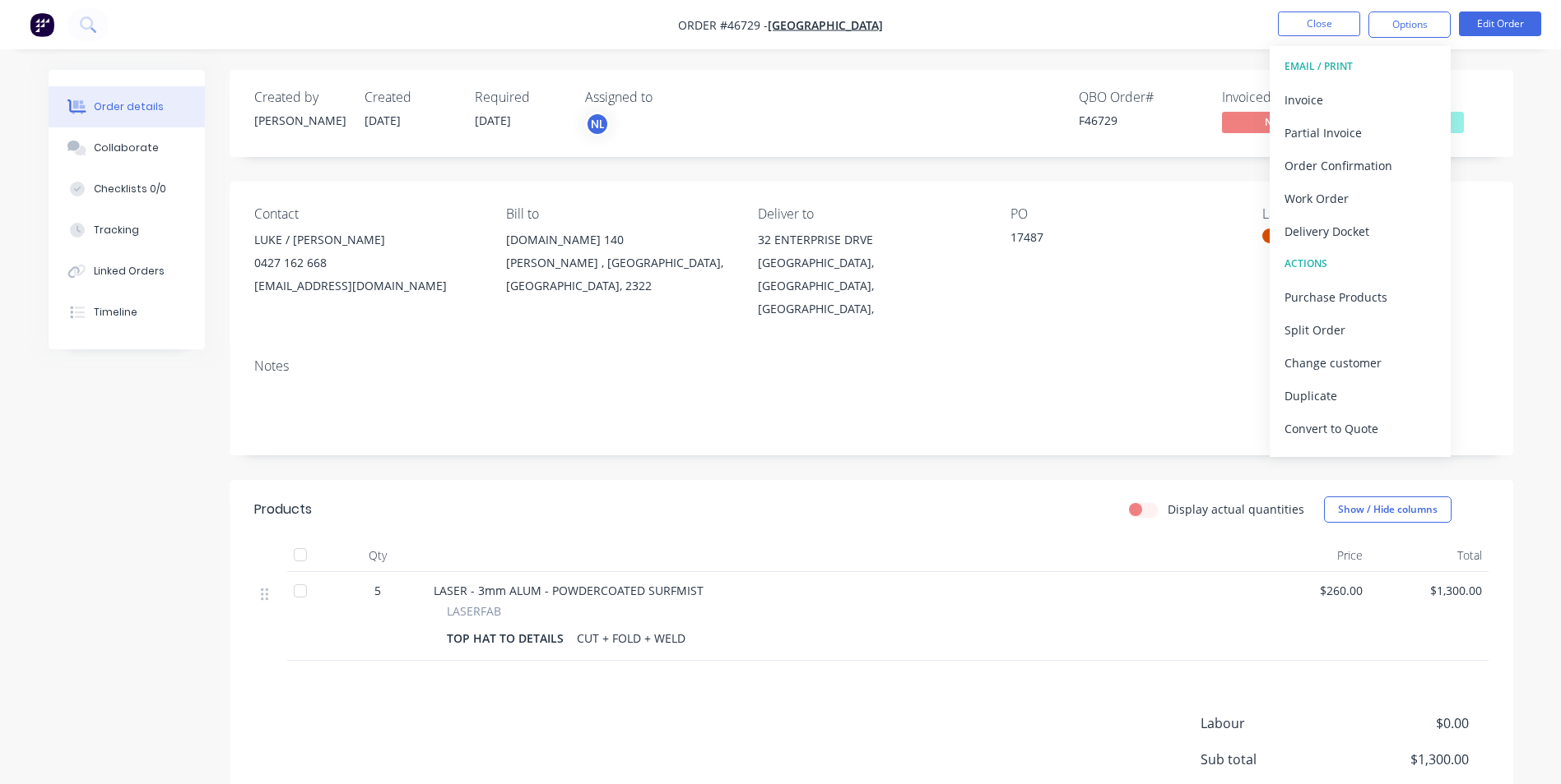
click at [926, 142] on div "Created by [PERSON_NAME] Created [DATE] Required [DATE] Assigned to NL QBO Orde…" at bounding box center [871, 114] width 1283 height 87
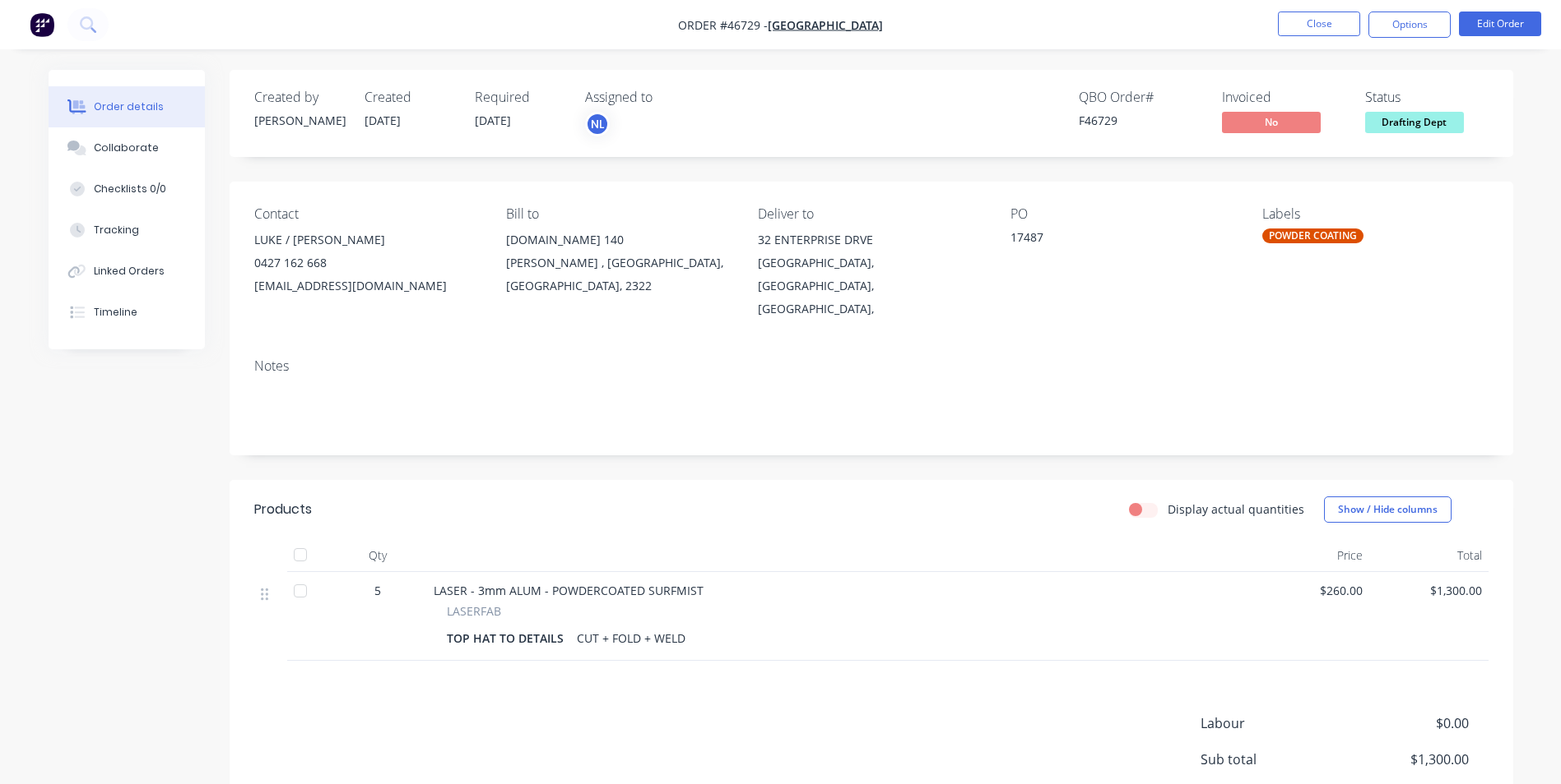
click at [36, 15] on img "button" at bounding box center [42, 25] width 25 height 25
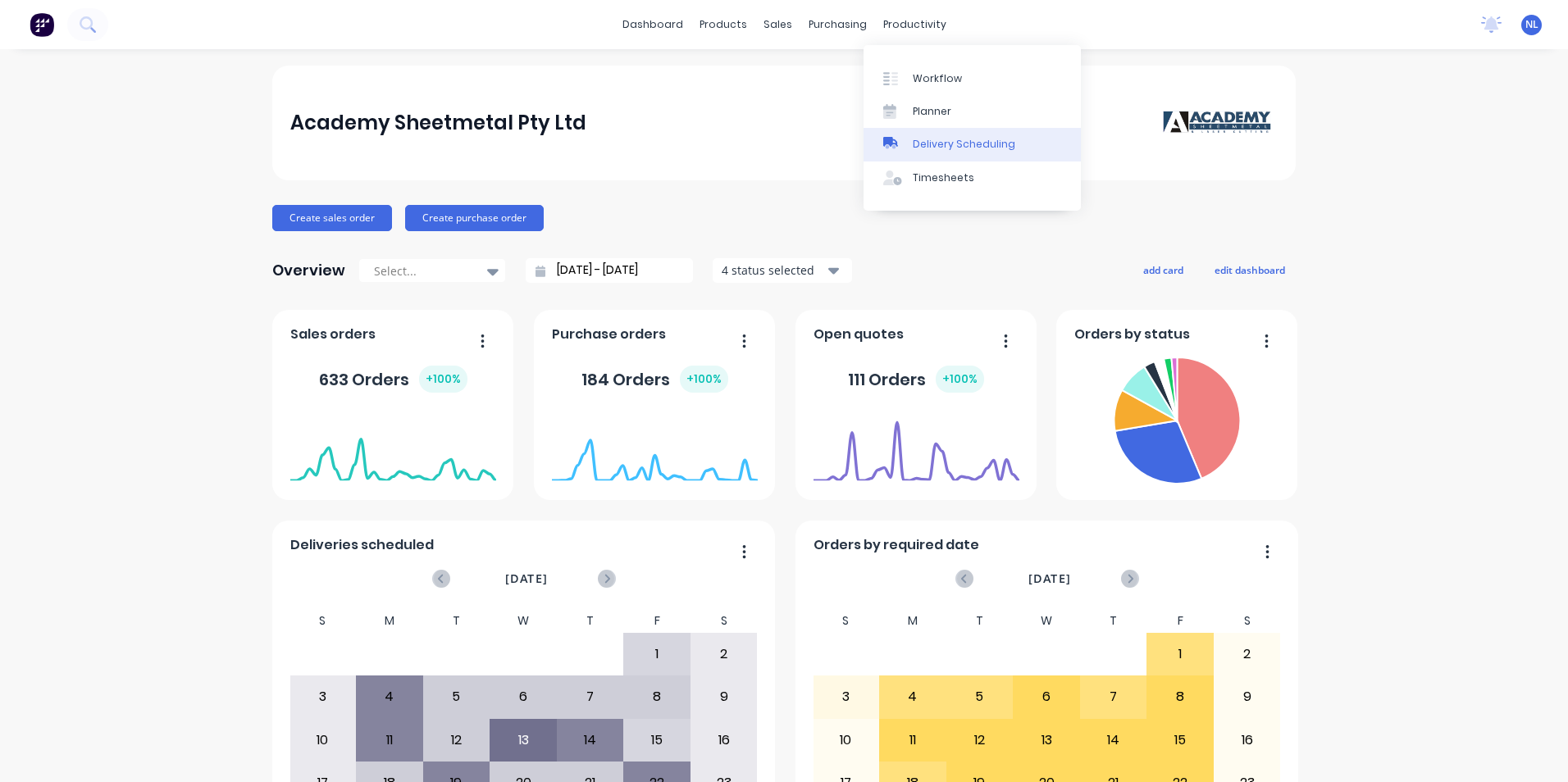
click at [917, 134] on link "Delivery Scheduling" at bounding box center [972, 144] width 218 height 33
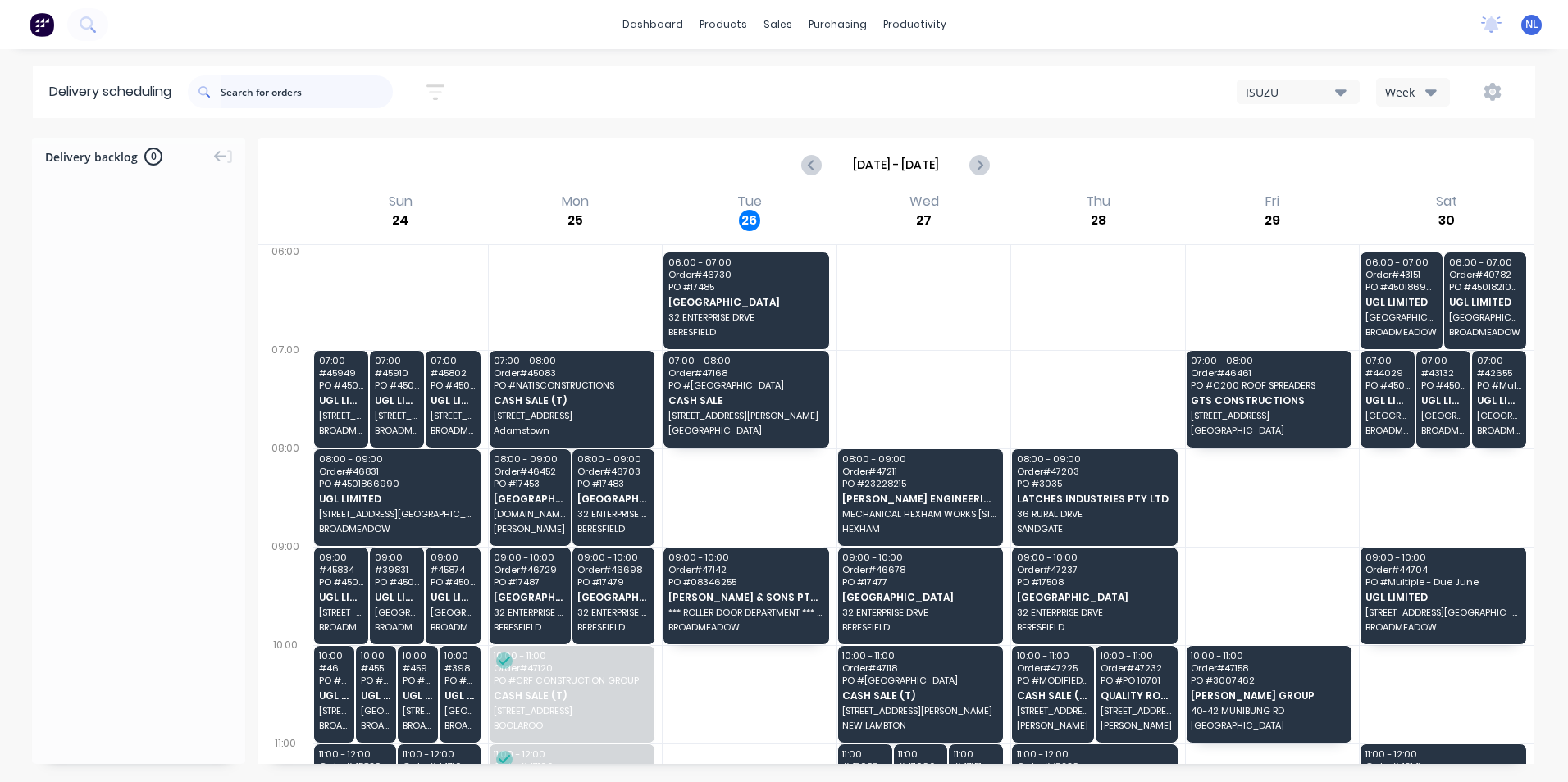
click at [356, 91] on input "text" at bounding box center [306, 91] width 172 height 33
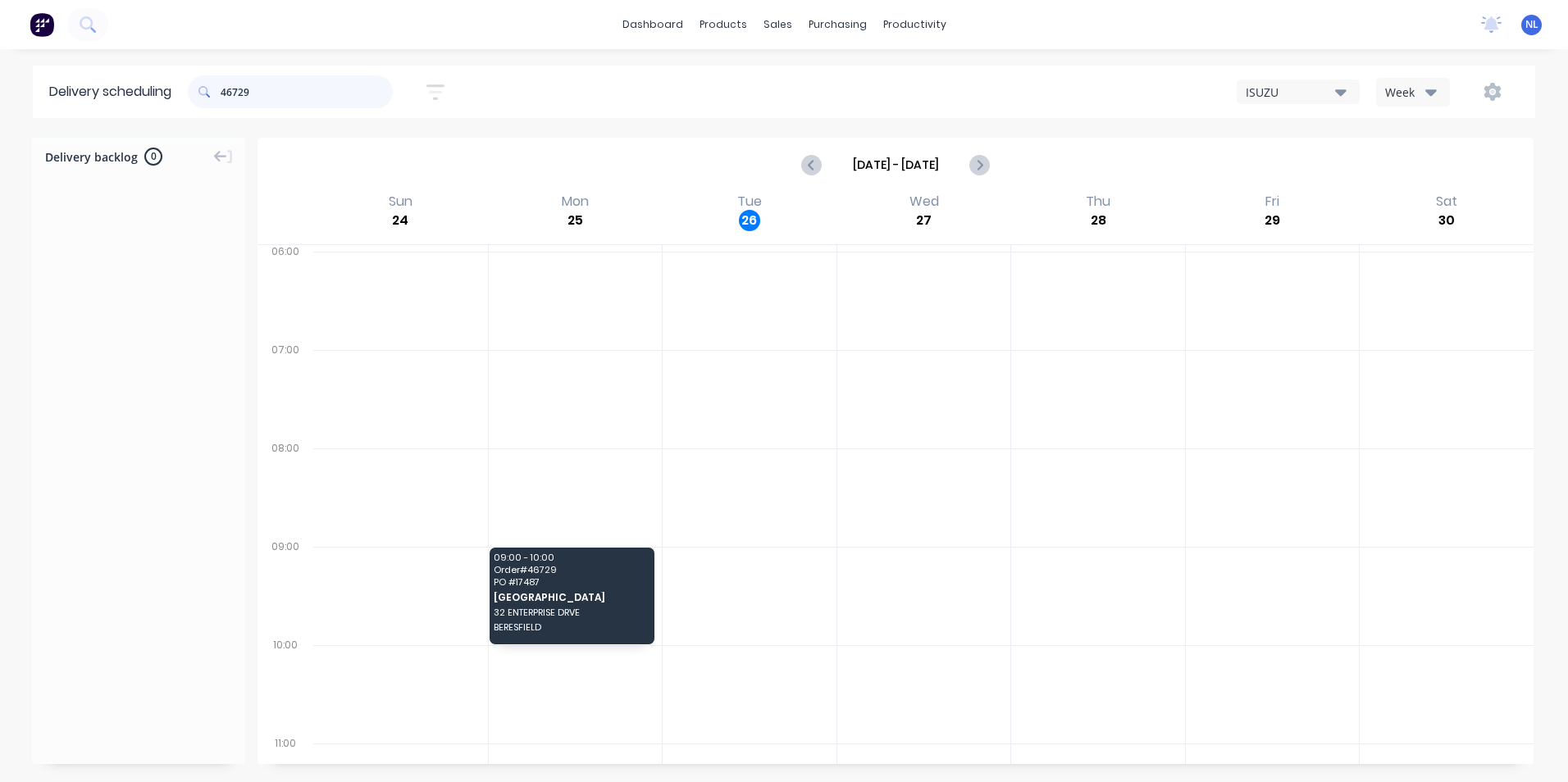
type input "46729"
click at [28, 28] on button at bounding box center [42, 24] width 34 height 33
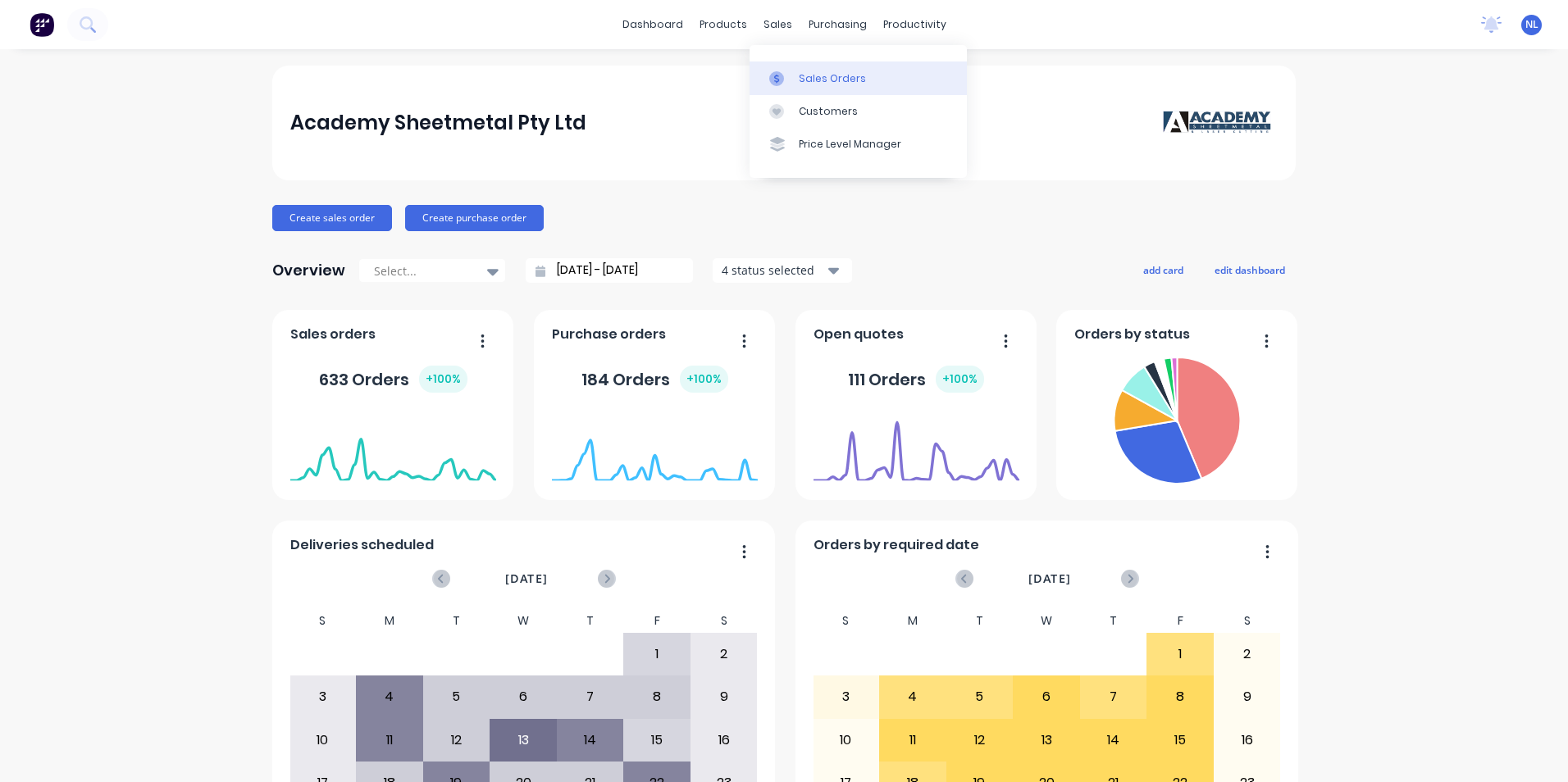
click at [815, 83] on div "Sales Orders" at bounding box center [832, 79] width 67 height 15
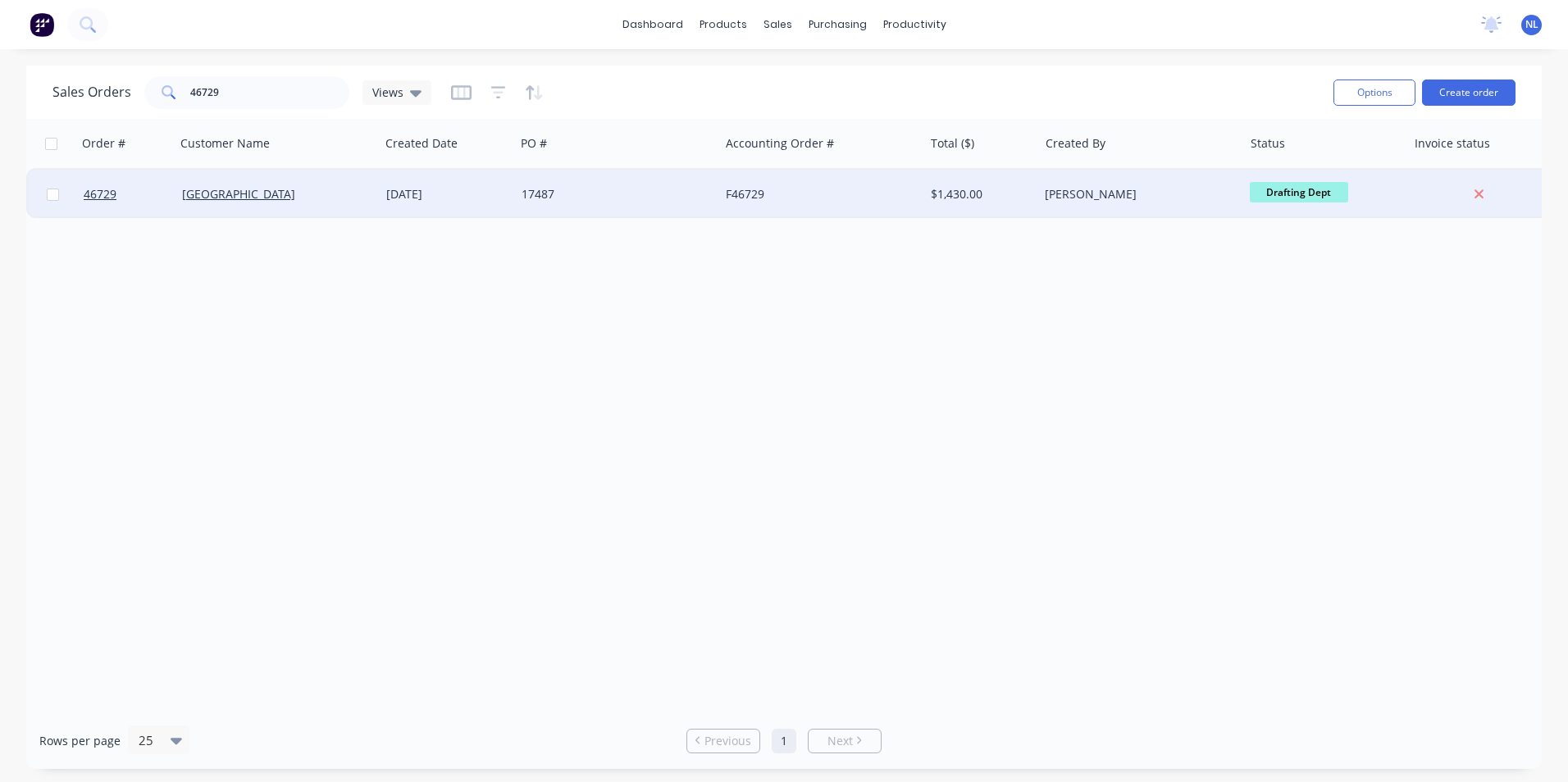
click at [587, 186] on div "17487" at bounding box center [616, 195] width 204 height 50
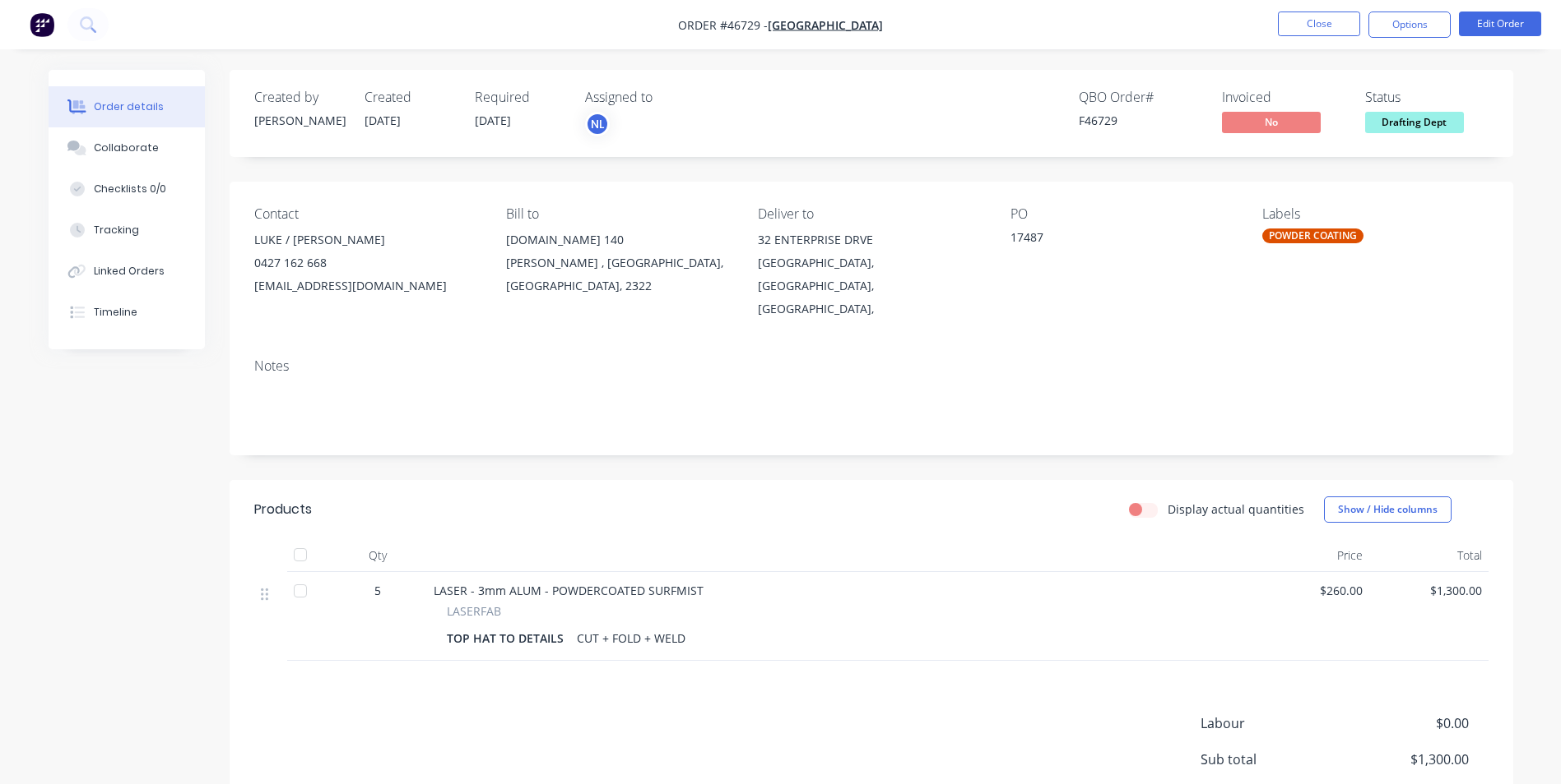
drag, startPoint x: 486, startPoint y: 116, endPoint x: 528, endPoint y: 129, distance: 44.0
click at [528, 129] on div "Required [DATE]" at bounding box center [520, 114] width 91 height 48
click at [1329, 28] on button "Close" at bounding box center [1319, 24] width 83 height 25
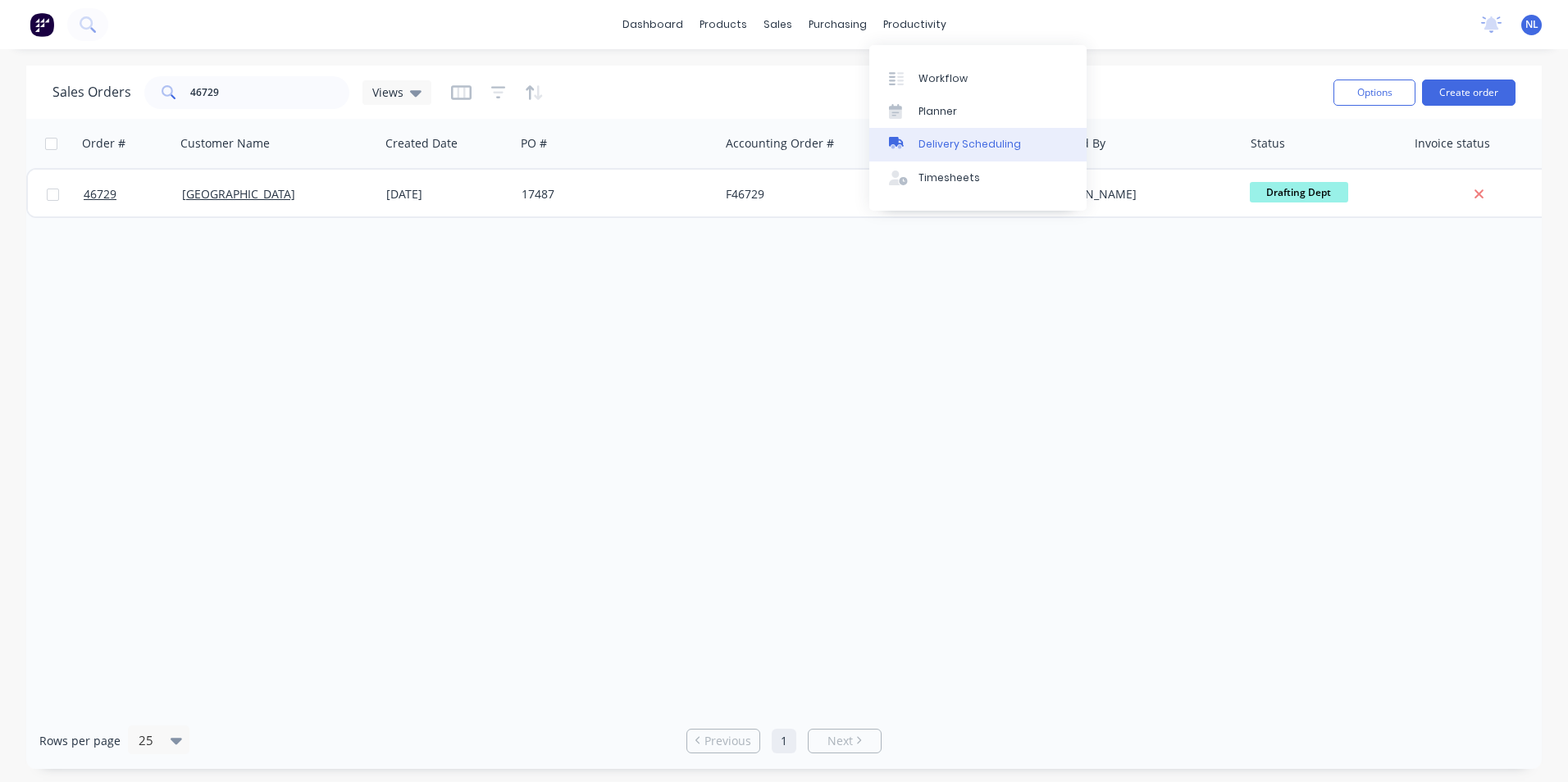
click at [991, 152] on link "Delivery Scheduling" at bounding box center [978, 144] width 218 height 33
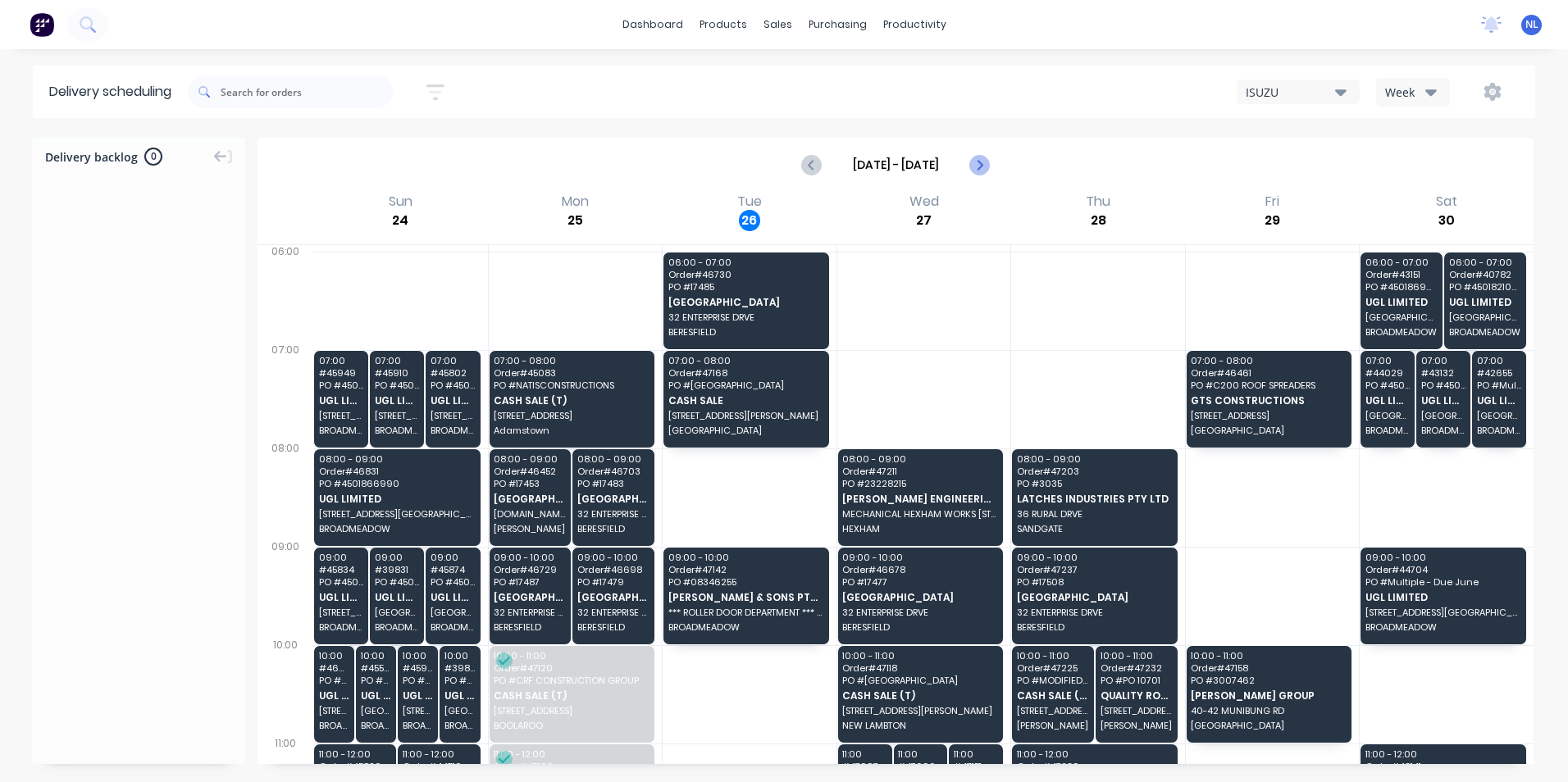
click at [991, 170] on button "Next page" at bounding box center [978, 165] width 33 height 33
type input "[DATE] - [DATE]"
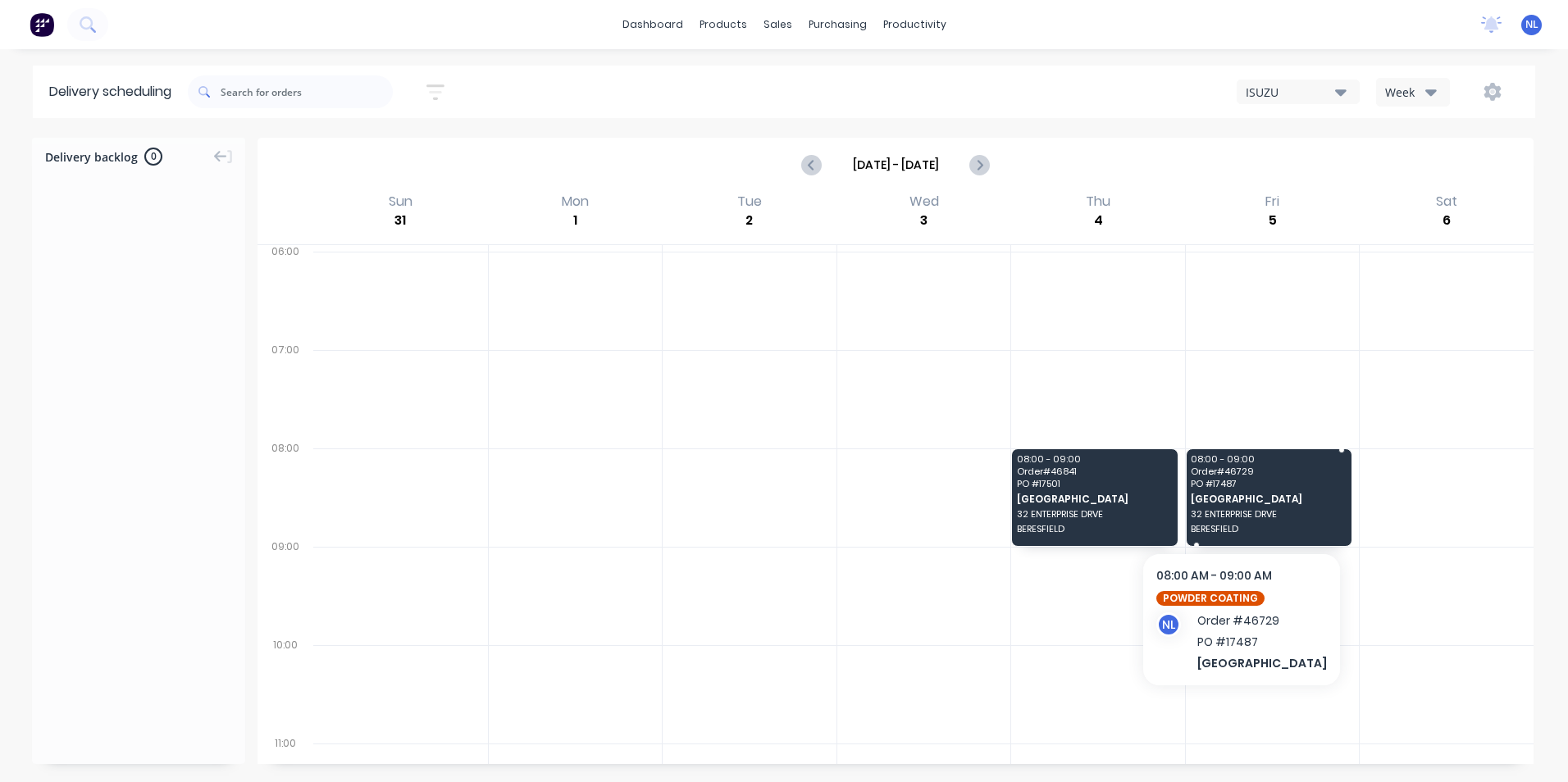
click at [1257, 494] on span "[GEOGRAPHIC_DATA]" at bounding box center [1267, 499] width 154 height 11
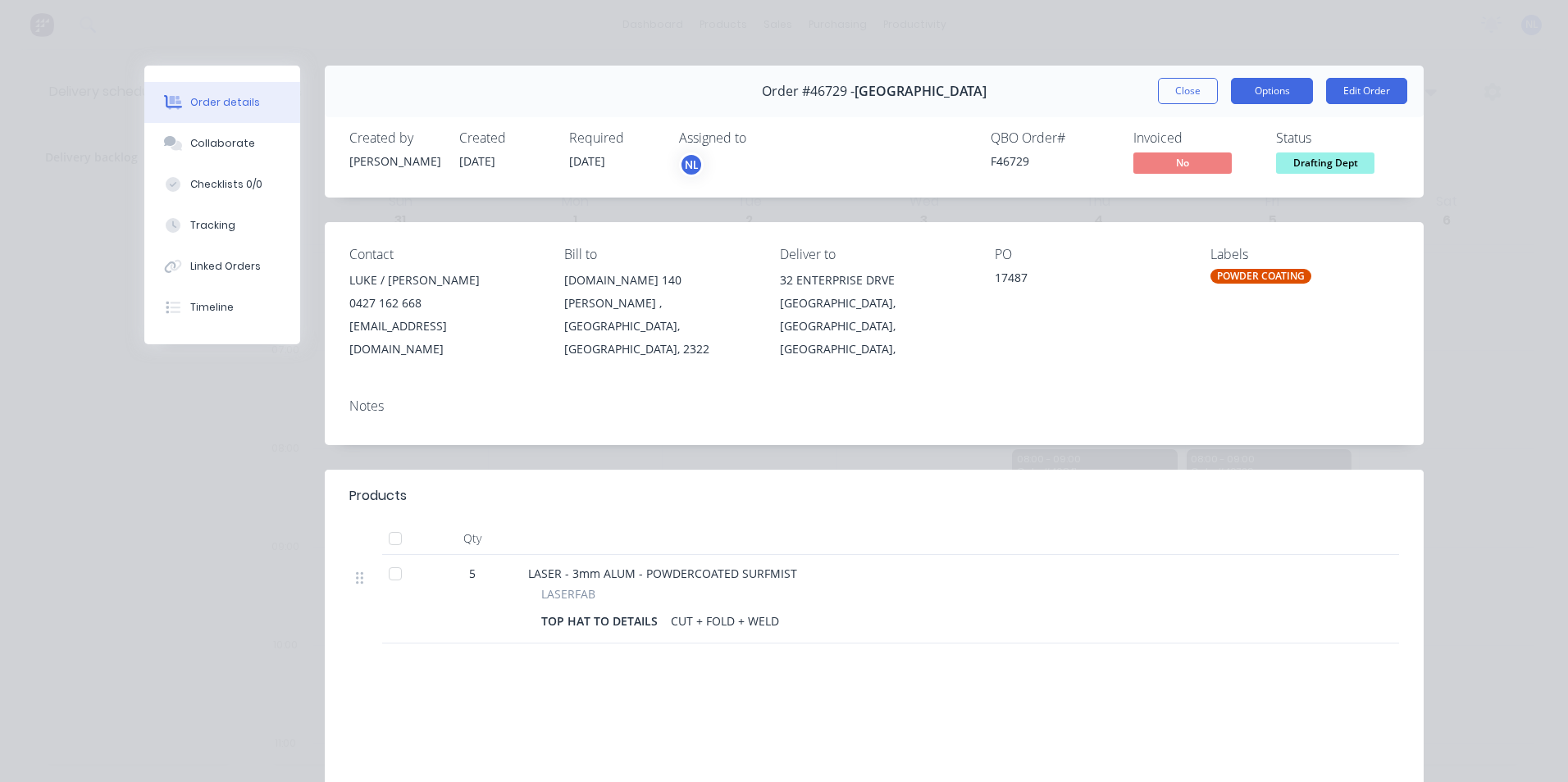
click at [1286, 94] on button "Options" at bounding box center [1272, 91] width 82 height 27
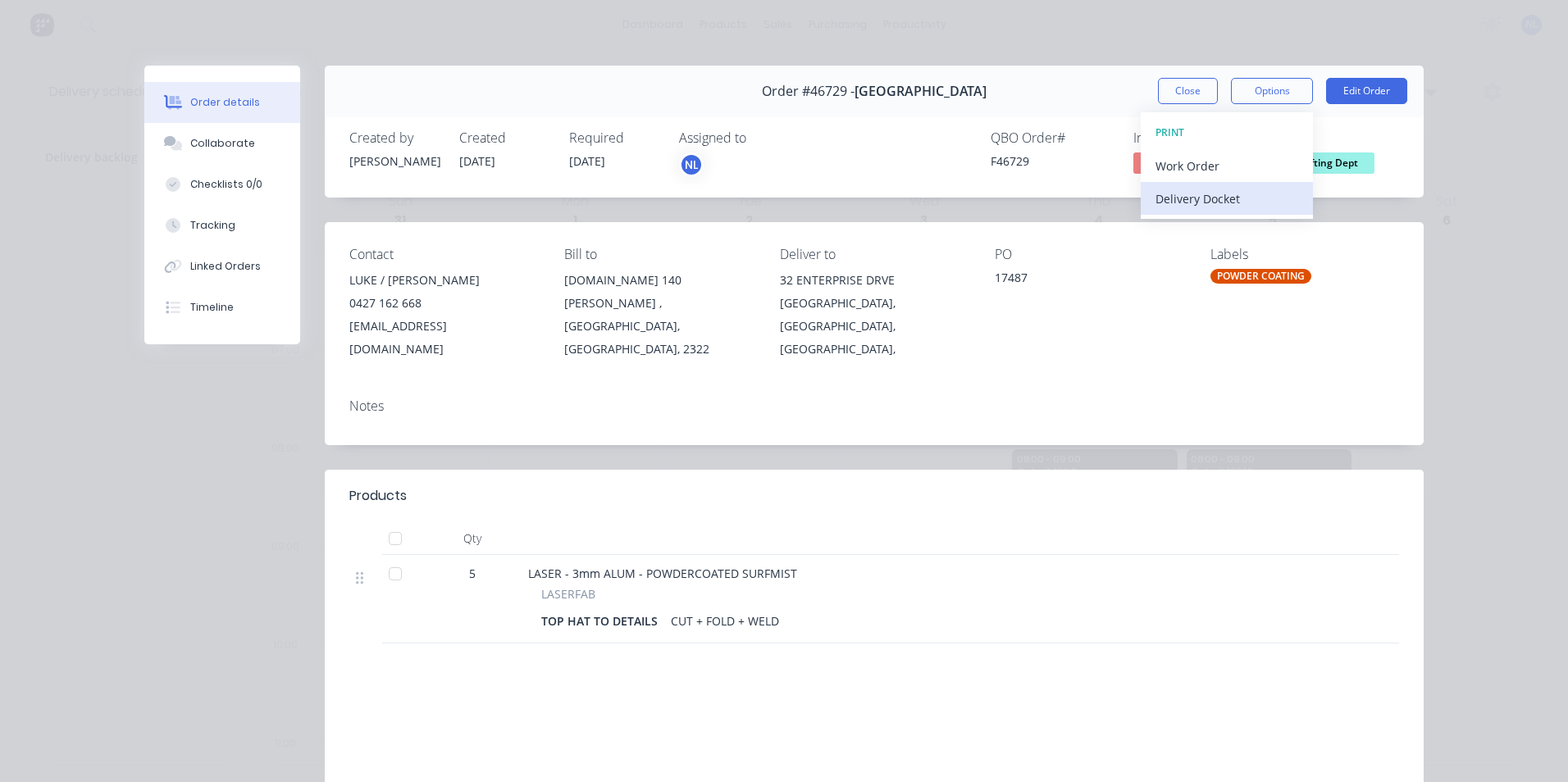
click at [1197, 208] on div "Delivery Docket" at bounding box center [1226, 198] width 142 height 24
click at [1205, 191] on div "Standard" at bounding box center [1226, 198] width 142 height 24
click at [1141, 165] on button "Back" at bounding box center [1227, 165] width 172 height 33
click at [1196, 201] on div "Delivery Docket" at bounding box center [1226, 198] width 142 height 24
click at [1183, 231] on div "Custom" at bounding box center [1226, 231] width 142 height 24
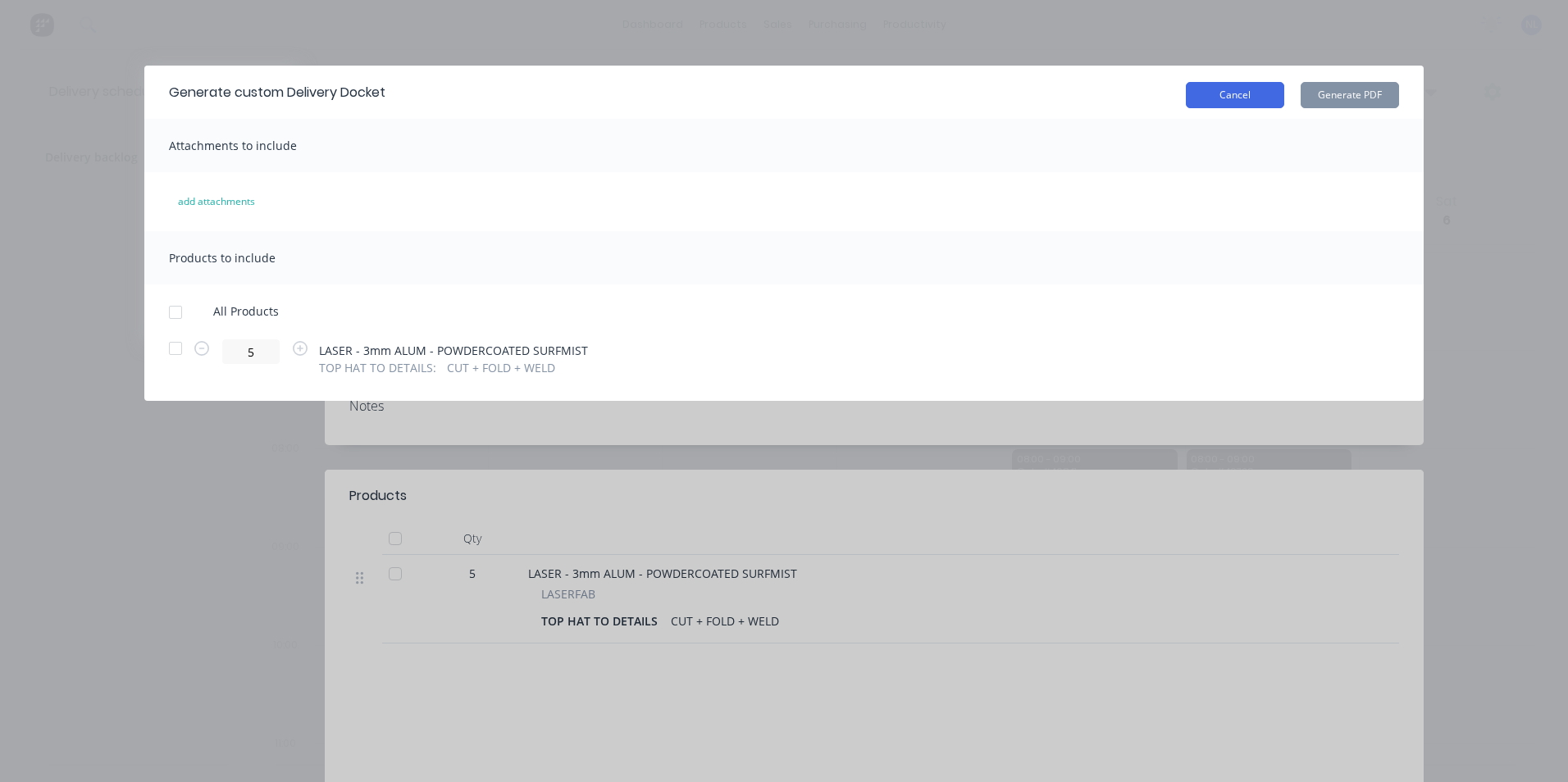
click at [1265, 107] on button "Cancel" at bounding box center [1235, 96] width 98 height 27
